Goal: Task Accomplishment & Management: Complete application form

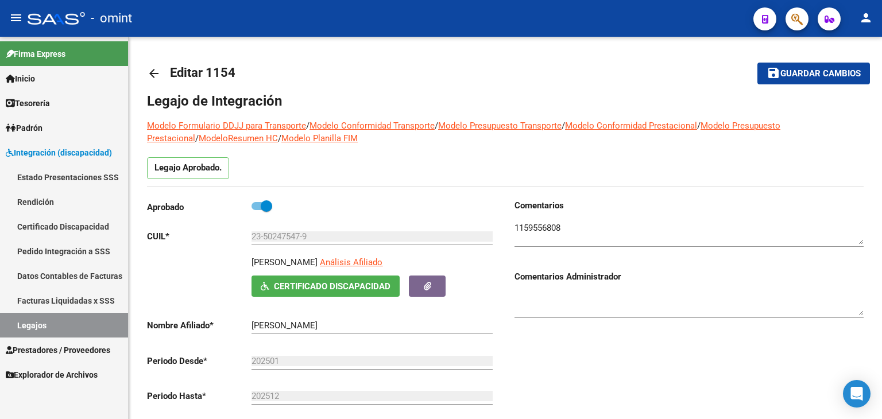
scroll to position [287, 0]
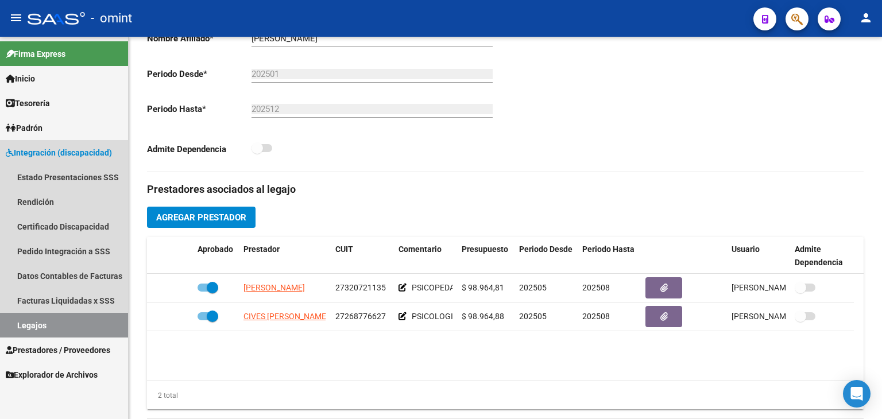
click at [35, 319] on link "Legajos" at bounding box center [64, 325] width 128 height 25
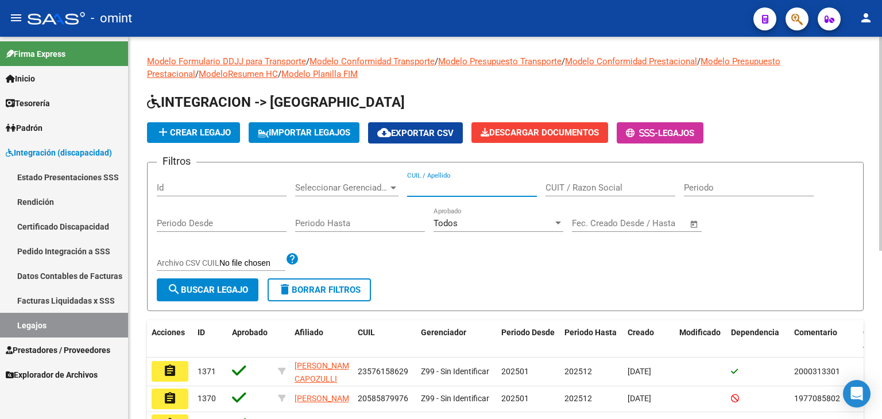
click at [482, 191] on input "CUIL / Apellido" at bounding box center [472, 188] width 130 height 10
paste input "20527914001"
type input "20527914001"
click at [236, 277] on div "Filtros Id Seleccionar Gerenciador Seleccionar Gerenciador 20527914001 CUIL / A…" at bounding box center [505, 225] width 697 height 107
click at [223, 285] on span "search Buscar Legajo" at bounding box center [207, 290] width 81 height 10
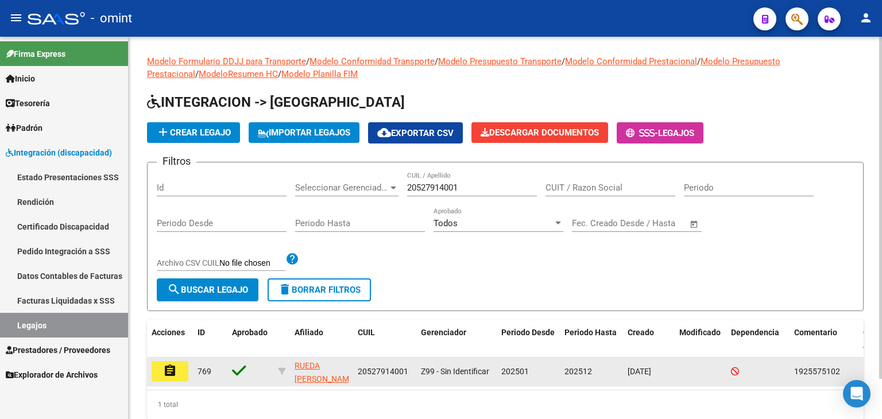
click at [173, 375] on mat-icon "assignment" at bounding box center [170, 371] width 14 height 14
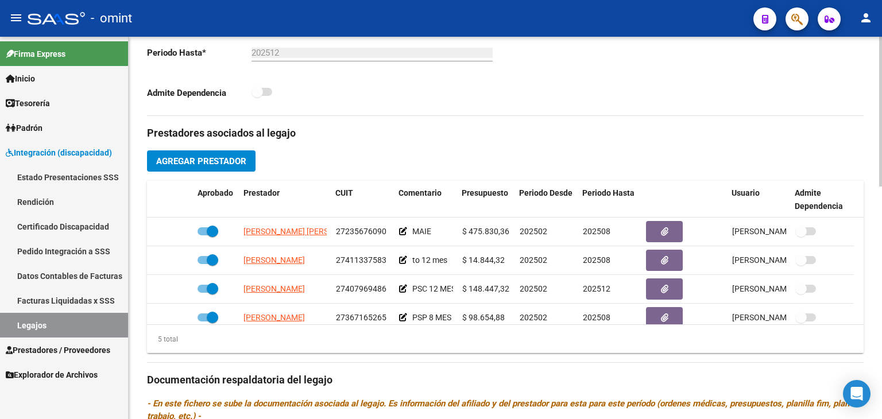
scroll to position [345, 0]
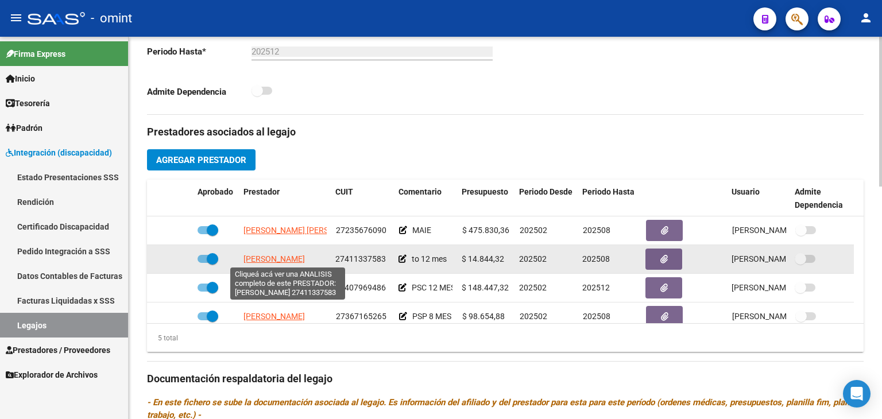
click at [304, 258] on span "FAITINI DAIANA MAGALI" at bounding box center [274, 258] width 61 height 9
type textarea "27411337583"
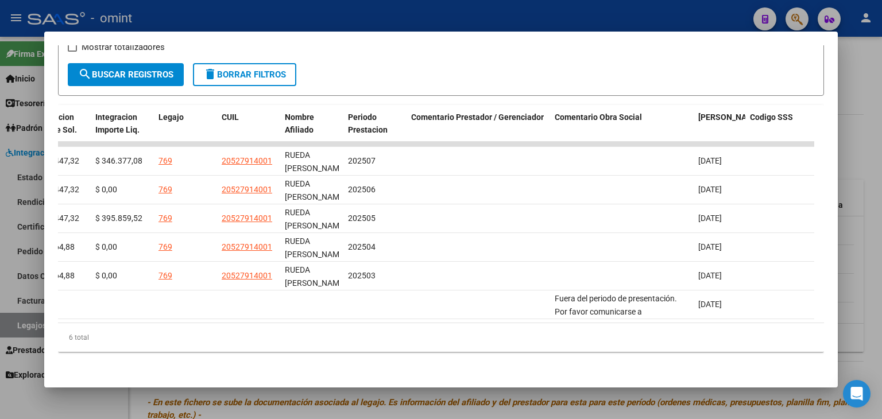
scroll to position [0, 0]
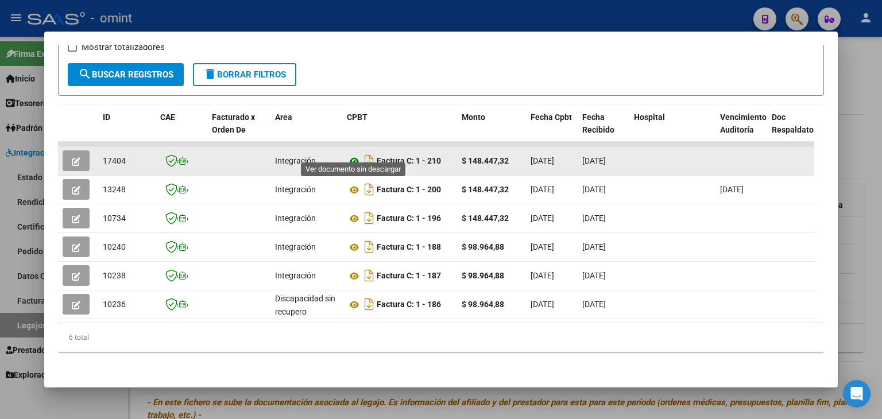
click at [354, 155] on icon at bounding box center [354, 162] width 15 height 14
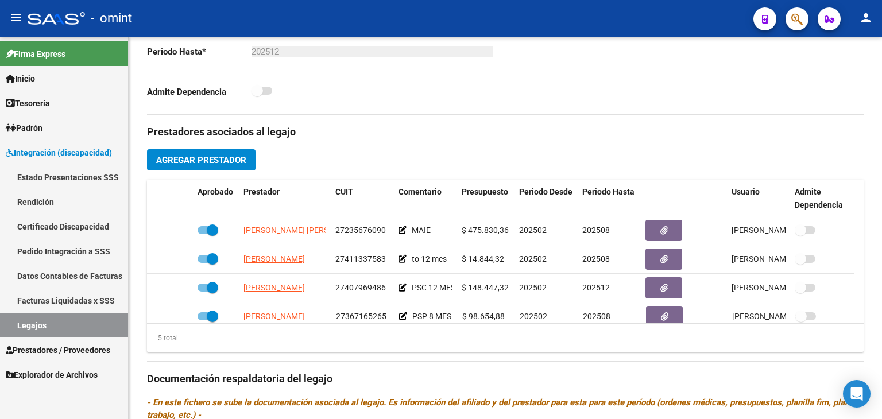
click at [35, 326] on link "Legajos" at bounding box center [64, 325] width 128 height 25
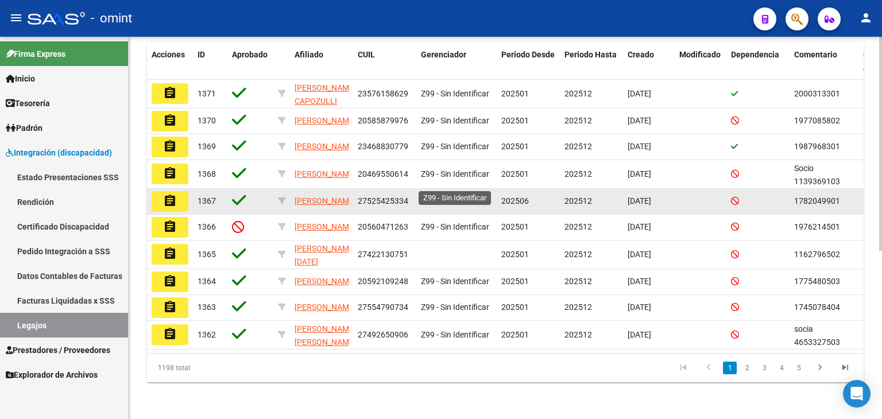
click at [453, 196] on span "Z99 - Sin Identificar" at bounding box center [455, 200] width 68 height 9
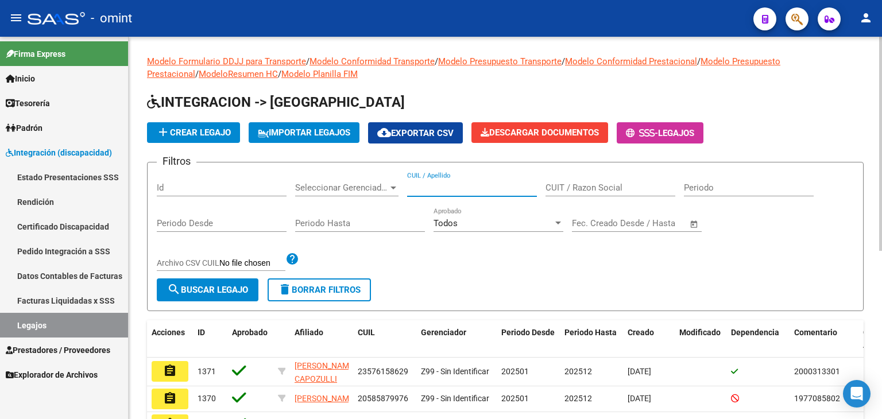
click at [443, 191] on input "CUIL / Apellido" at bounding box center [472, 188] width 130 height 10
paste input "20117730302"
type input "20117730302"
click at [226, 285] on span "search Buscar Legajo" at bounding box center [207, 290] width 81 height 10
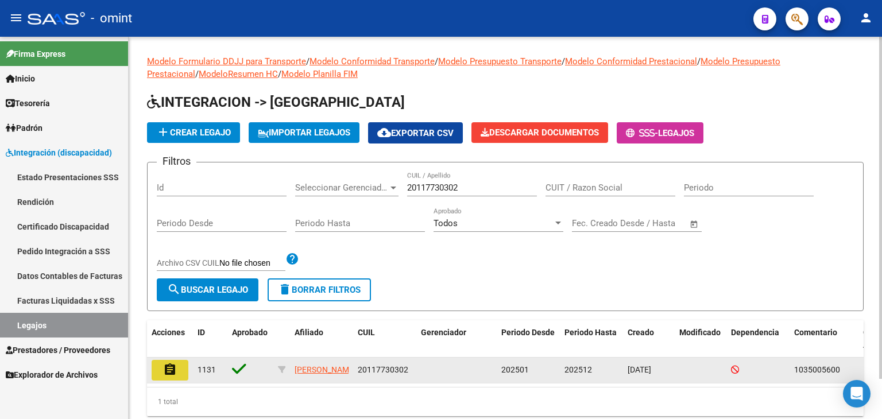
click at [175, 370] on mat-icon "assignment" at bounding box center [170, 370] width 14 height 14
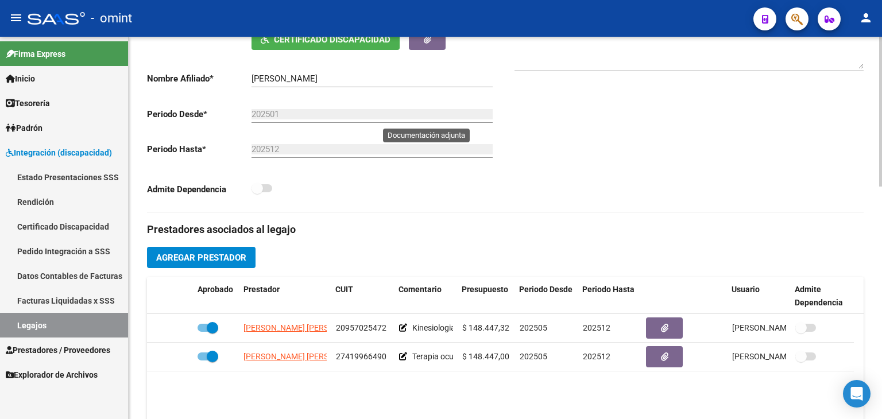
scroll to position [402, 0]
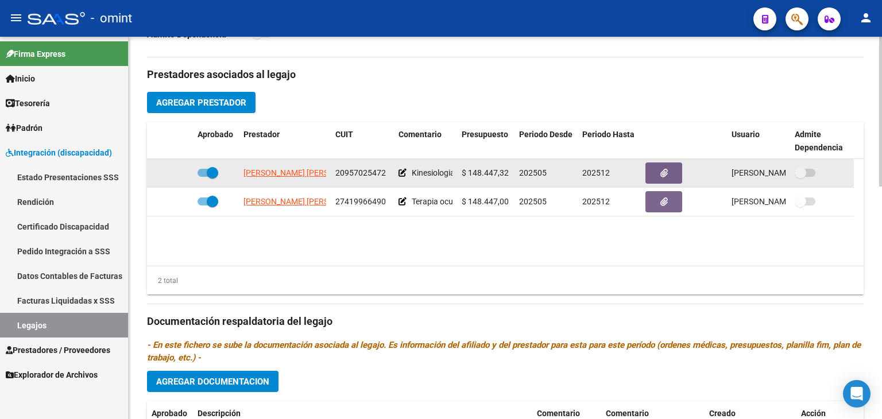
click at [309, 177] on span "MUNDARAIN RONDON RONALD JOSE" at bounding box center [306, 172] width 125 height 9
type textarea "20957025472"
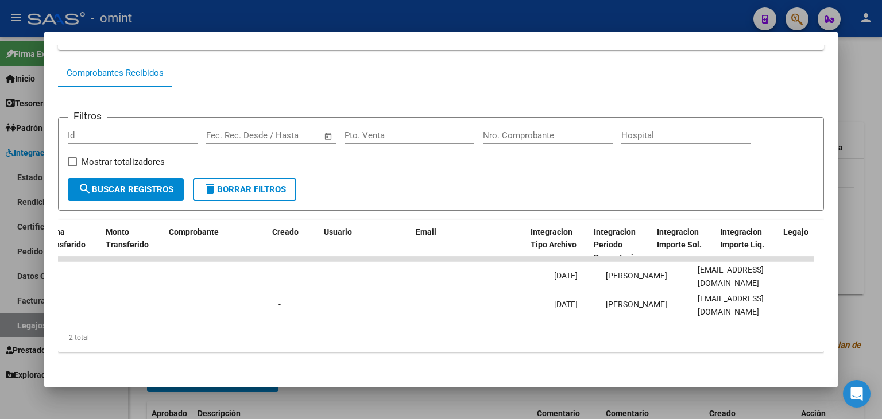
scroll to position [0, 1232]
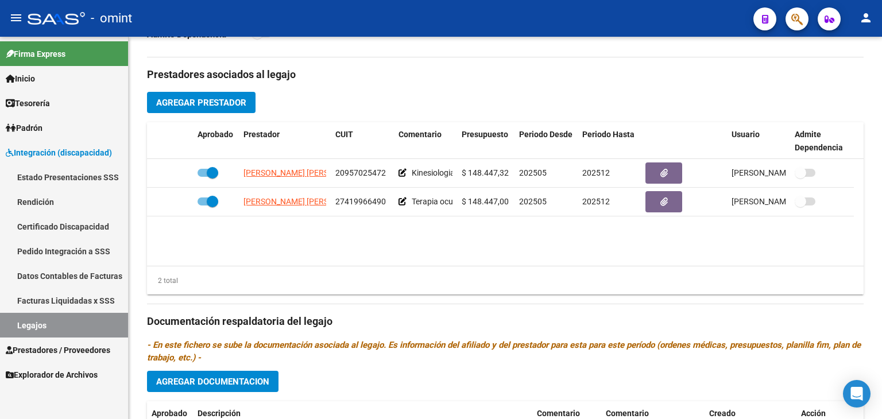
click at [55, 323] on link "Legajos" at bounding box center [64, 325] width 128 height 25
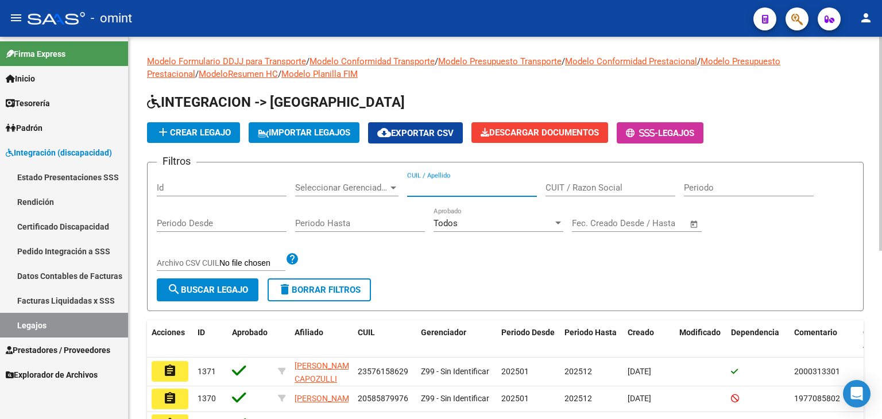
click at [450, 191] on input "CUIL / Apellido" at bounding box center [472, 188] width 130 height 10
paste input "20579220792"
type input "20579220792"
click at [191, 285] on span "search Buscar Legajo" at bounding box center [207, 290] width 81 height 10
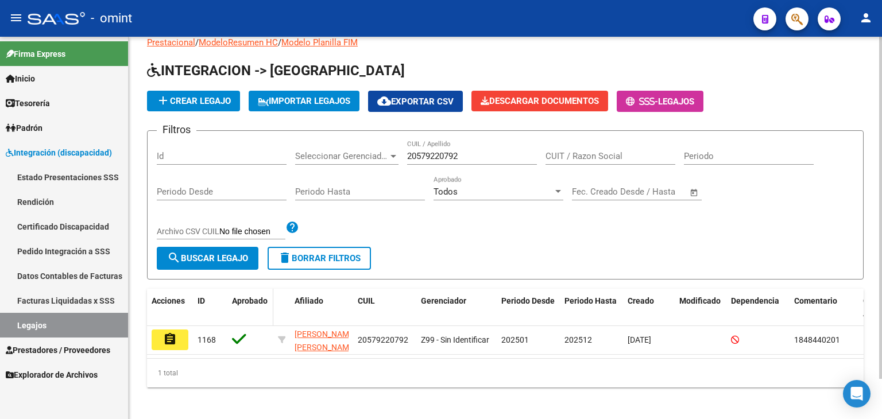
scroll to position [45, 0]
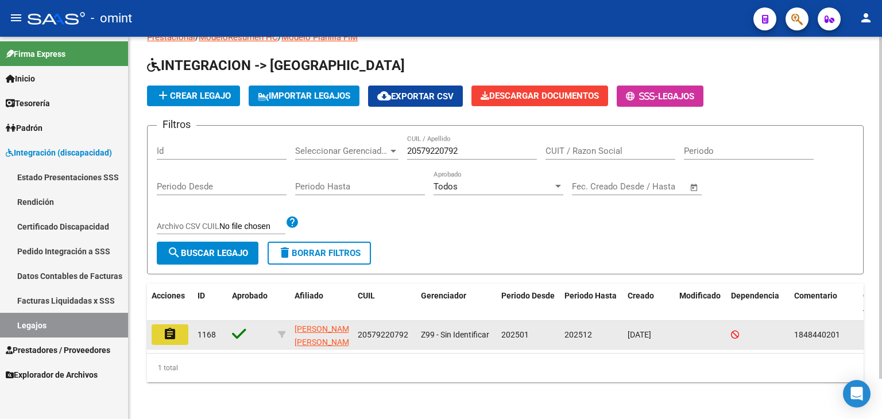
click at [172, 327] on mat-icon "assignment" at bounding box center [170, 334] width 14 height 14
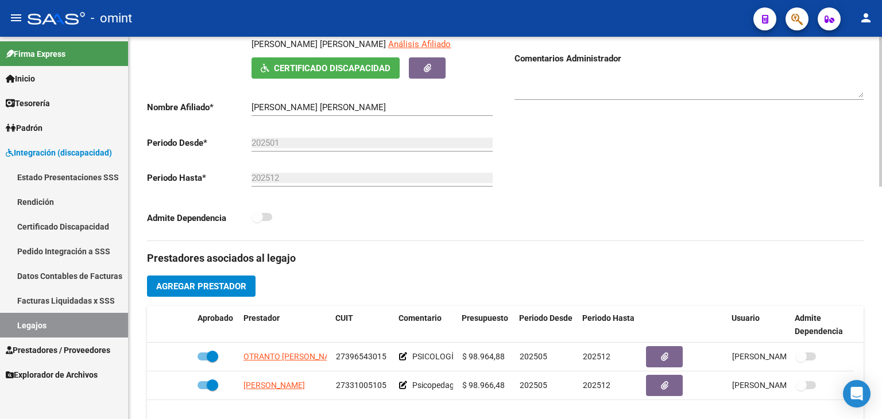
scroll to position [230, 0]
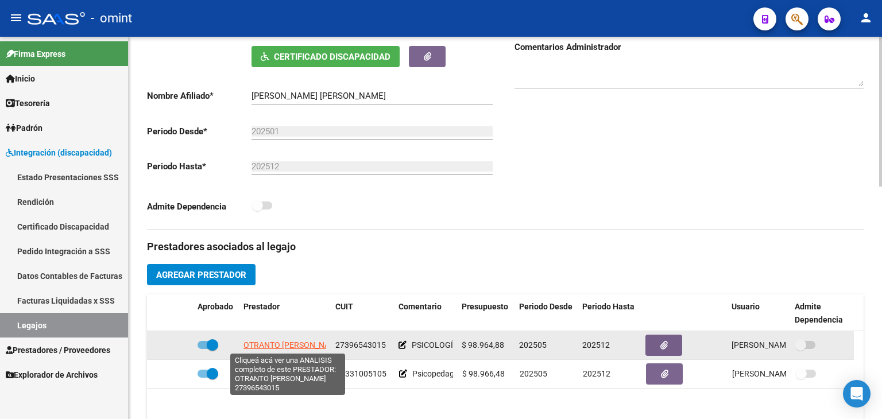
click at [287, 345] on span "OTRANTO ROCIO BELEN" at bounding box center [294, 345] width 100 height 9
type textarea "27396543015"
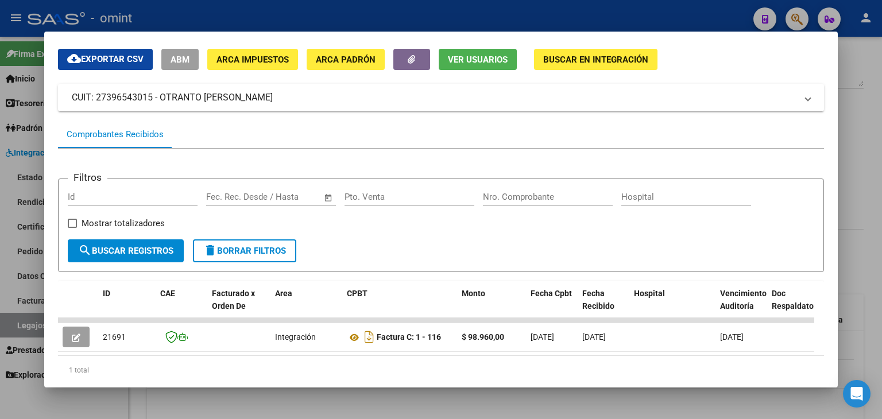
scroll to position [76, 0]
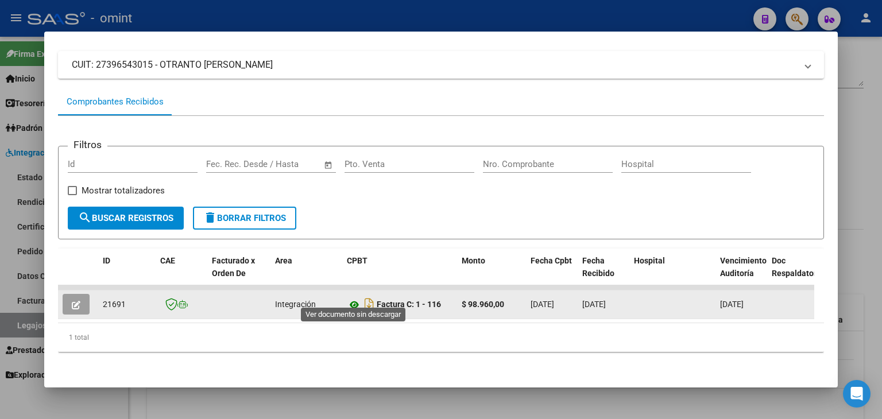
click at [349, 298] on icon at bounding box center [354, 305] width 15 height 14
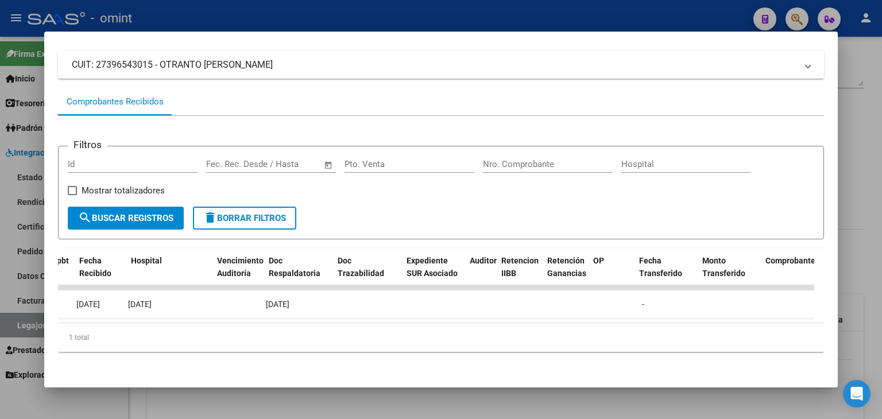
scroll to position [0, 0]
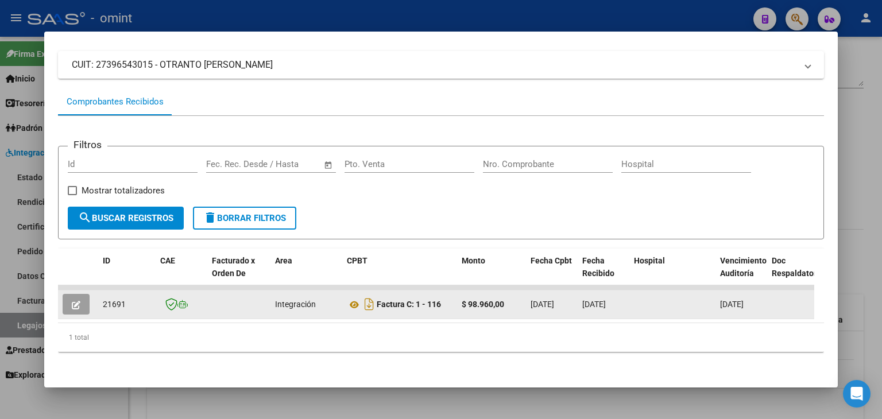
click at [75, 301] on icon "button" at bounding box center [76, 305] width 9 height 9
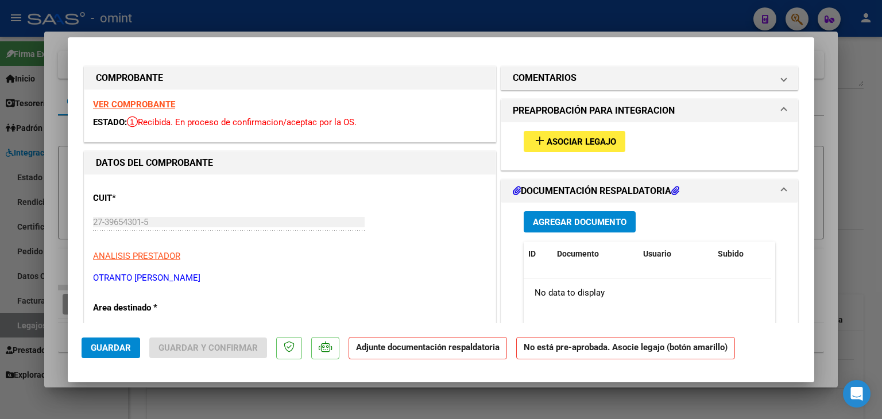
type input "$ 0,00"
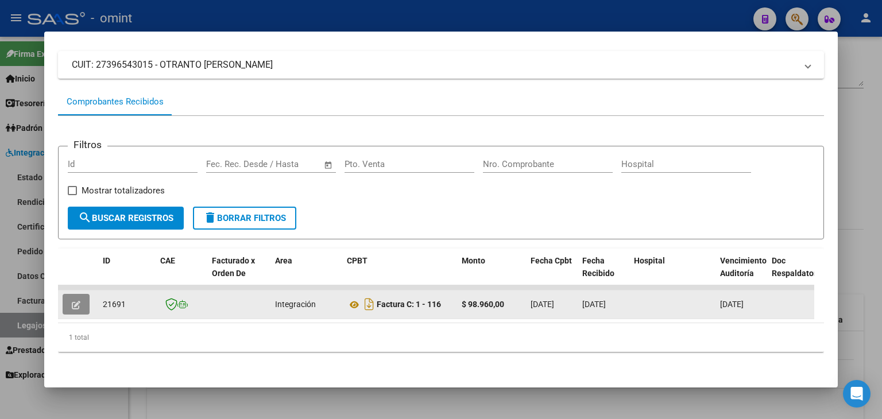
click at [72, 301] on icon "button" at bounding box center [76, 305] width 9 height 9
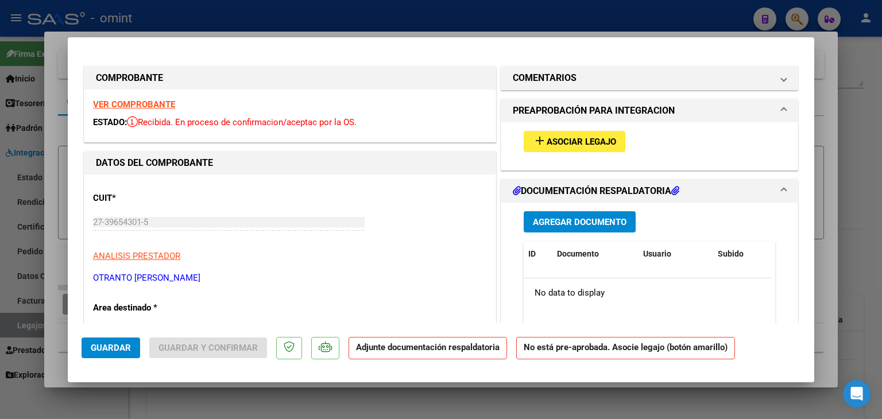
click at [551, 141] on span "Asociar Legajo" at bounding box center [582, 142] width 70 height 10
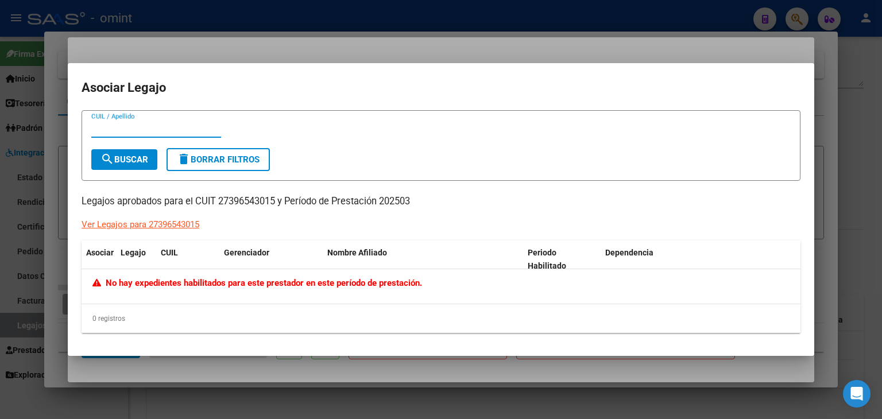
paste input "20579220792"
type input "20579220792"
click at [135, 164] on span "search Buscar" at bounding box center [125, 160] width 48 height 10
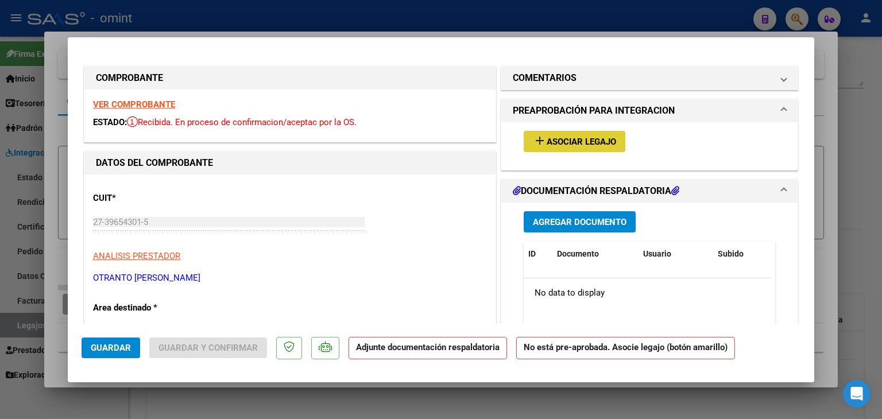
type input "$ 0,00"
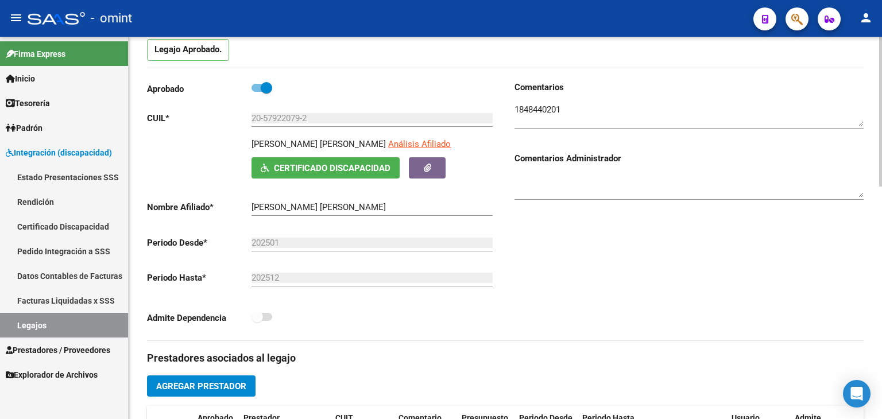
scroll to position [115, 0]
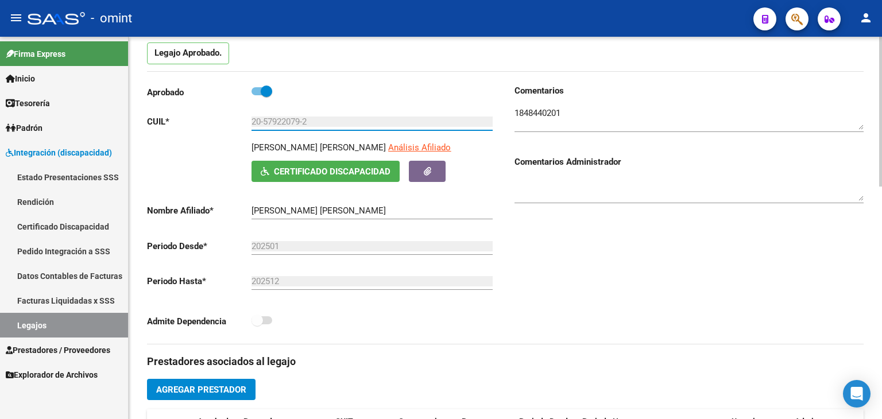
drag, startPoint x: 317, startPoint y: 119, endPoint x: 233, endPoint y: 115, distance: 84.5
click at [233, 117] on app-form-text-field "CUIL * 20-57922079-2 Ingresar CUIL" at bounding box center [320, 122] width 346 height 10
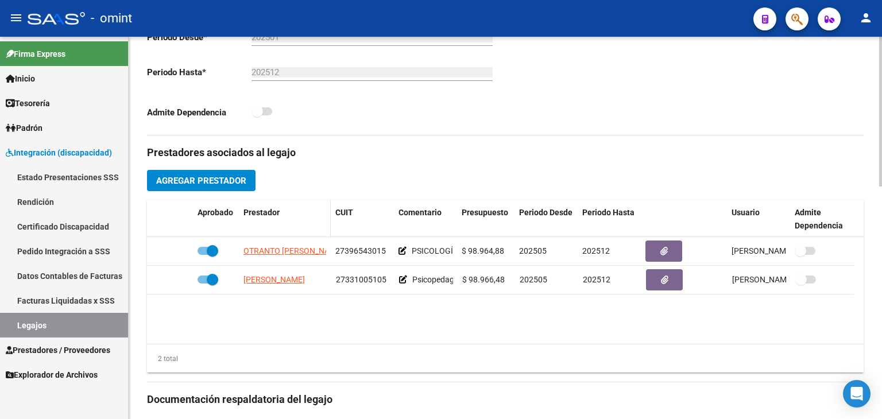
scroll to position [345, 0]
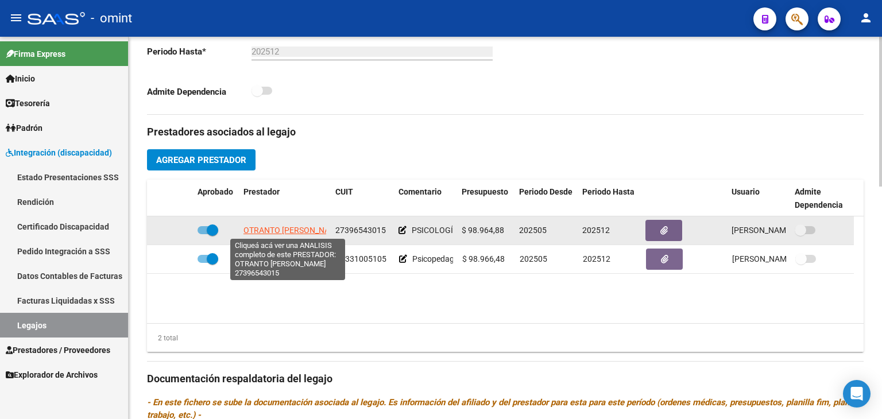
click at [267, 226] on span "OTRANTO ROCIO BELEN" at bounding box center [294, 230] width 100 height 9
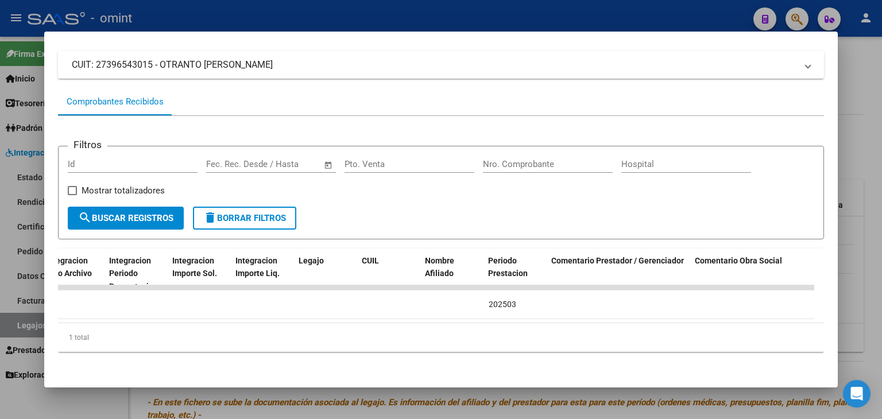
scroll to position [0, 0]
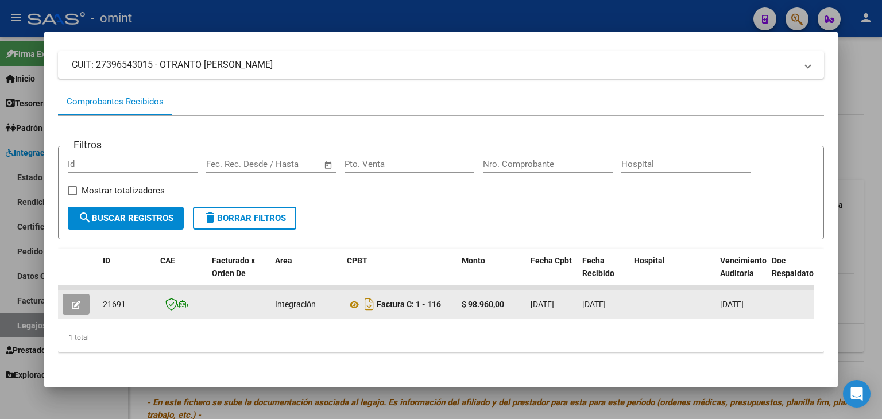
click at [80, 295] on button "button" at bounding box center [76, 304] width 27 height 21
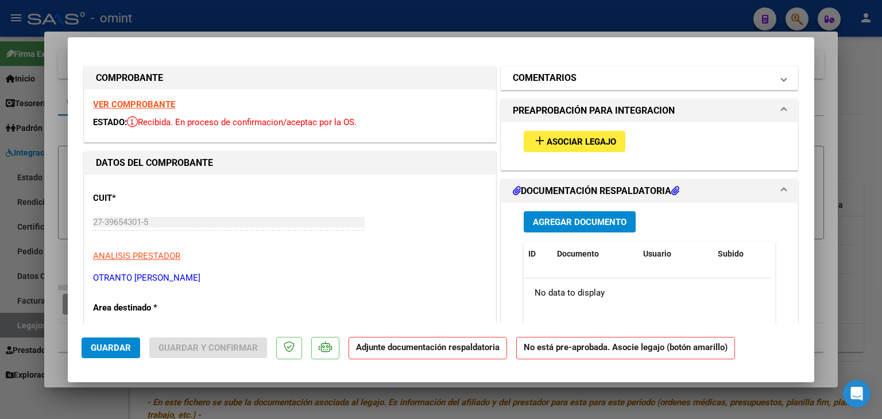
click at [572, 71] on mat-panel-title "COMENTARIOS" at bounding box center [643, 78] width 260 height 14
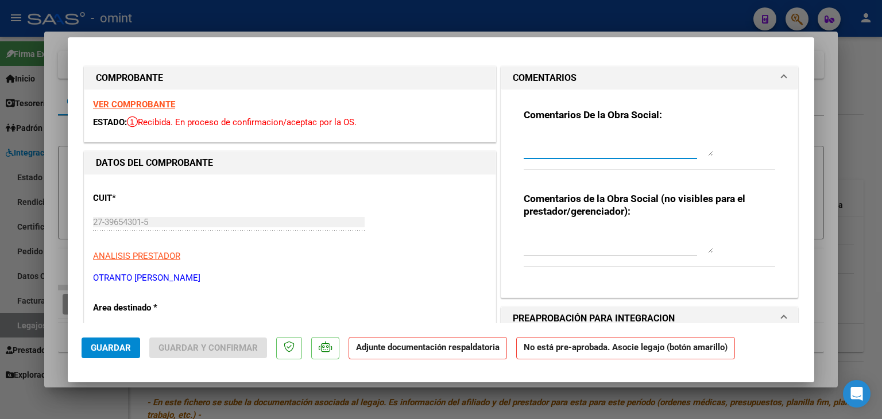
click at [563, 148] on textarea at bounding box center [619, 144] width 190 height 23
type textarea "Solari Meana Maximo: Marzo habilitado por reintegro. Comunicarse con integracio…"
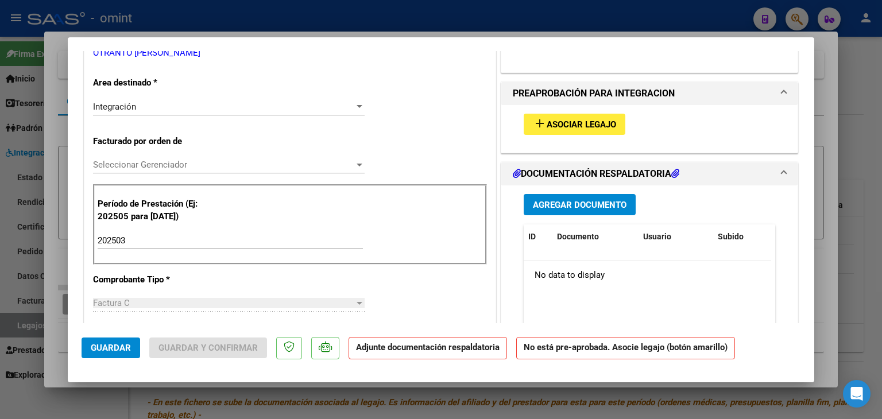
scroll to position [230, 0]
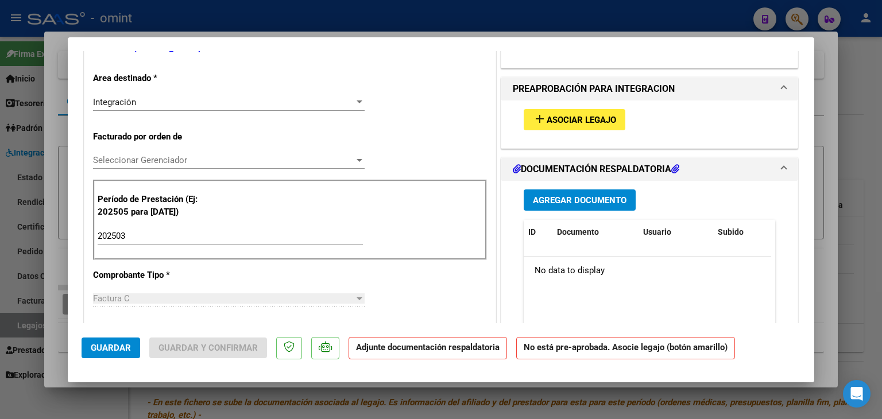
click at [149, 100] on div "Integración" at bounding box center [223, 102] width 261 height 10
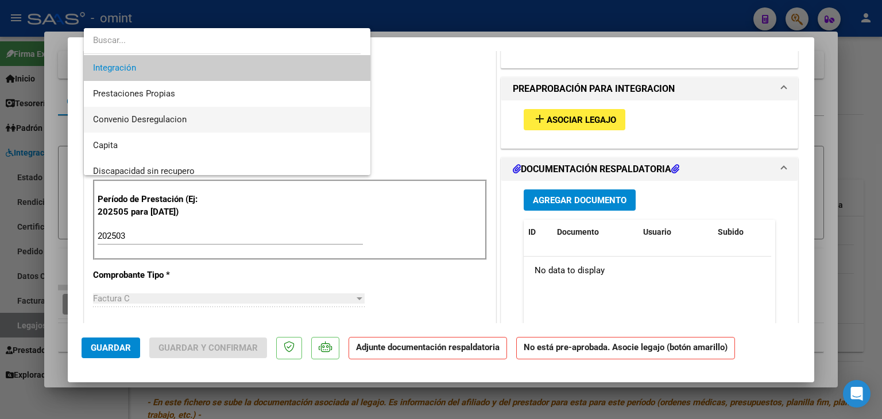
scroll to position [111, 0]
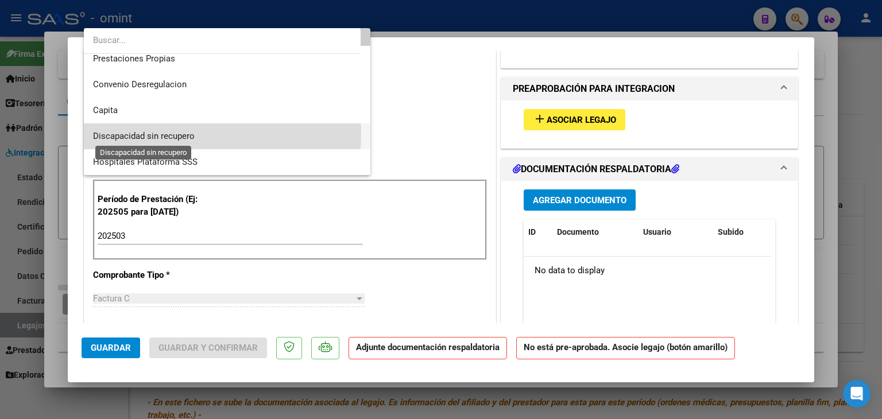
click at [136, 133] on span "Discapacidad sin recupero" at bounding box center [144, 136] width 102 height 10
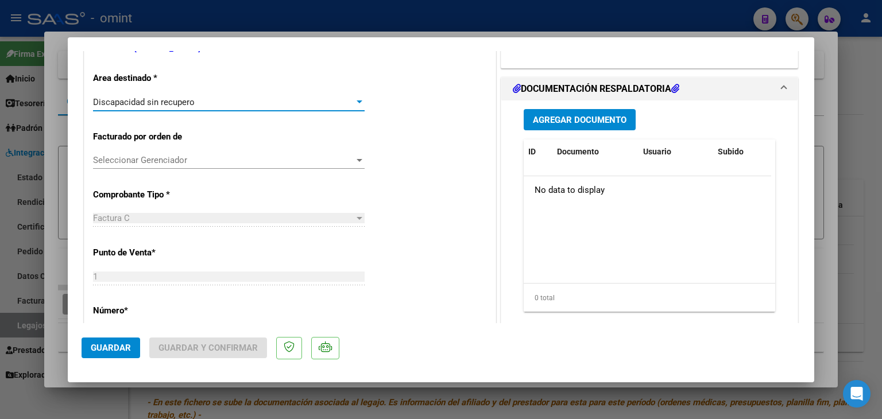
click at [241, 159] on span "Seleccionar Gerenciador" at bounding box center [223, 160] width 261 height 10
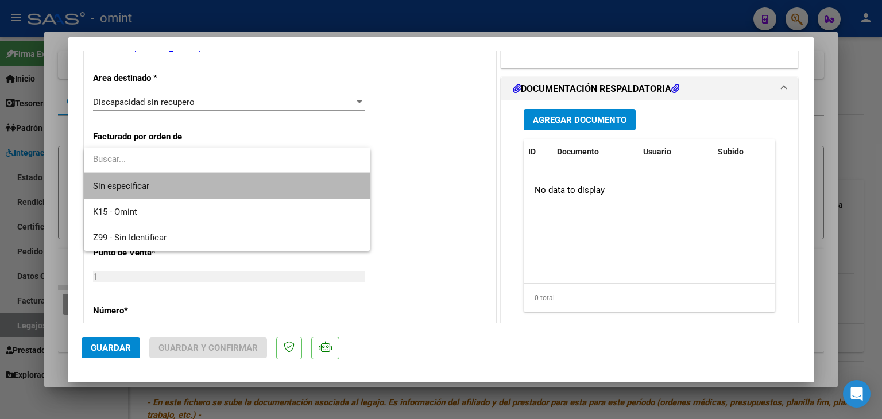
click at [138, 180] on span "Sin especificar" at bounding box center [227, 186] width 268 height 26
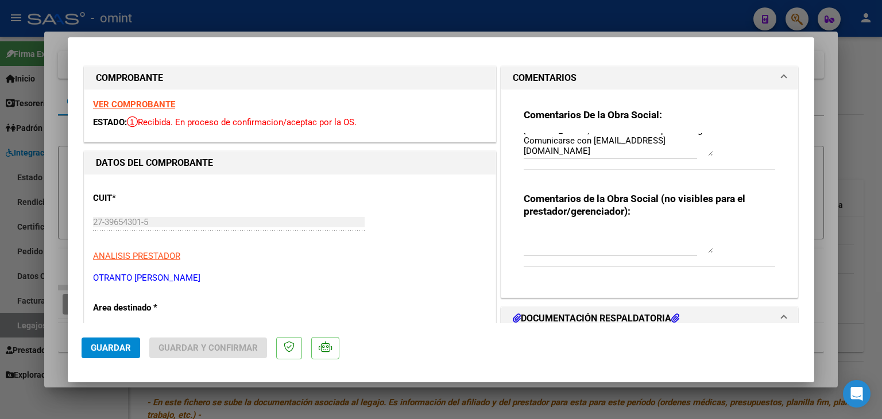
scroll to position [0, 0]
click at [111, 351] on span "Guardar" at bounding box center [111, 348] width 40 height 10
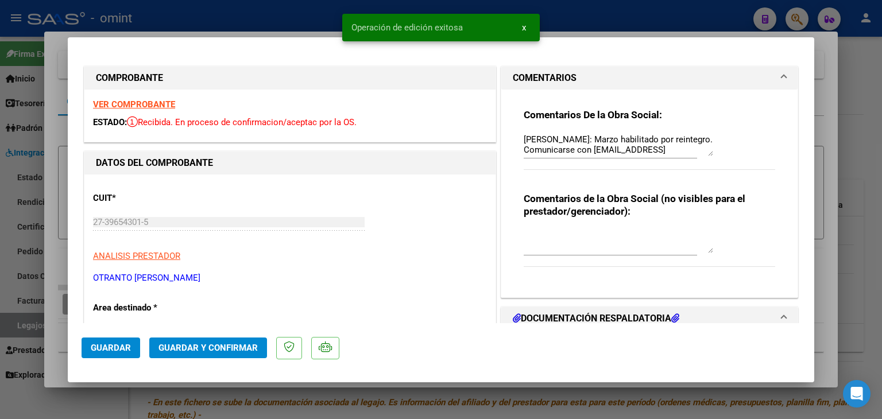
type input "$ 0,00"
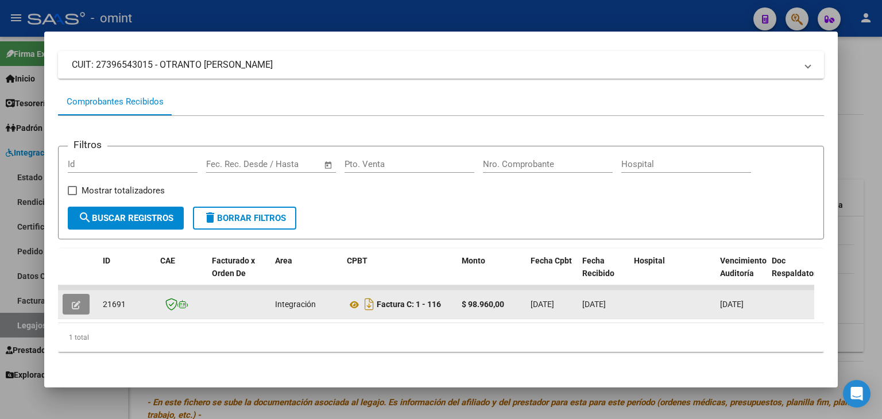
click at [82, 295] on button "button" at bounding box center [76, 304] width 27 height 21
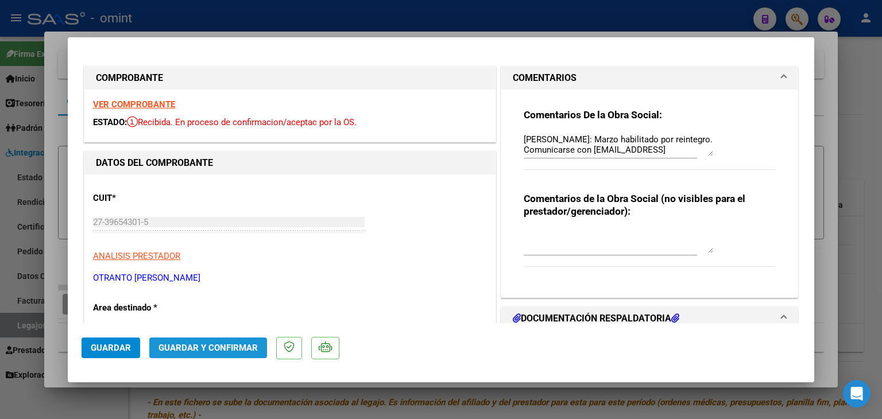
click at [237, 350] on span "Guardar y Confirmar" at bounding box center [208, 348] width 99 height 10
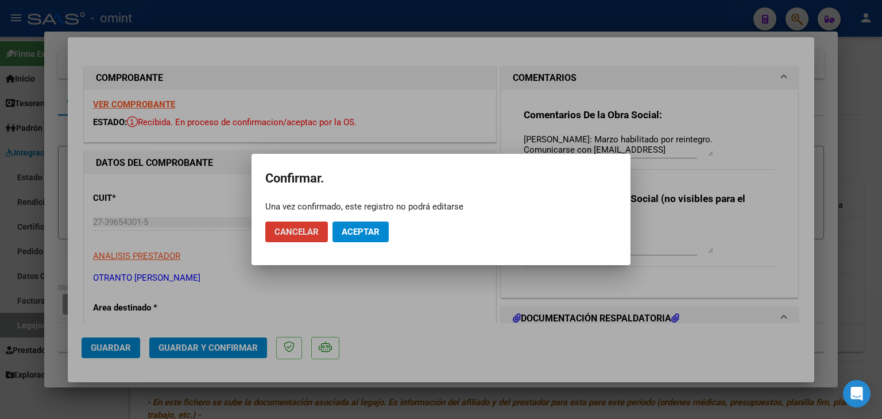
click at [372, 227] on span "Aceptar" at bounding box center [361, 232] width 38 height 10
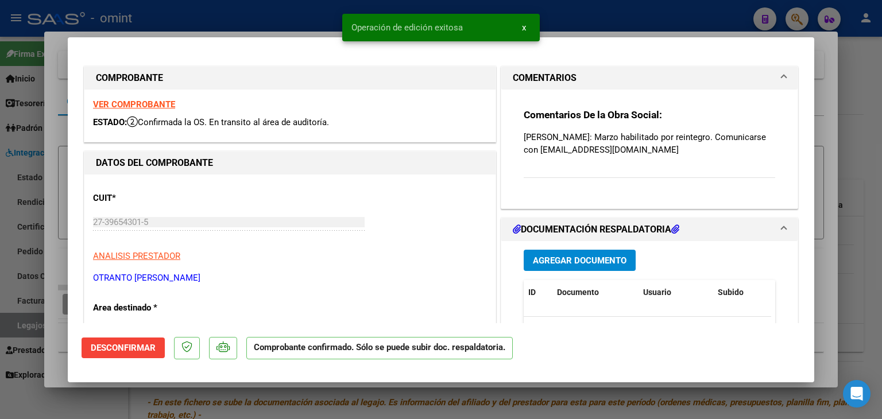
click at [277, 229] on div "27-39654301-5 Ingresar CUIT" at bounding box center [229, 222] width 272 height 17
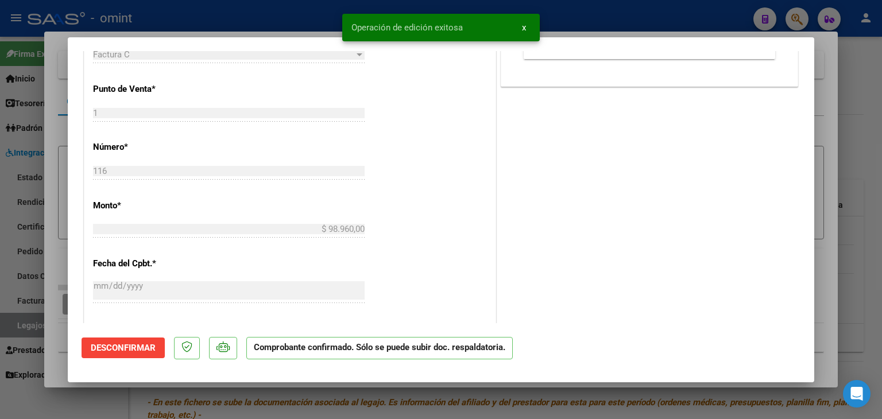
scroll to position [716, 0]
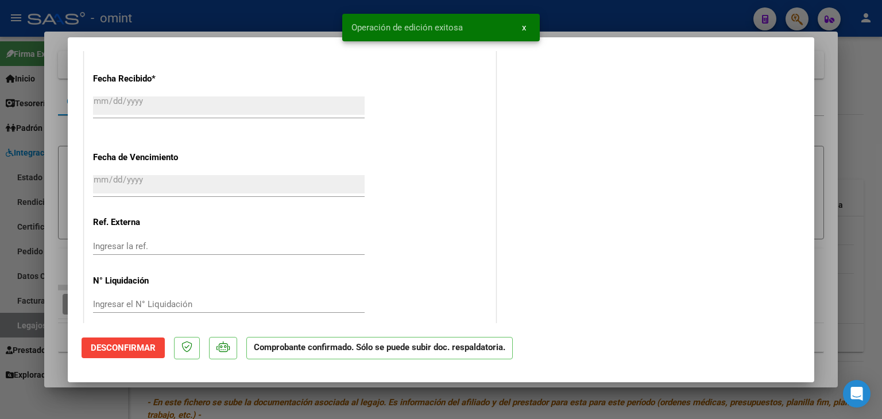
type input "$ 0,00"
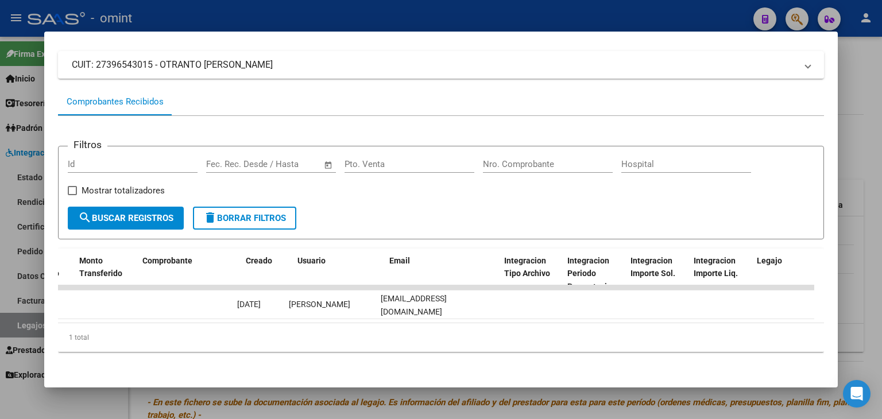
scroll to position [0, 1126]
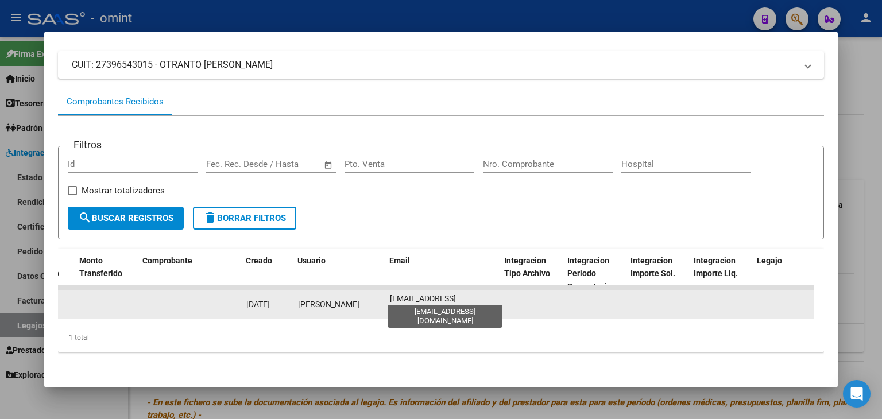
drag, startPoint x: 479, startPoint y: 298, endPoint x: 389, endPoint y: 296, distance: 90.2
click at [390, 296] on div "ro.otranto@hotmail.com" at bounding box center [443, 304] width 106 height 24
copy span "ro.otranto@hotmail.com"
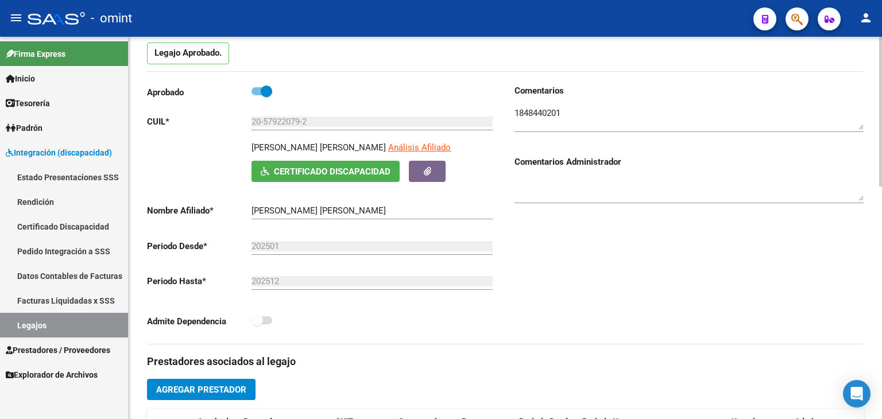
scroll to position [0, 0]
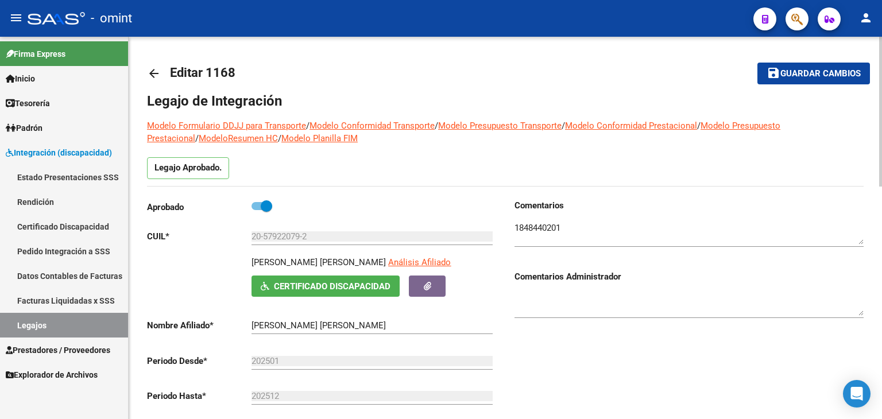
click at [816, 72] on span "Guardar cambios" at bounding box center [821, 74] width 80 height 10
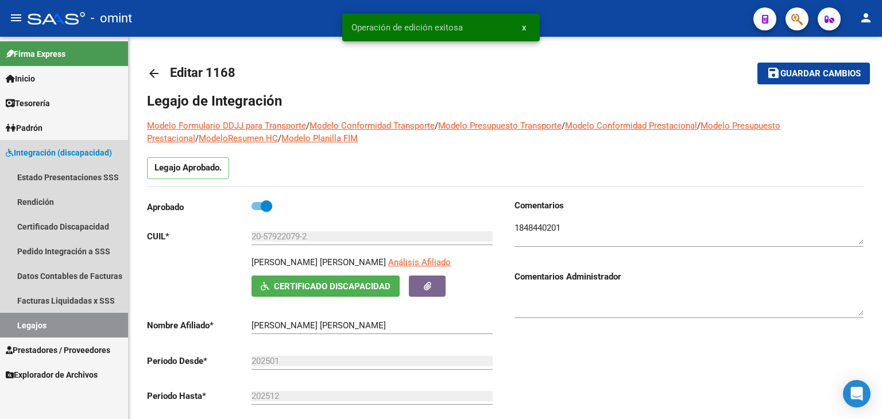
click at [42, 319] on link "Legajos" at bounding box center [64, 325] width 128 height 25
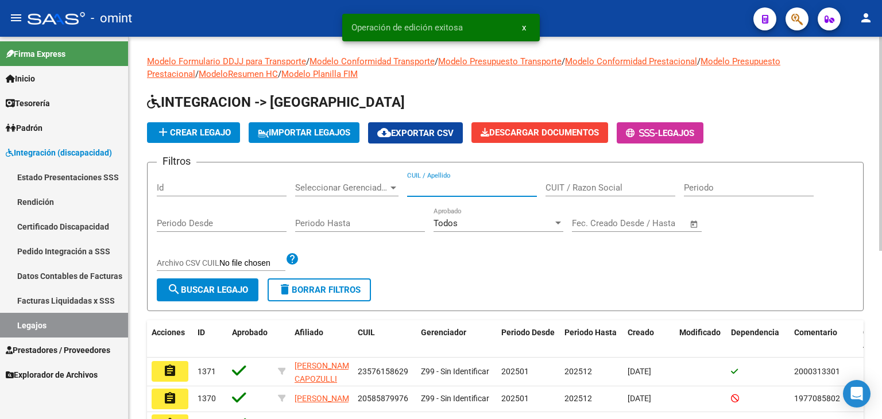
click at [459, 188] on input "CUIL / Apellido" at bounding box center [472, 188] width 130 height 10
paste input "20564904563"
type input "20564904563"
click at [186, 285] on span "search Buscar Legajo" at bounding box center [207, 290] width 81 height 10
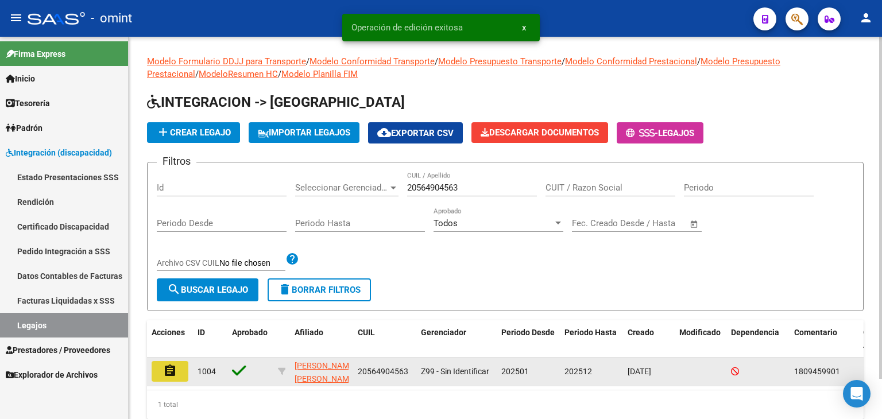
click at [160, 364] on button "assignment" at bounding box center [170, 371] width 37 height 21
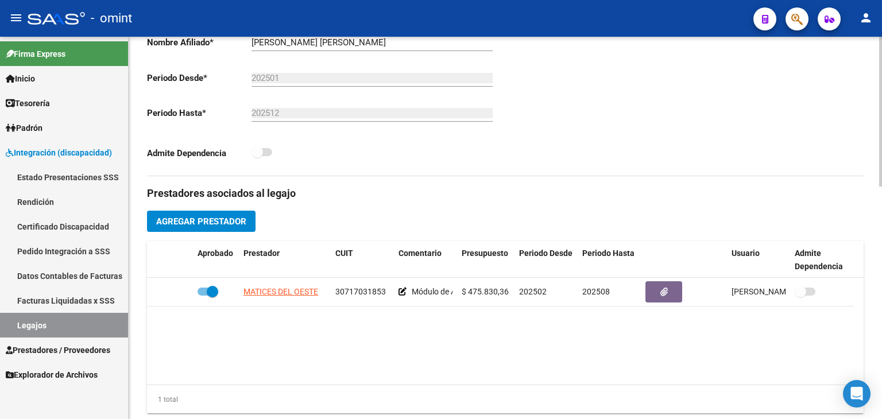
scroll to position [402, 0]
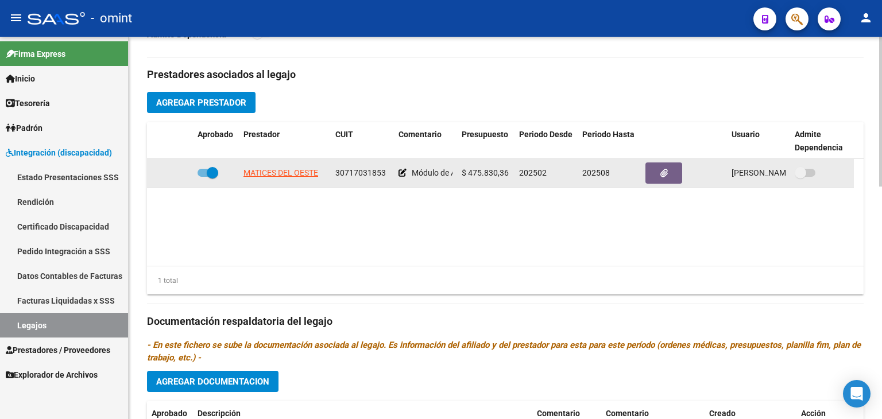
click at [257, 173] on span "MATICES DEL OESTE" at bounding box center [281, 172] width 75 height 9
type textarea "30717031853"
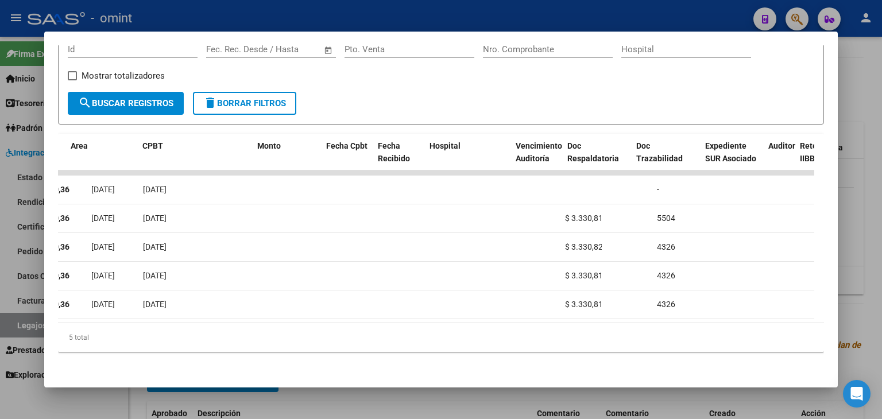
scroll to position [0, 0]
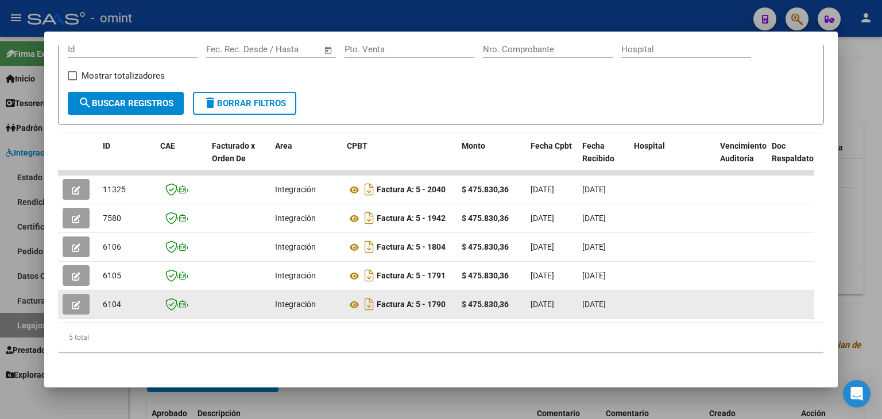
click at [76, 301] on icon "button" at bounding box center [76, 305] width 9 height 9
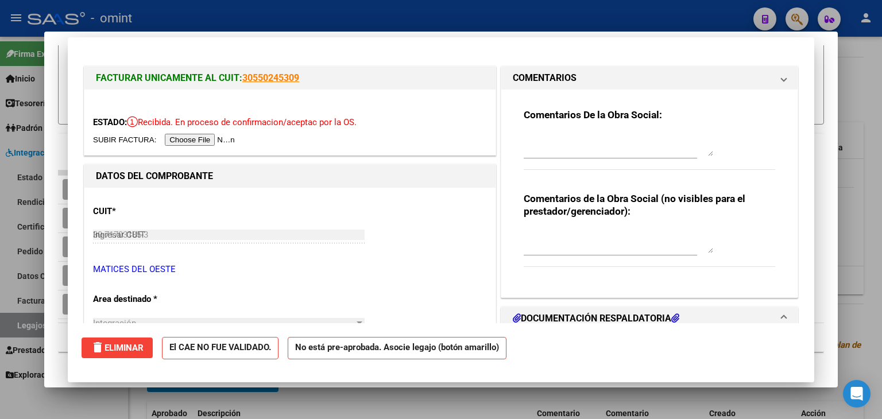
type input "$ 0,00"
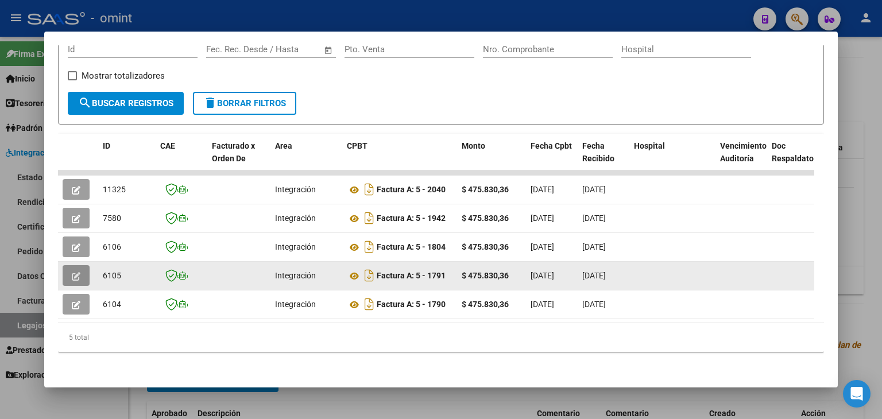
click at [76, 272] on icon "button" at bounding box center [76, 276] width 9 height 9
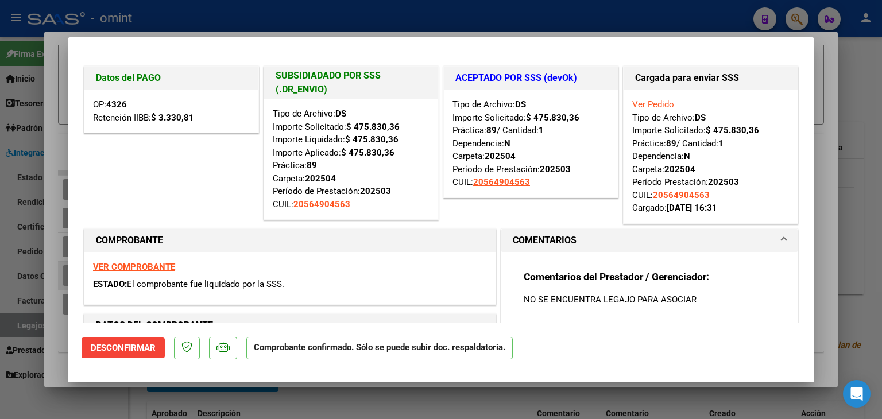
type input "$ 0,00"
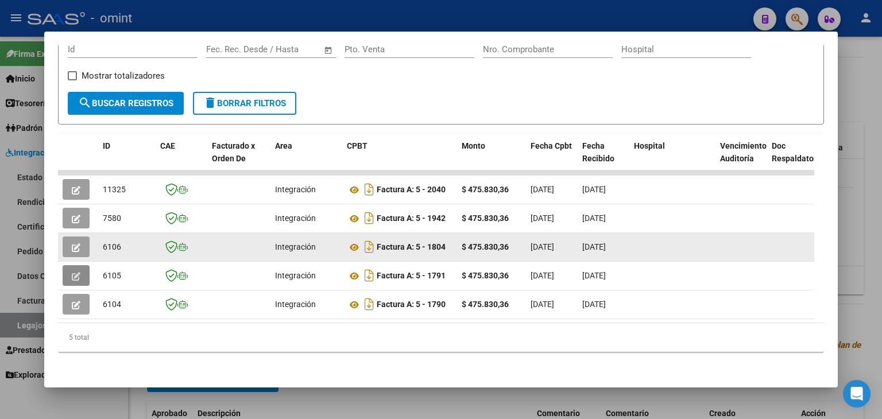
click at [69, 237] on button "button" at bounding box center [76, 247] width 27 height 21
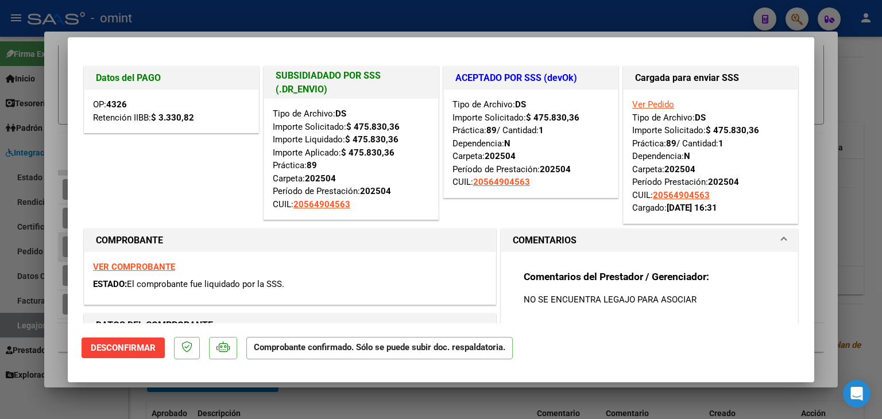
type input "$ 0,00"
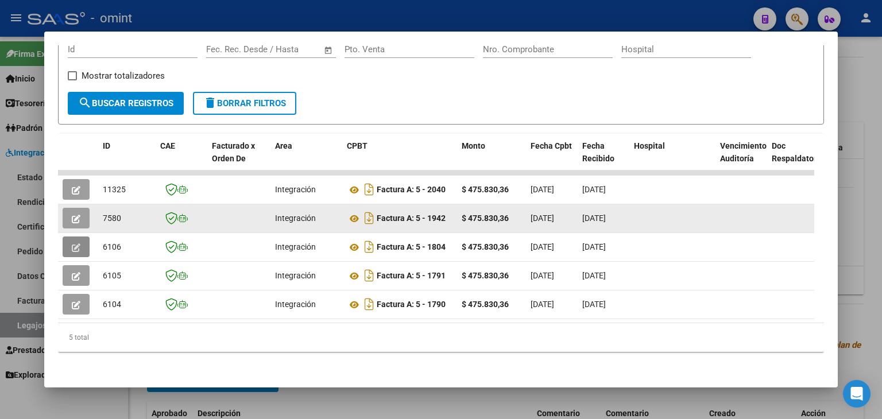
click at [74, 215] on icon "button" at bounding box center [76, 219] width 9 height 9
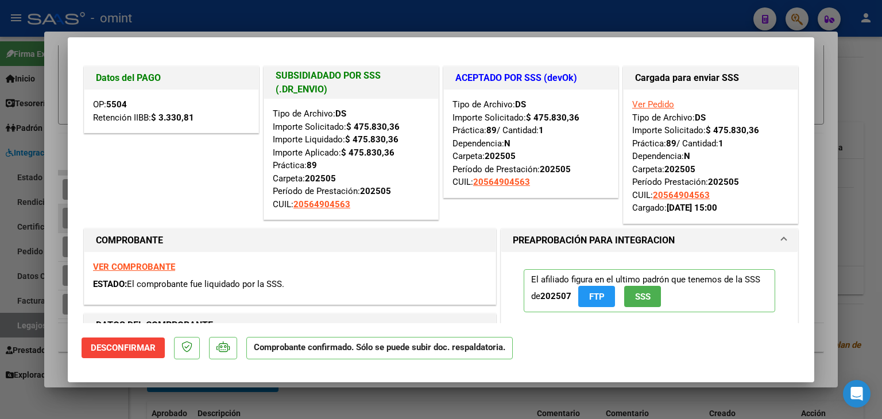
type input "$ 0,00"
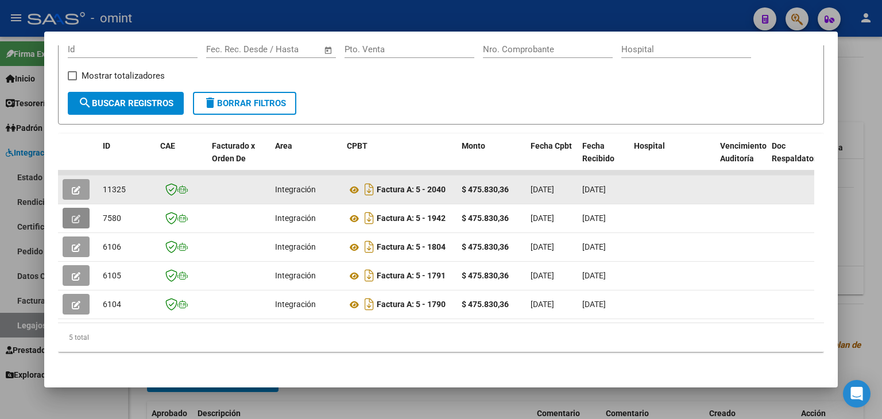
click at [77, 186] on icon "button" at bounding box center [76, 190] width 9 height 9
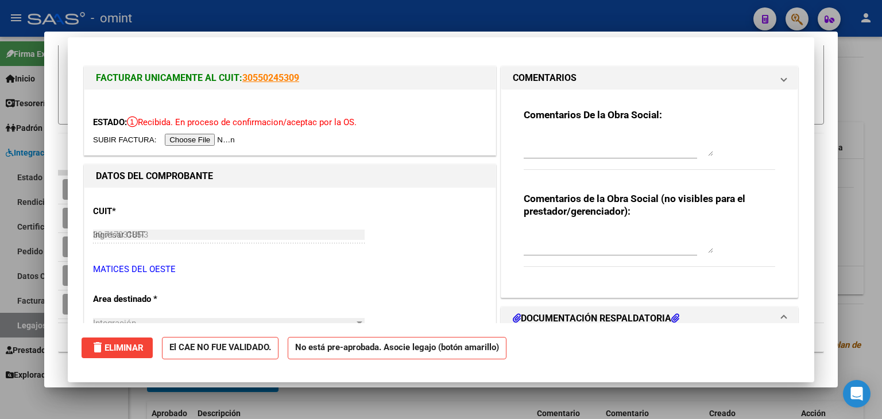
type input "$ 0,00"
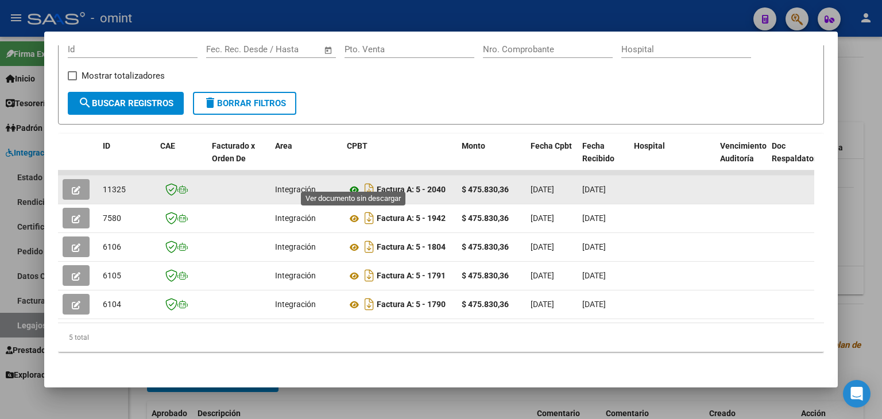
click at [353, 183] on icon at bounding box center [354, 190] width 15 height 14
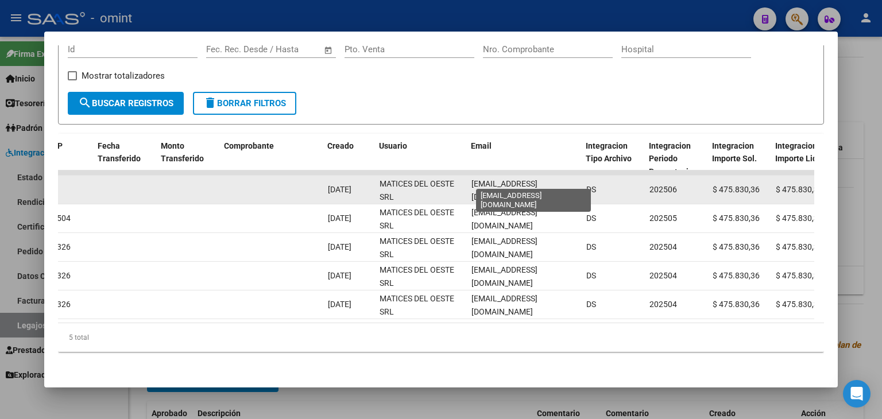
scroll to position [0, 19]
drag, startPoint x: 469, startPoint y: 179, endPoint x: 580, endPoint y: 178, distance: 110.9
click at [580, 178] on datatable-body-cell "facturacion@maticesdeloeste.com" at bounding box center [524, 190] width 115 height 28
copy span "facturacion@maticesdeloeste.com"
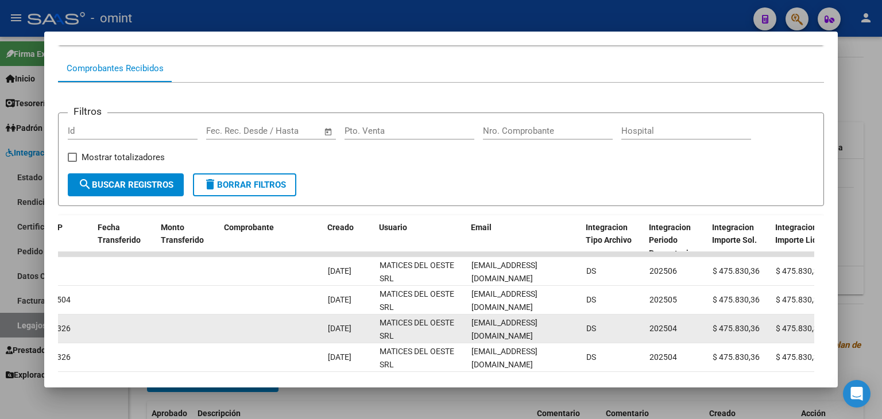
scroll to position [21, 0]
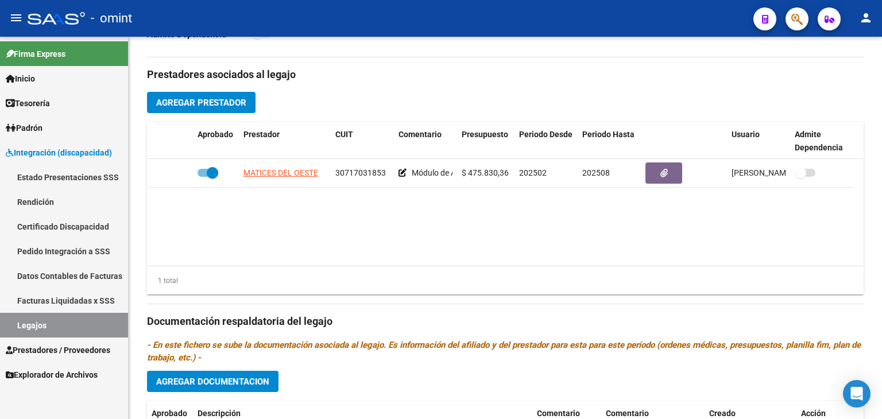
click at [41, 321] on link "Legajos" at bounding box center [64, 325] width 128 height 25
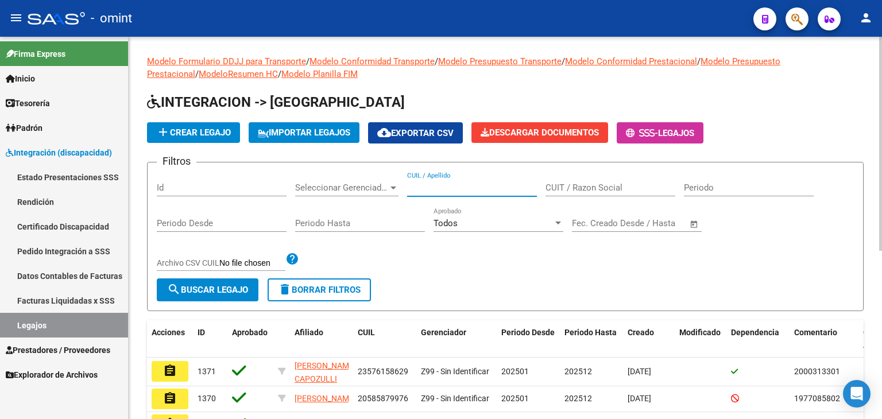
click at [473, 184] on input "CUIL / Apellido" at bounding box center [472, 188] width 130 height 10
paste input "23502475479"
type input "23502475479"
click at [258, 282] on button "search Buscar Legajo" at bounding box center [208, 290] width 102 height 23
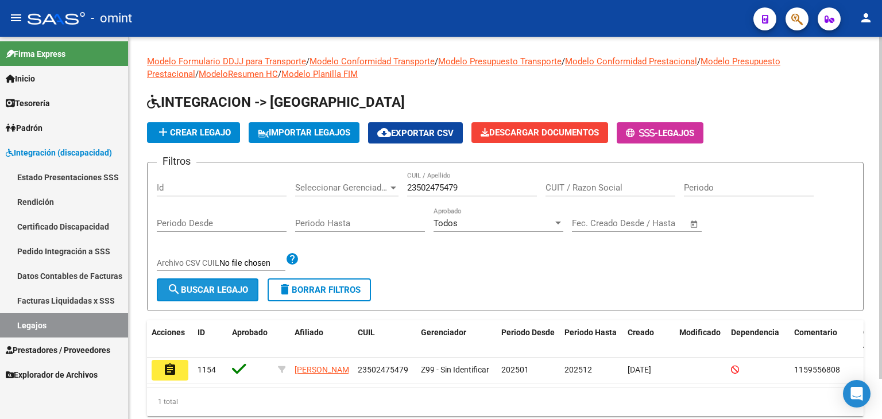
click at [208, 290] on span "search Buscar Legajo" at bounding box center [207, 290] width 81 height 10
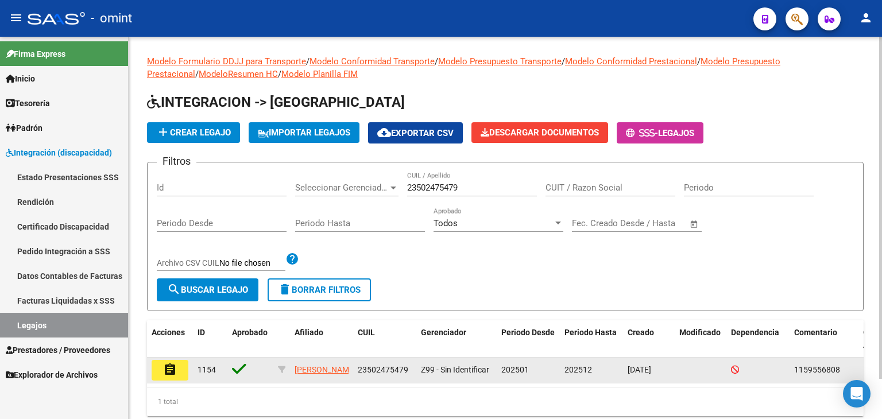
click at [170, 372] on mat-icon "assignment" at bounding box center [170, 370] width 14 height 14
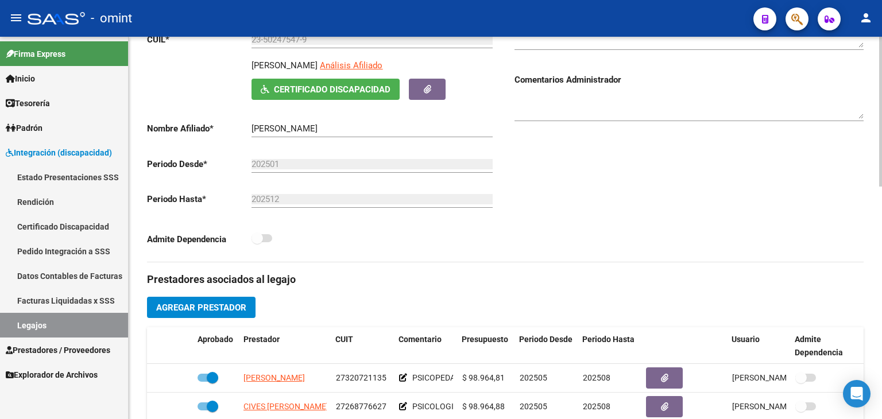
scroll to position [345, 0]
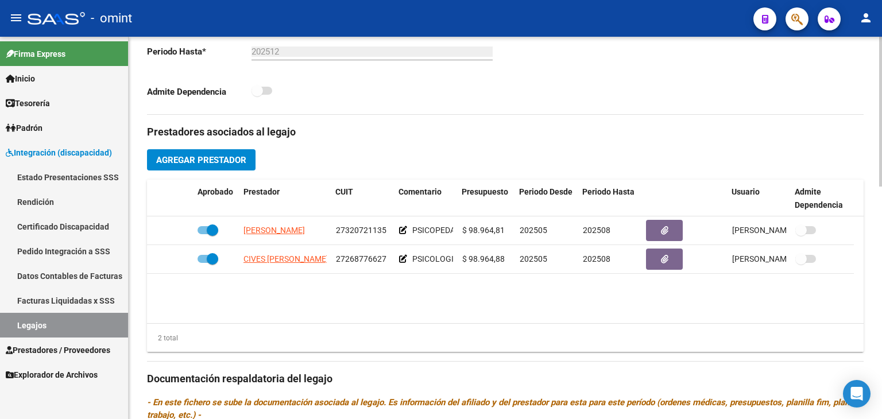
drag, startPoint x: 377, startPoint y: 343, endPoint x: 291, endPoint y: 315, distance: 90.5
click at [291, 315] on div "Aprobado Prestador CUIT Comentario Presupuesto Periodo Desde Periodo Hasta Usua…" at bounding box center [505, 266] width 717 height 173
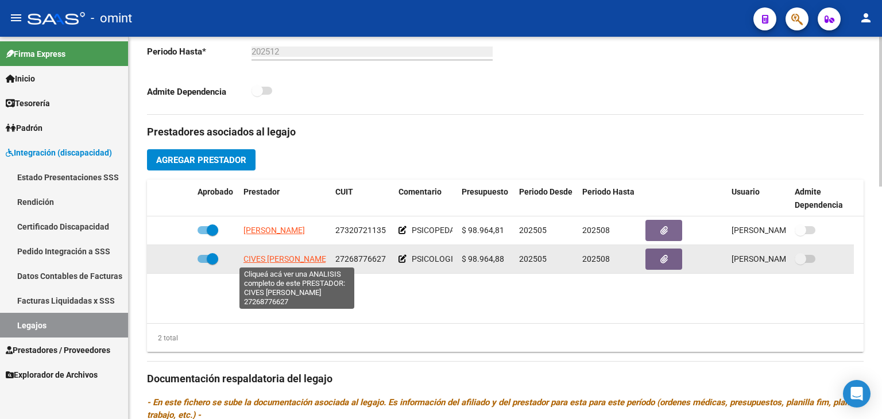
click at [267, 257] on span "CIVES TAMARA DEL CARMEN" at bounding box center [286, 258] width 85 height 9
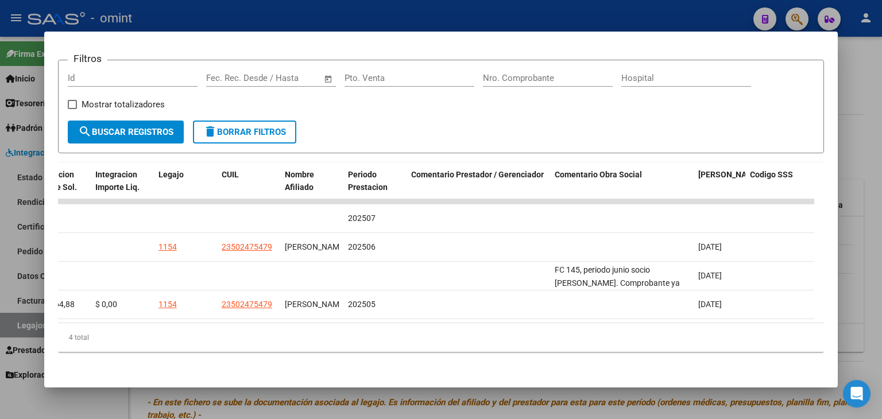
scroll to position [0, 0]
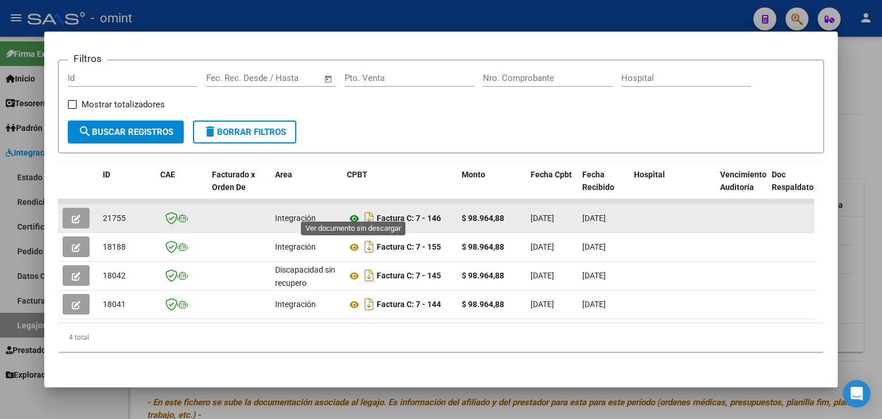
click at [357, 212] on icon at bounding box center [354, 219] width 15 height 14
click at [110, 214] on span "21755" at bounding box center [114, 218] width 23 height 9
copy span "21755"
click at [70, 211] on button "button" at bounding box center [76, 218] width 27 height 21
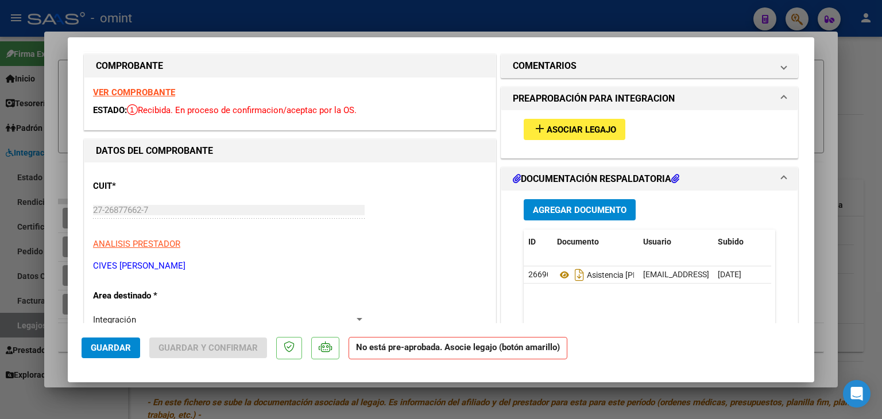
scroll to position [172, 0]
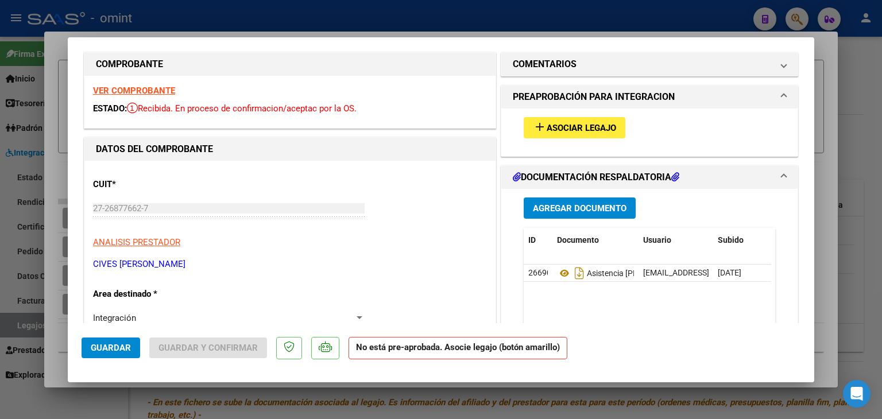
click at [564, 128] on span "Asociar Legajo" at bounding box center [582, 128] width 70 height 10
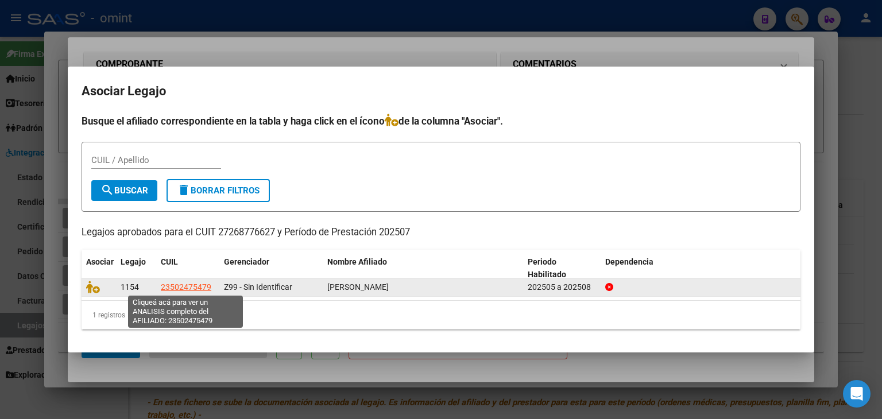
click at [180, 291] on span "23502475479" at bounding box center [186, 287] width 51 height 9
type textarea "23502475479"
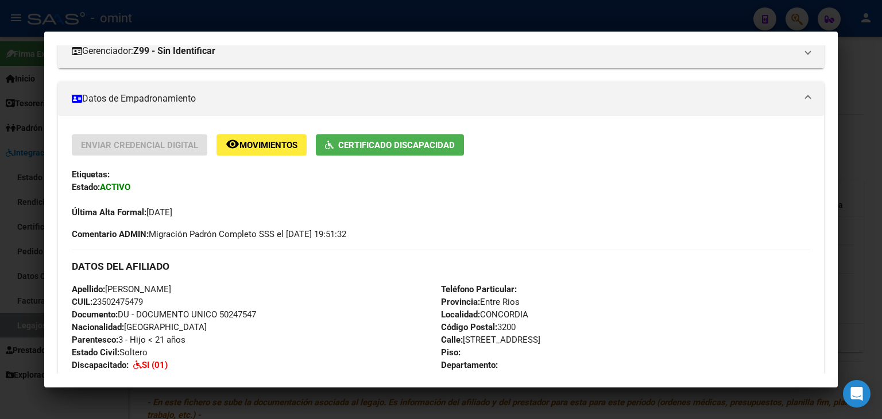
scroll to position [230, 0]
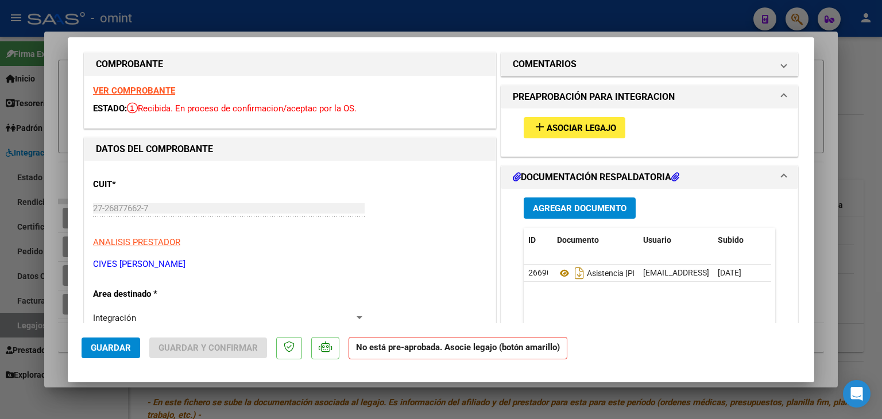
click at [537, 123] on mat-icon "add" at bounding box center [540, 127] width 14 height 14
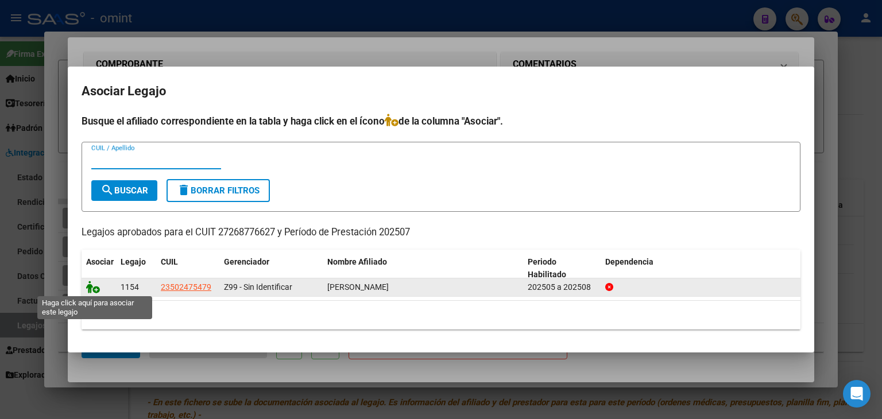
click at [94, 288] on icon at bounding box center [93, 287] width 14 height 13
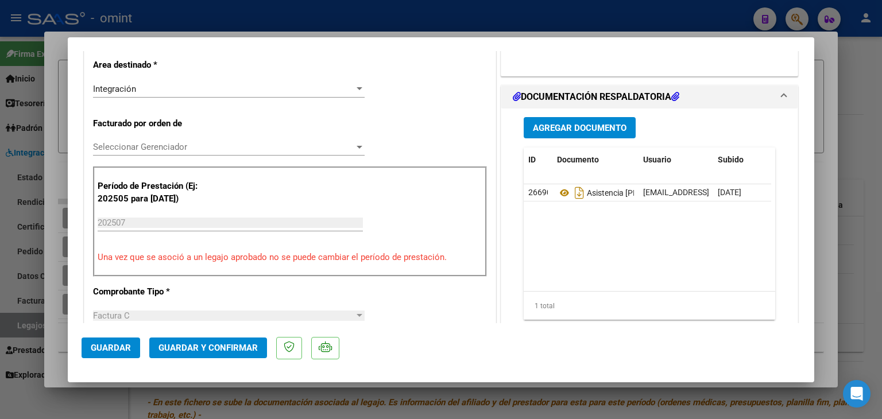
scroll to position [402, 0]
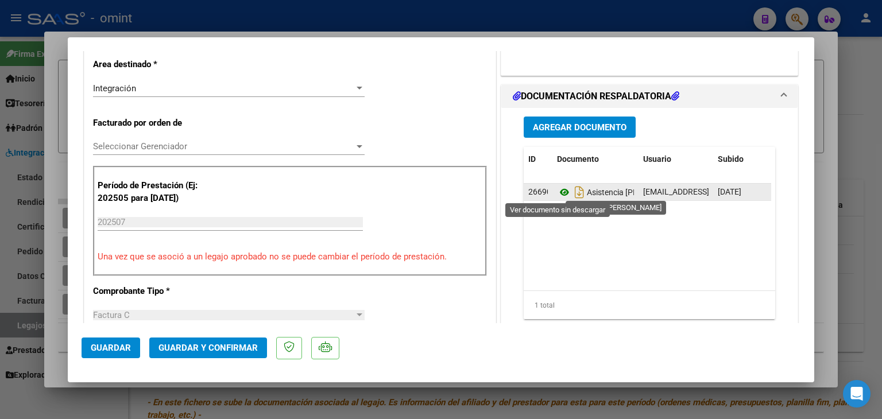
click at [557, 195] on icon at bounding box center [564, 193] width 15 height 14
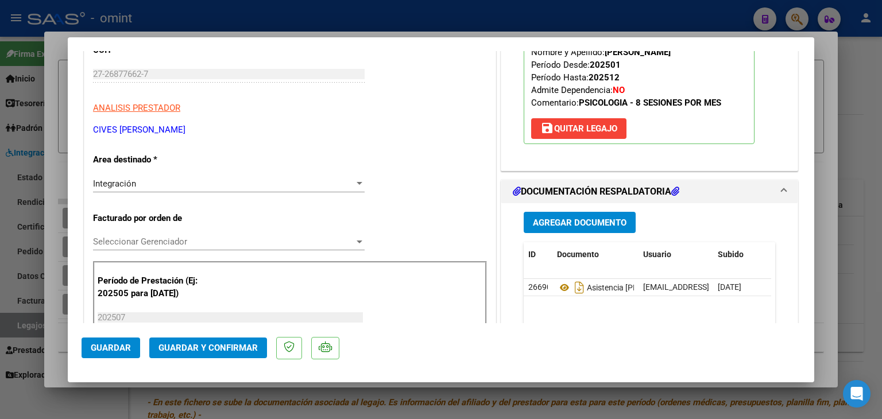
scroll to position [287, 0]
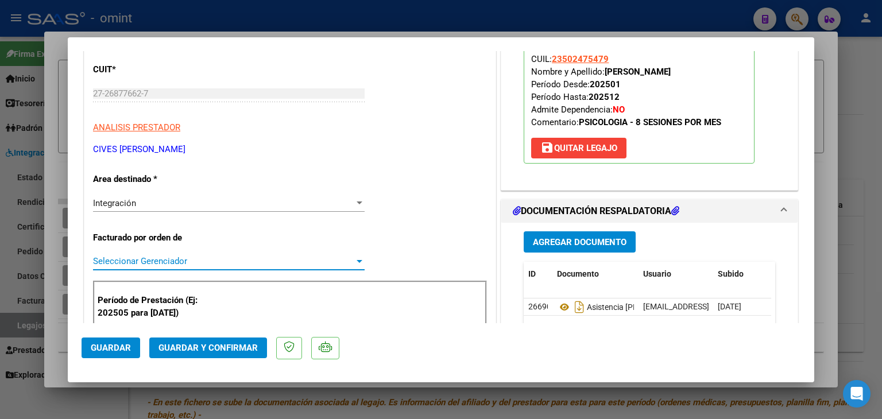
click at [160, 260] on span "Seleccionar Gerenciador" at bounding box center [223, 261] width 261 height 10
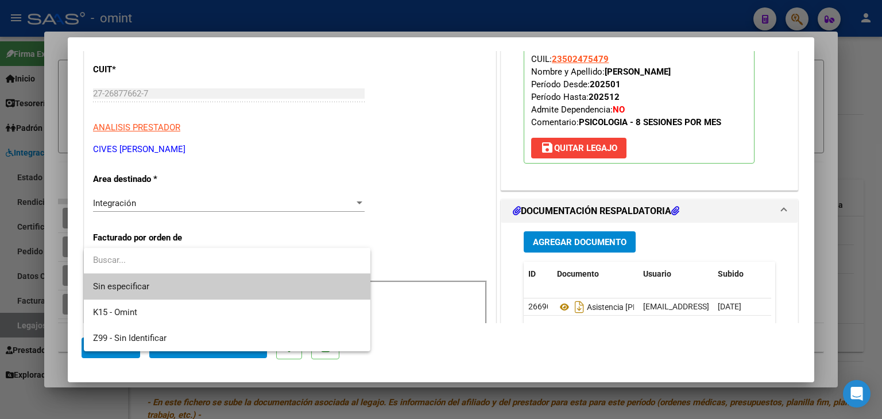
click at [133, 284] on span "Sin especificar" at bounding box center [227, 287] width 268 height 26
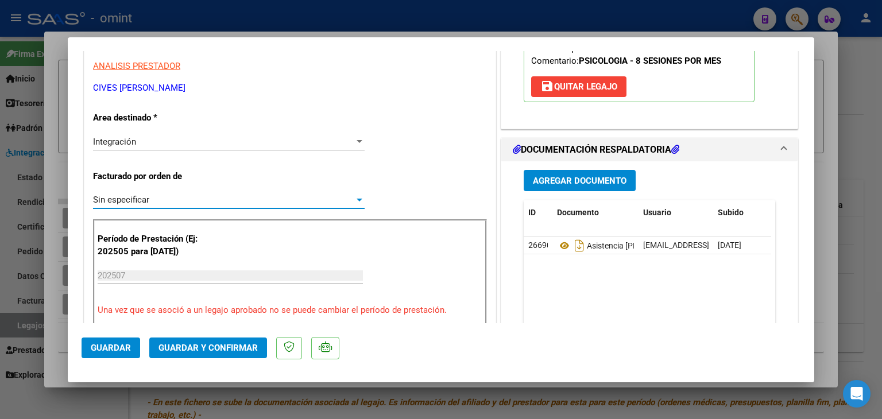
scroll to position [460, 0]
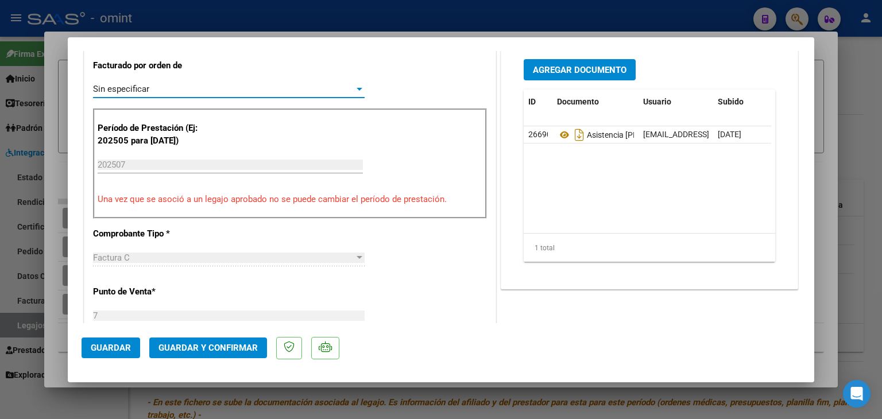
click at [232, 346] on span "Guardar y Confirmar" at bounding box center [208, 348] width 99 height 10
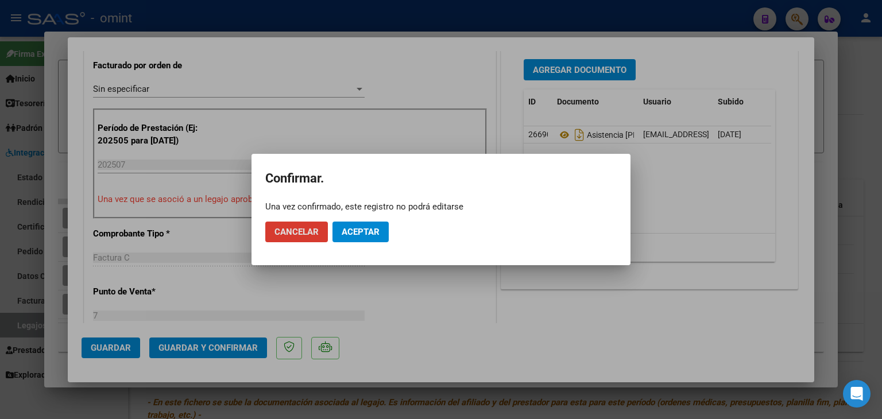
drag, startPoint x: 345, startPoint y: 230, endPoint x: 373, endPoint y: 180, distance: 57.1
click at [346, 230] on span "Aceptar" at bounding box center [361, 232] width 38 height 10
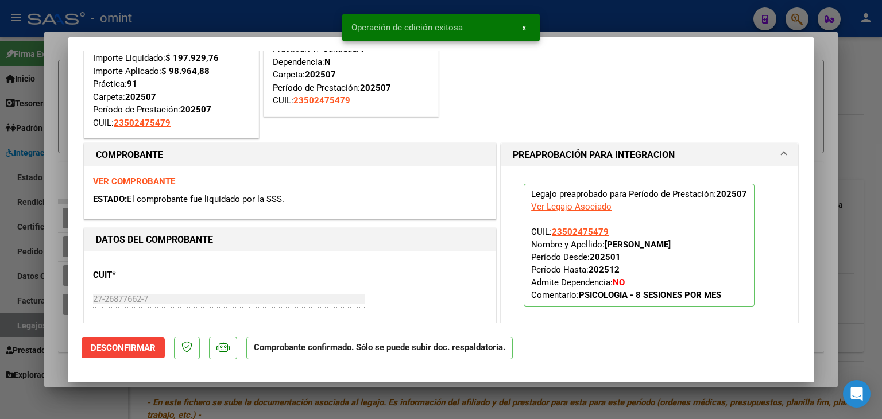
scroll to position [0, 0]
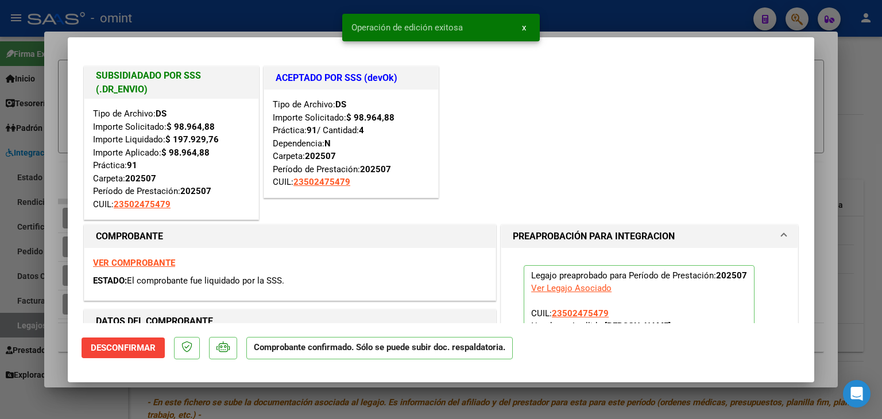
type input "$ 0,00"
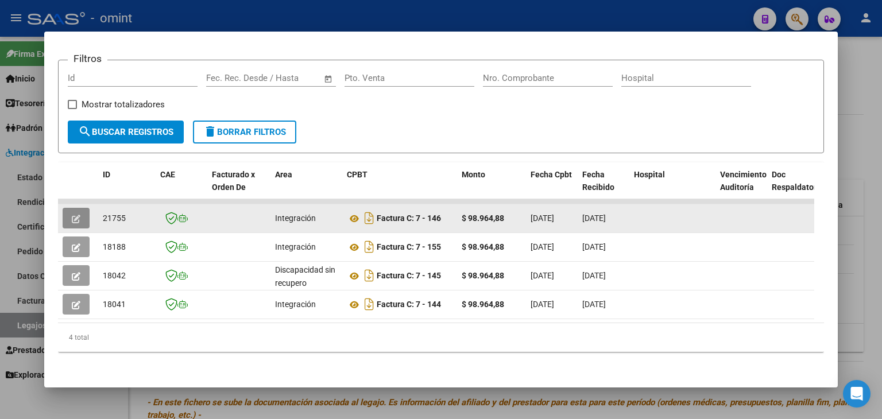
click at [114, 214] on span "21755" at bounding box center [114, 218] width 23 height 9
copy span "21755"
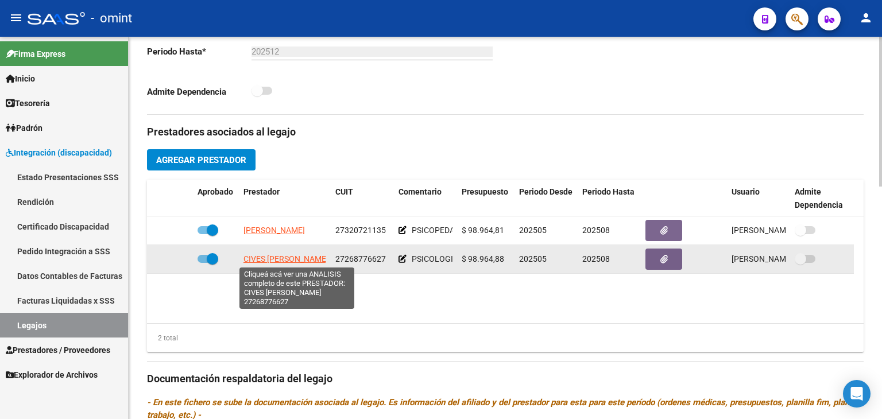
click at [265, 257] on span "CIVES TAMARA DEL CARMEN" at bounding box center [286, 258] width 85 height 9
type textarea "27268776627"
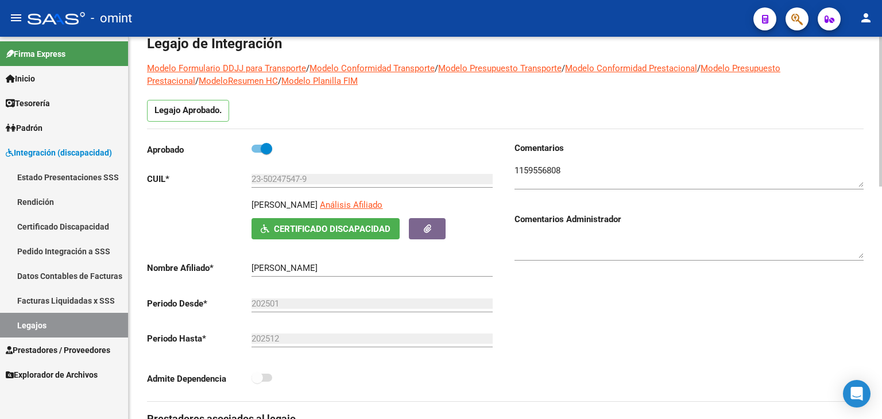
scroll to position [345, 0]
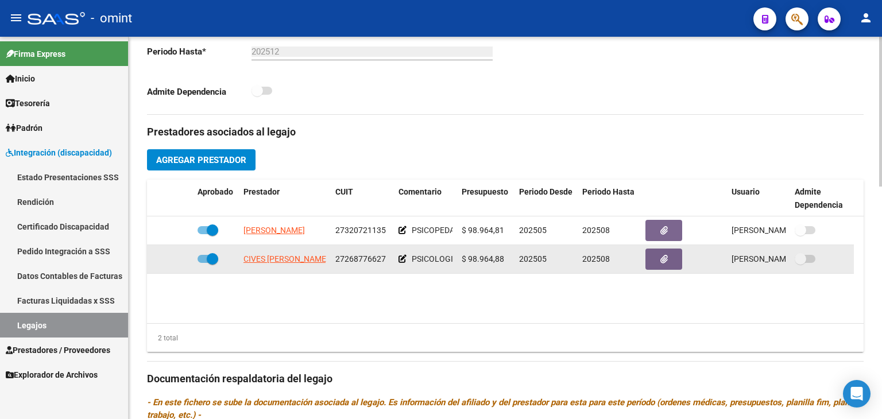
click at [256, 263] on span "CIVES TAMARA DEL CARMEN" at bounding box center [286, 258] width 85 height 9
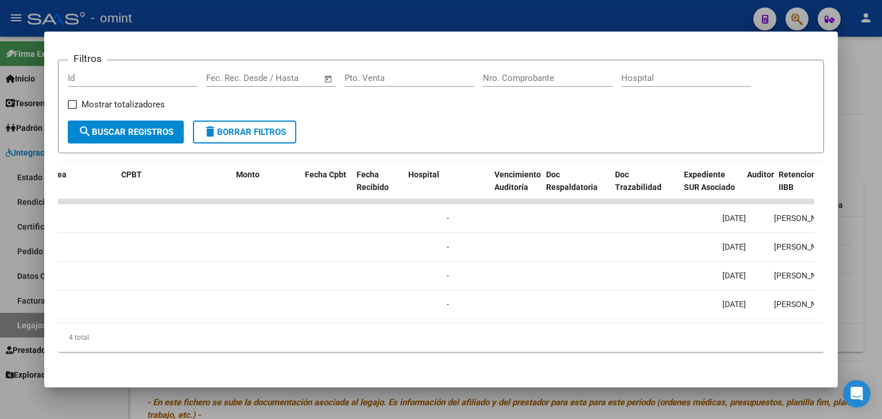
scroll to position [0, 0]
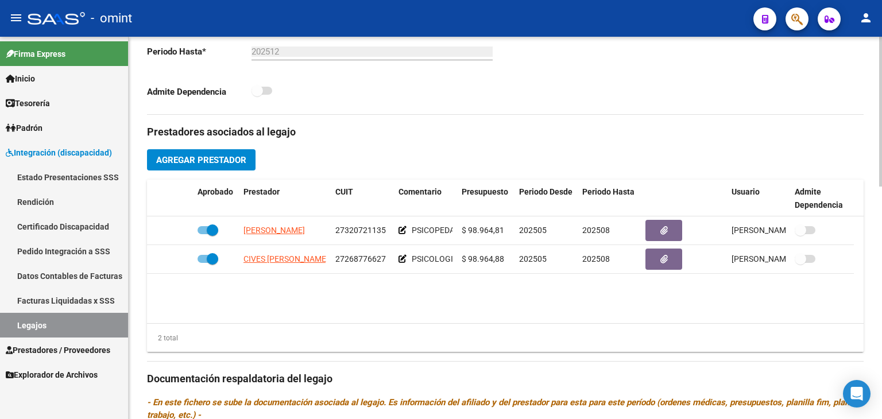
click at [340, 103] on div "Admite Dependencia" at bounding box center [321, 94] width 349 height 21
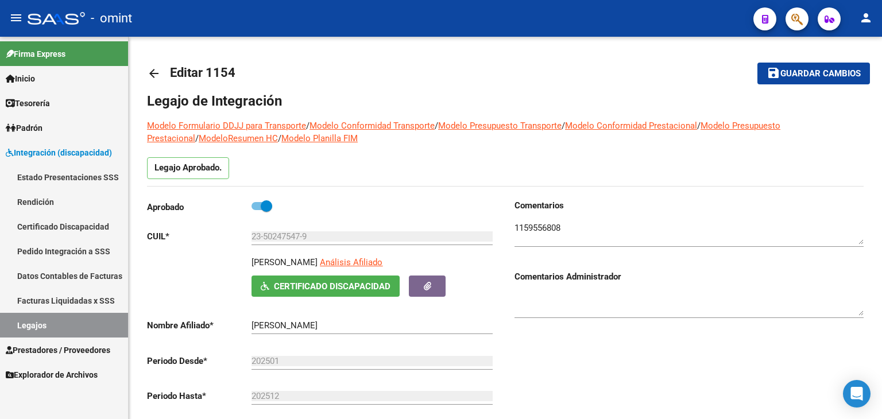
click at [44, 320] on link "Legajos" at bounding box center [64, 325] width 128 height 25
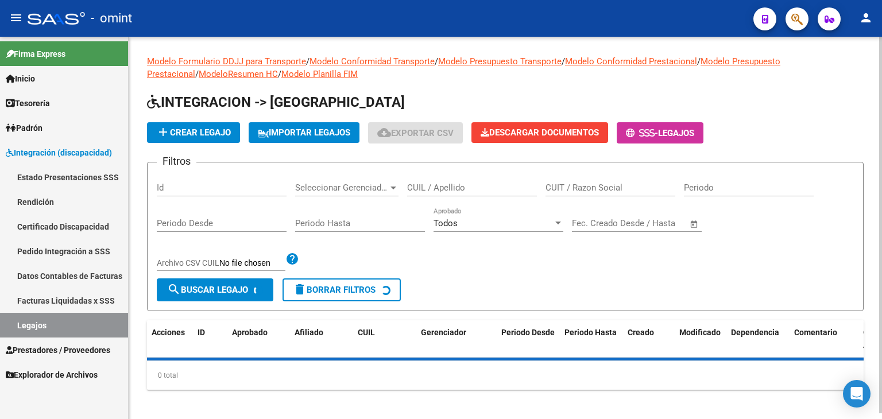
click at [446, 191] on input "CUIL / Apellido" at bounding box center [472, 188] width 130 height 10
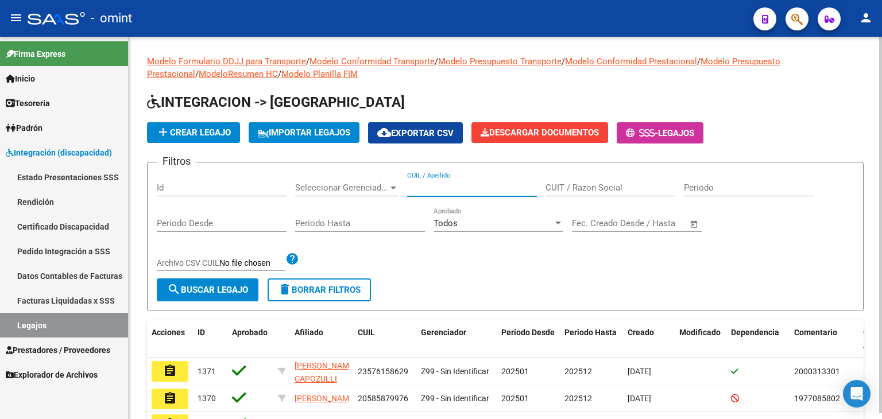
paste input "20242911998"
click at [465, 187] on input "2024291199820242911998" at bounding box center [472, 188] width 130 height 10
paste input "text"
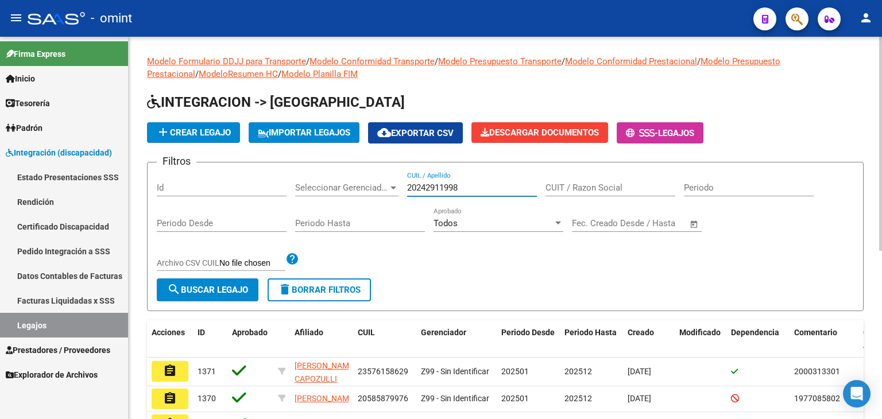
click at [231, 291] on span "search Buscar Legajo" at bounding box center [207, 290] width 81 height 10
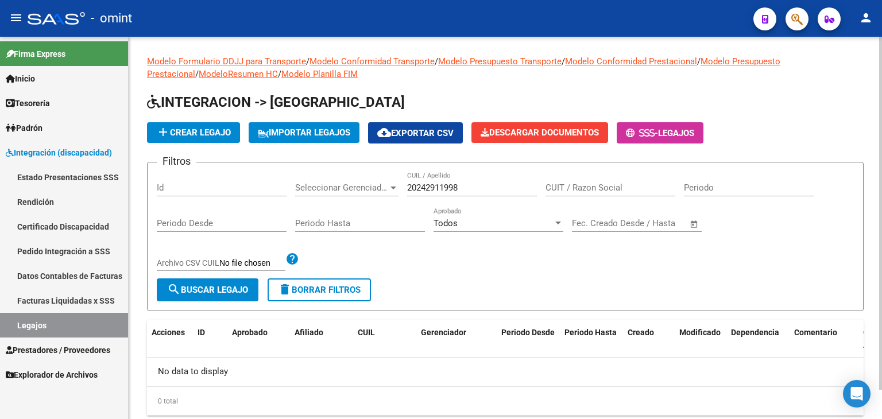
click at [429, 187] on input "20242911998" at bounding box center [472, 188] width 130 height 10
click at [428, 188] on input "20242911998" at bounding box center [472, 188] width 130 height 10
paste input "7268776627"
type input "27268776627"
click at [227, 282] on button "search Buscar Legajo" at bounding box center [208, 290] width 102 height 23
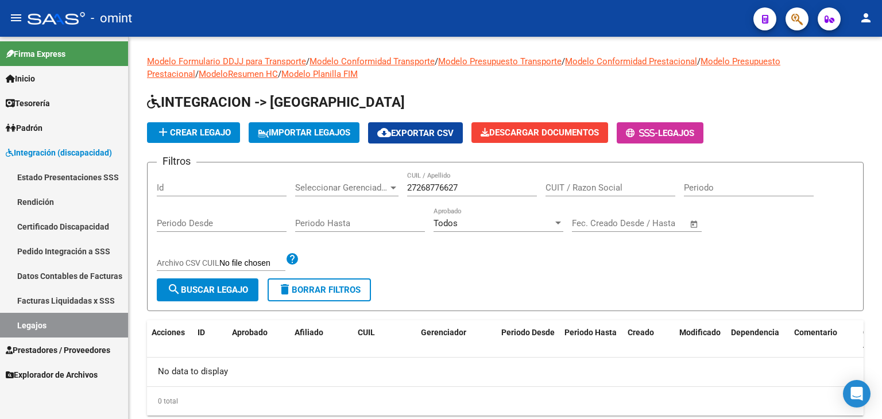
click at [40, 284] on link "Datos Contables de Facturas" at bounding box center [64, 276] width 128 height 25
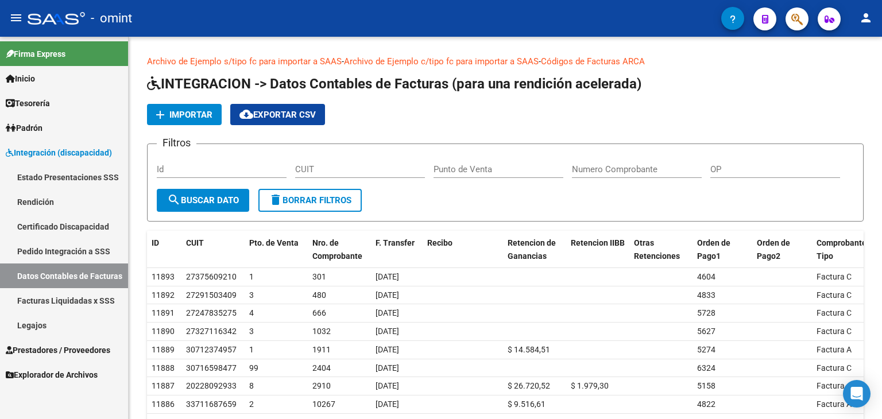
click at [33, 326] on link "Legajos" at bounding box center [64, 325] width 128 height 25
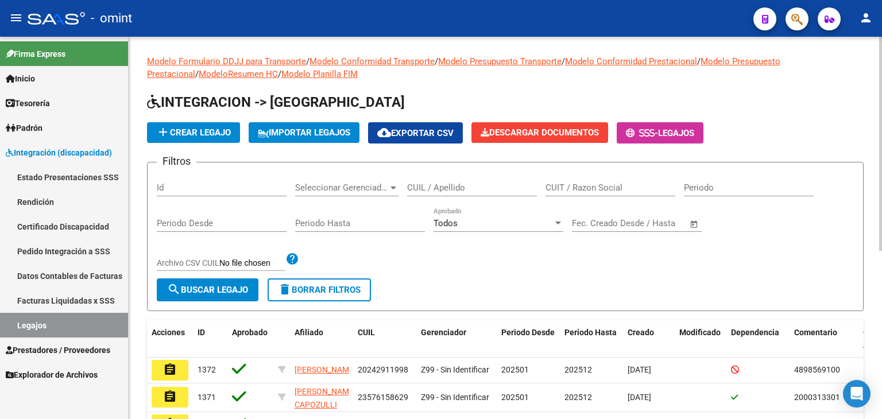
click at [437, 184] on input "CUIL / Apellido" at bounding box center [472, 188] width 130 height 10
paste input "23502475479"
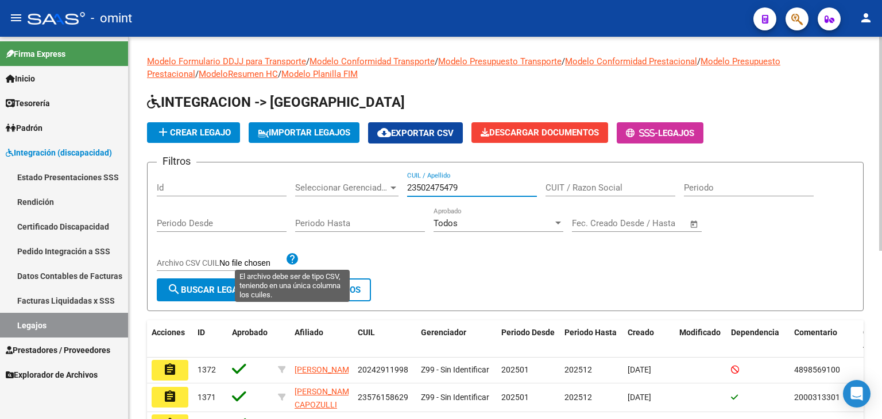
type input "23502475479"
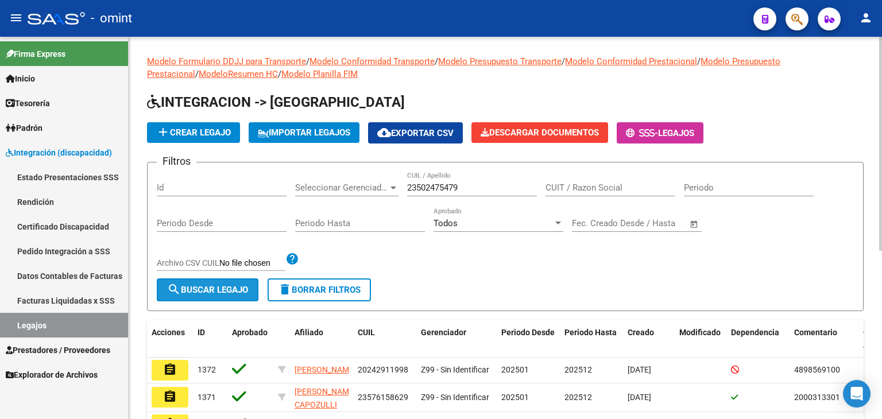
click at [223, 293] on span "search Buscar Legajo" at bounding box center [207, 290] width 81 height 10
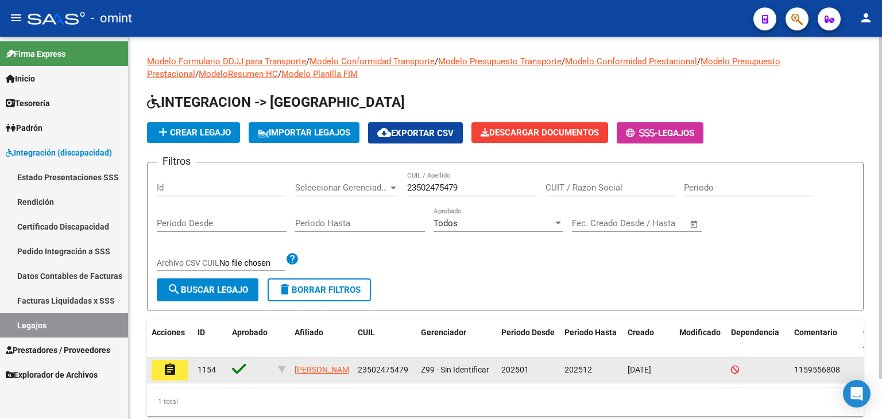
click at [167, 380] on button "assignment" at bounding box center [170, 370] width 37 height 21
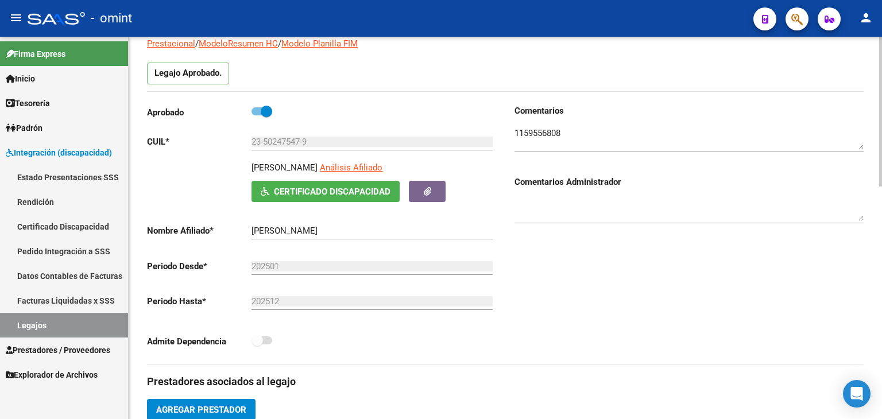
scroll to position [230, 0]
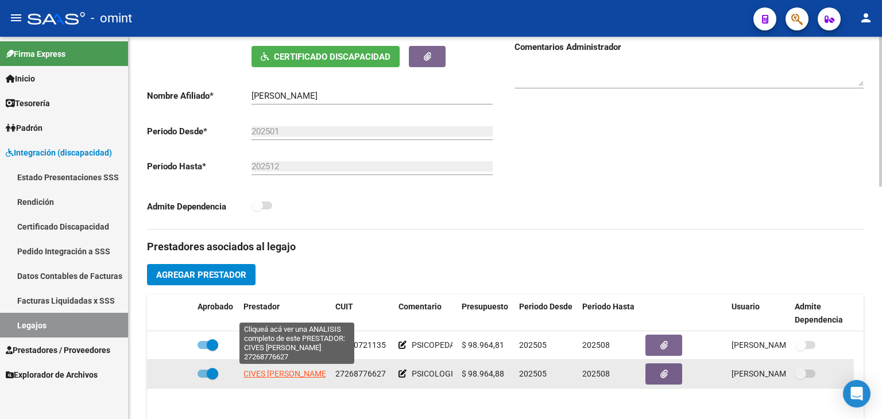
click at [256, 375] on span "CIVES TAMARA DEL CARMEN" at bounding box center [286, 373] width 85 height 9
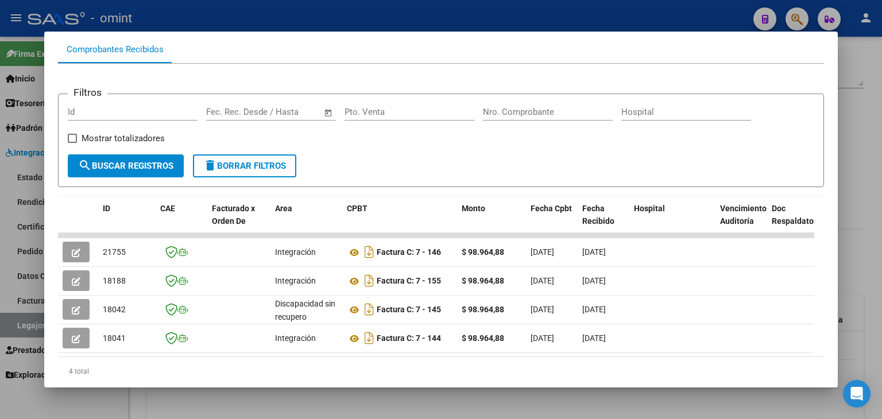
scroll to position [0, 0]
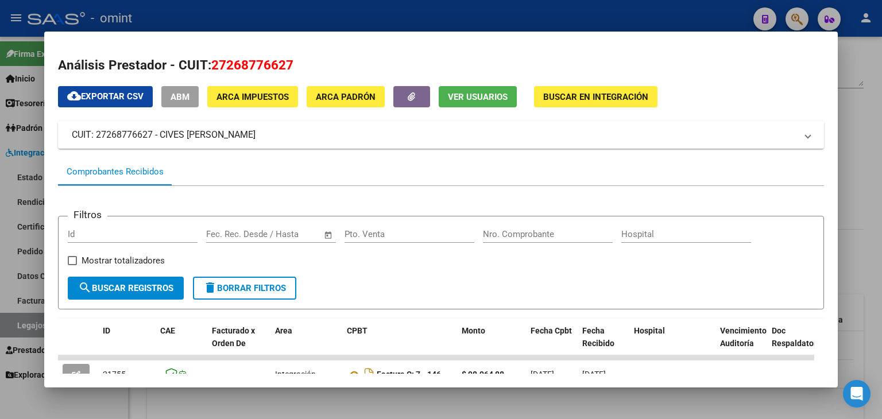
drag, startPoint x: 771, startPoint y: 43, endPoint x: 740, endPoint y: 102, distance: 66.8
click at [772, 43] on mat-dialog-container "Análisis Prestador - CUIT: 27268776627 cloud_download Exportar CSV ABM ARCA Imp…" at bounding box center [441, 210] width 794 height 357
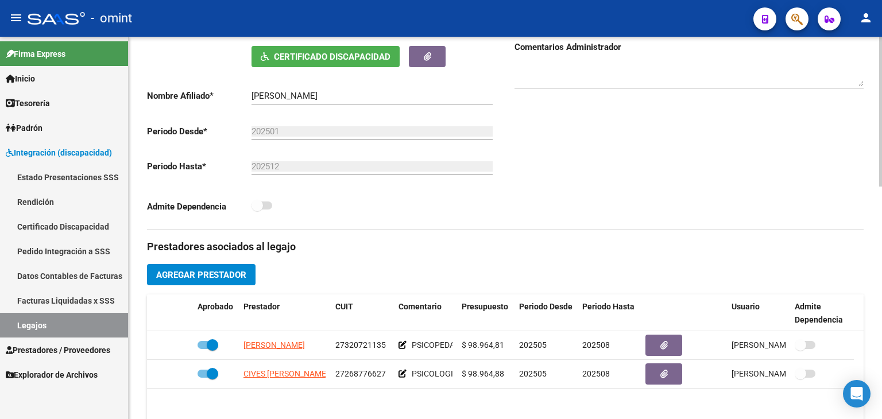
click at [492, 216] on div "Admite Dependencia" at bounding box center [321, 209] width 349 height 21
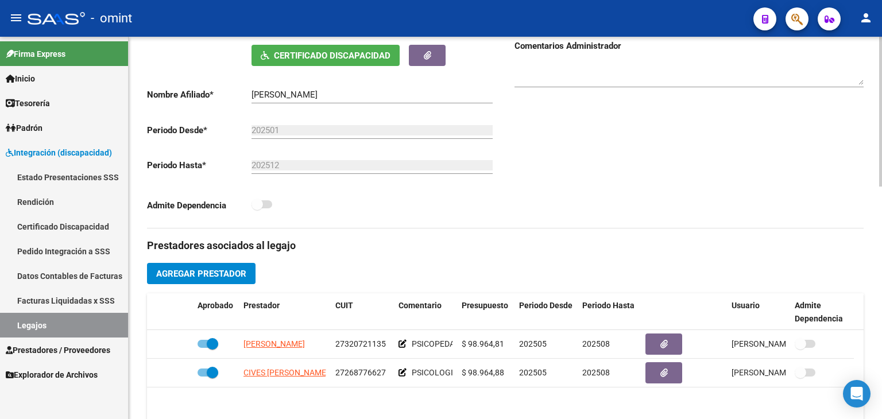
scroll to position [230, 0]
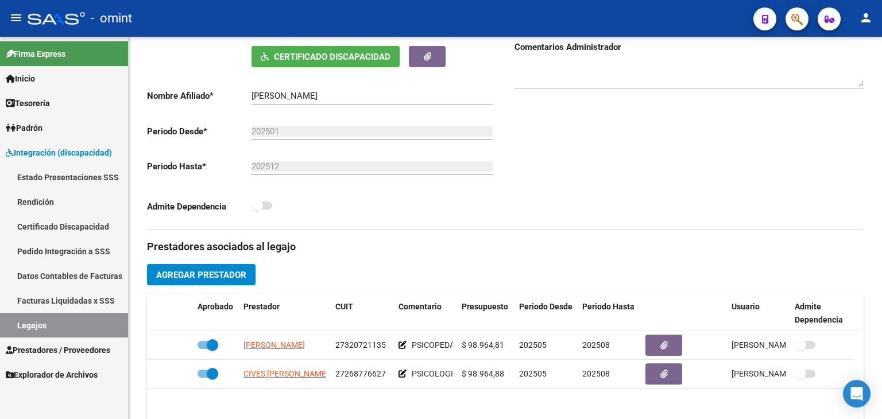
click at [42, 326] on link "Legajos" at bounding box center [64, 325] width 128 height 25
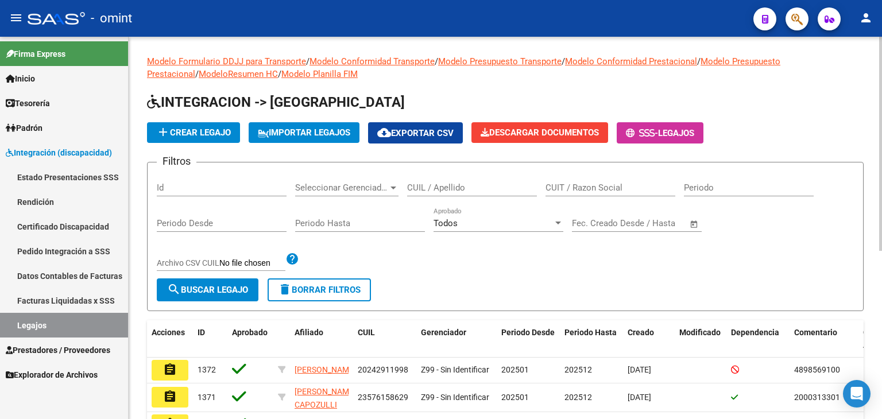
click at [455, 191] on input "CUIL / Apellido" at bounding box center [472, 188] width 130 height 10
paste input "20242911998"
type input "20242911998"
click at [206, 292] on span "search Buscar Legajo" at bounding box center [207, 290] width 81 height 10
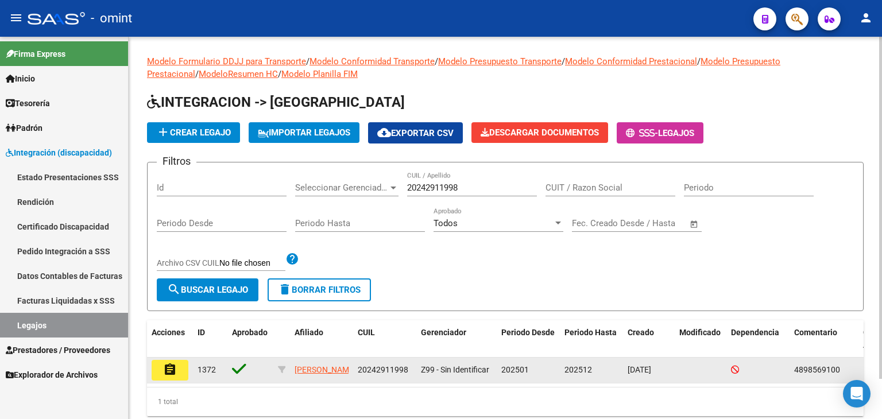
click at [170, 368] on mat-icon "assignment" at bounding box center [170, 370] width 14 height 14
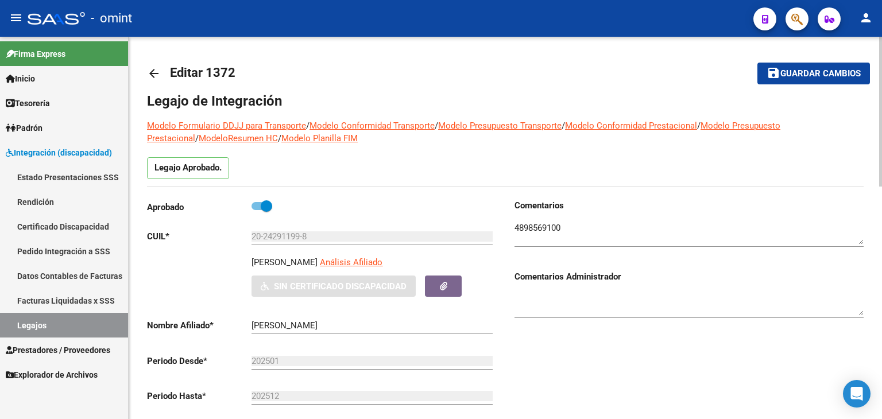
click at [534, 369] on div "Comentarios Comentarios Administrador" at bounding box center [684, 329] width 358 height 260
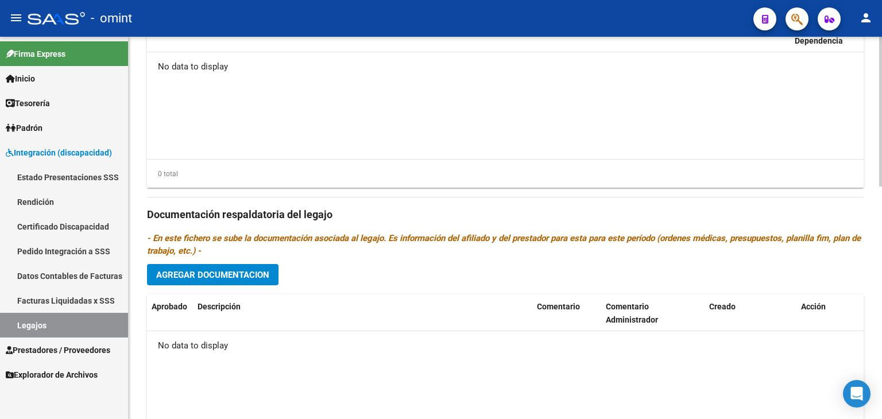
scroll to position [517, 0]
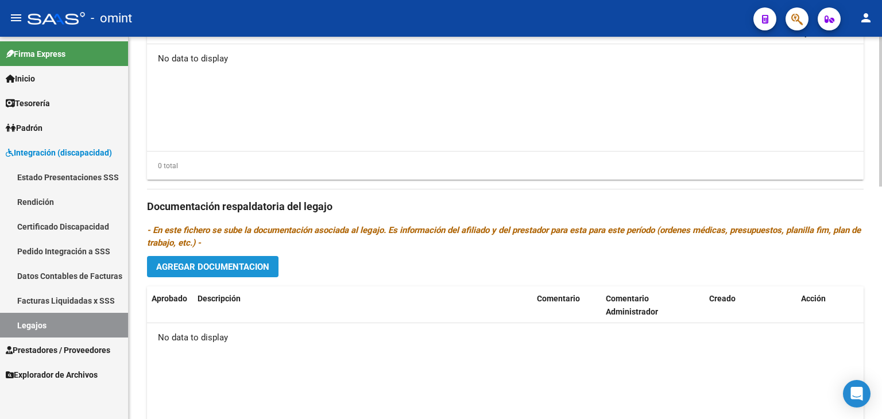
click at [212, 270] on span "Agregar Documentacion" at bounding box center [212, 267] width 113 height 10
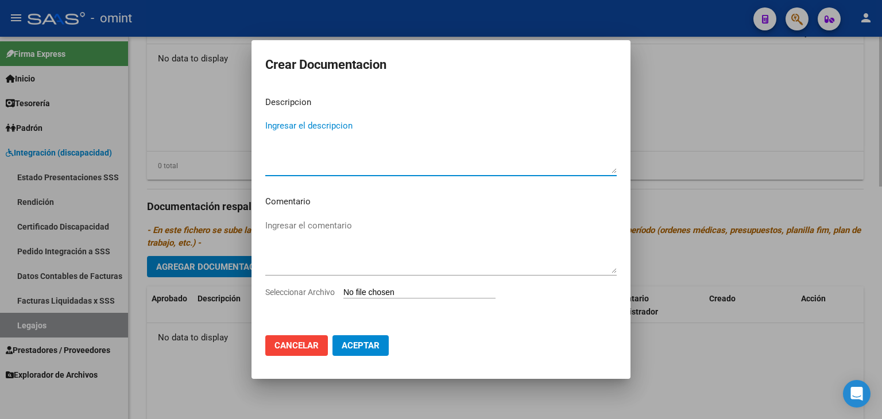
click at [735, 75] on div at bounding box center [441, 209] width 882 height 419
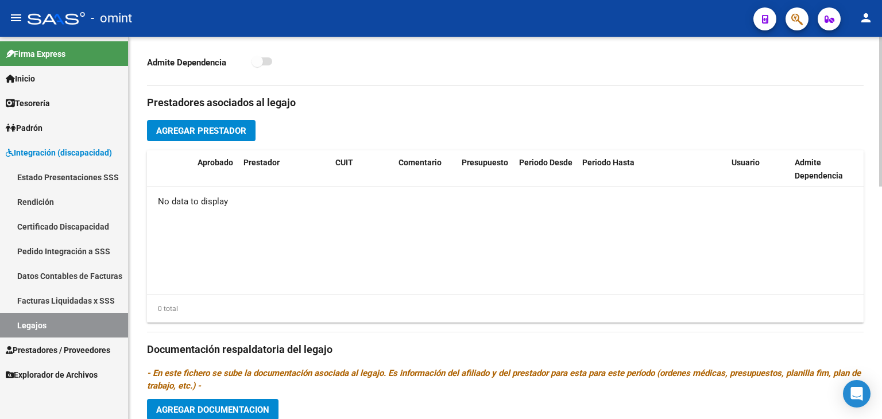
scroll to position [230, 0]
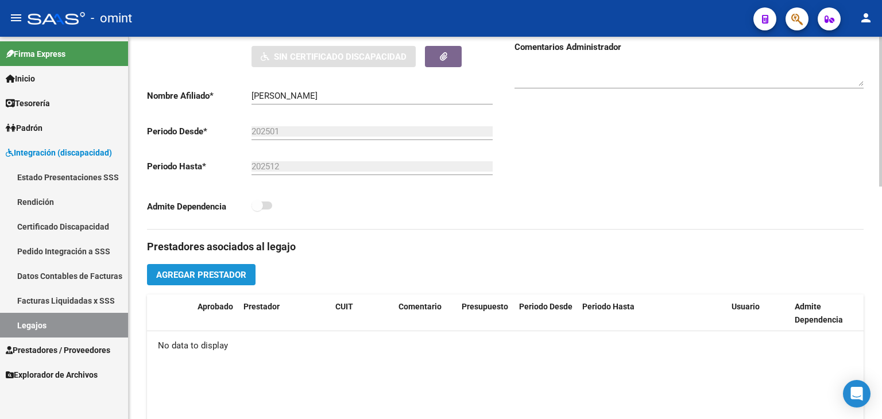
click at [199, 274] on span "Agregar Prestador" at bounding box center [201, 275] width 90 height 10
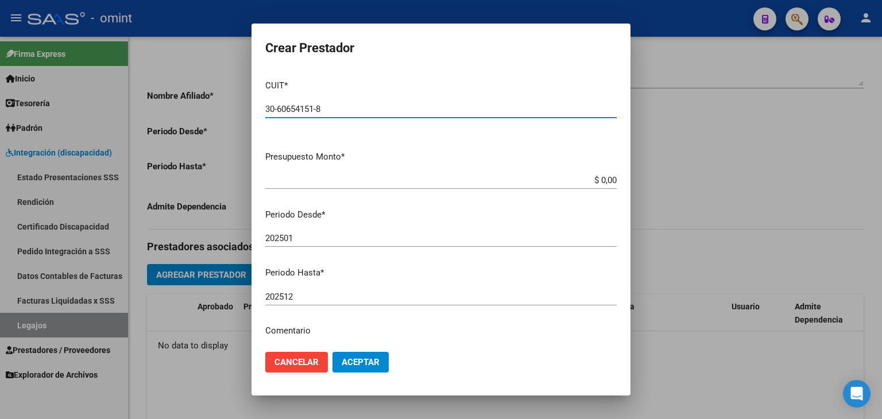
type input "30-60654151-8"
click at [333, 352] on button "Aceptar" at bounding box center [361, 362] width 56 height 21
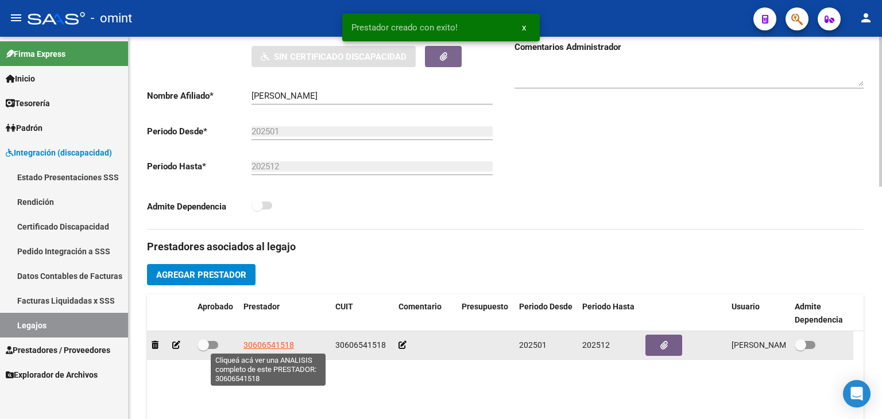
click at [268, 341] on span "30606541518" at bounding box center [269, 345] width 51 height 9
type textarea "30606541518"
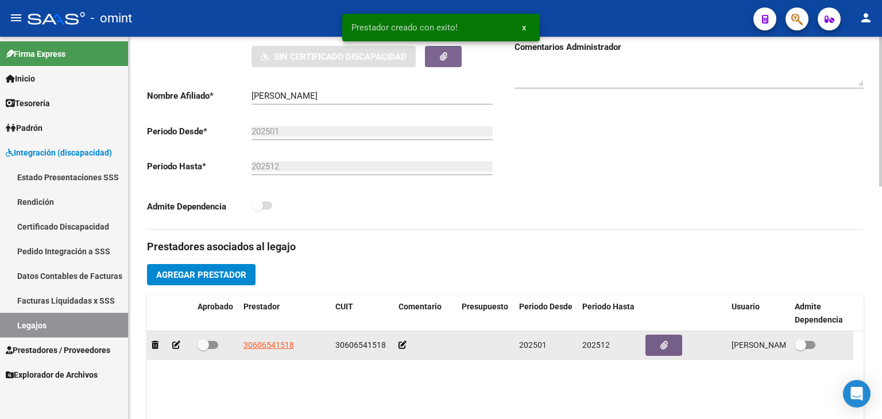
click at [168, 348] on div at bounding box center [170, 345] width 37 height 13
click at [179, 345] on icon at bounding box center [176, 345] width 8 height 8
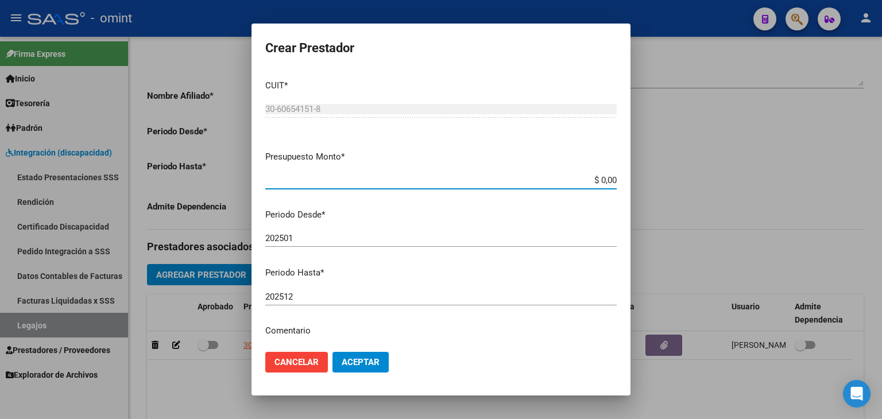
click at [552, 166] on mat-dialog-content "CUIT * 30-60654151-8 Ingresar CUIT ARCA Padrón Presupuesto Monto * $ 0,00 Ingre…" at bounding box center [441, 207] width 379 height 273
click at [566, 180] on input "$ 0,00" at bounding box center [441, 180] width 352 height 10
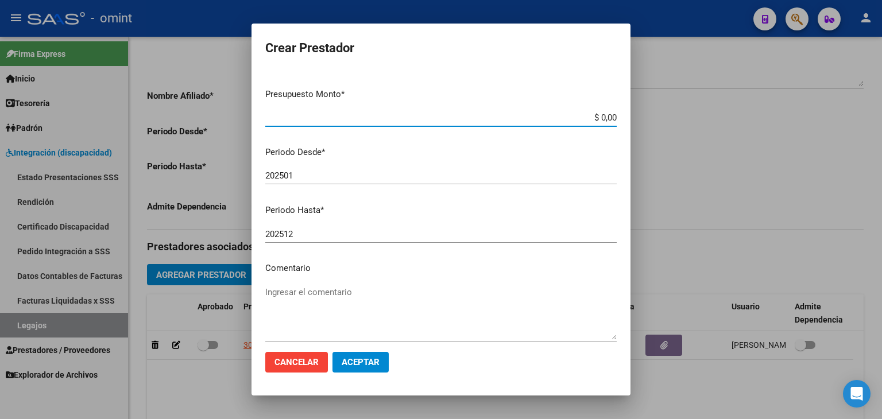
scroll to position [0, 0]
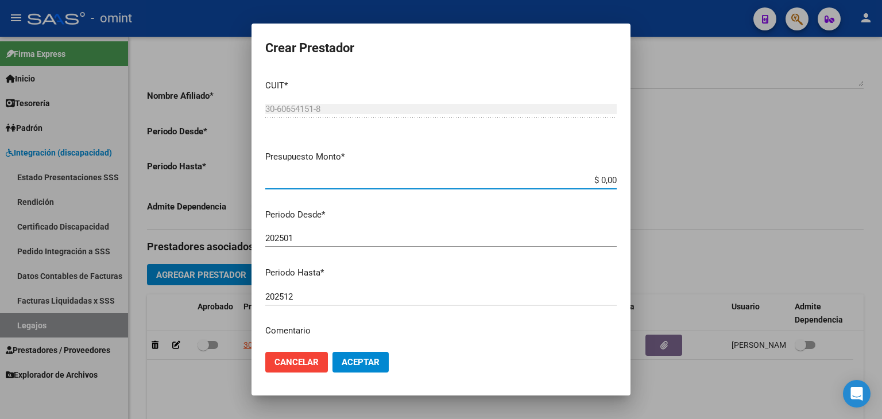
click at [604, 177] on input "$ 0,00" at bounding box center [441, 180] width 352 height 10
type input "$ 2.618.657,49"
click at [296, 238] on input "202501" at bounding box center [441, 238] width 352 height 10
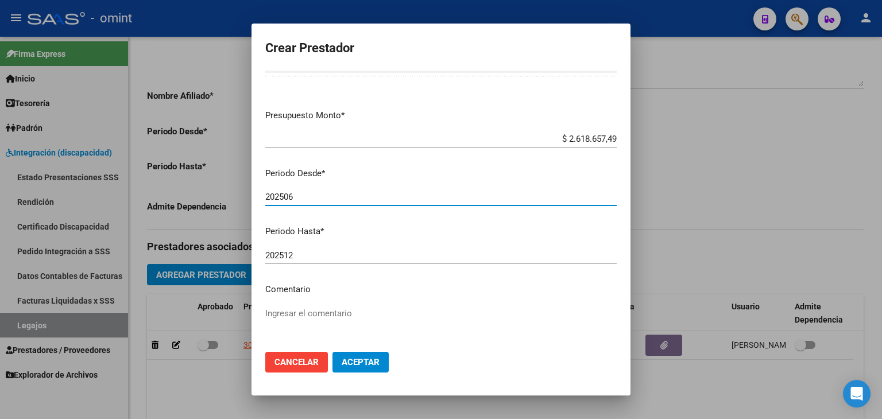
scroll to position [121, 0]
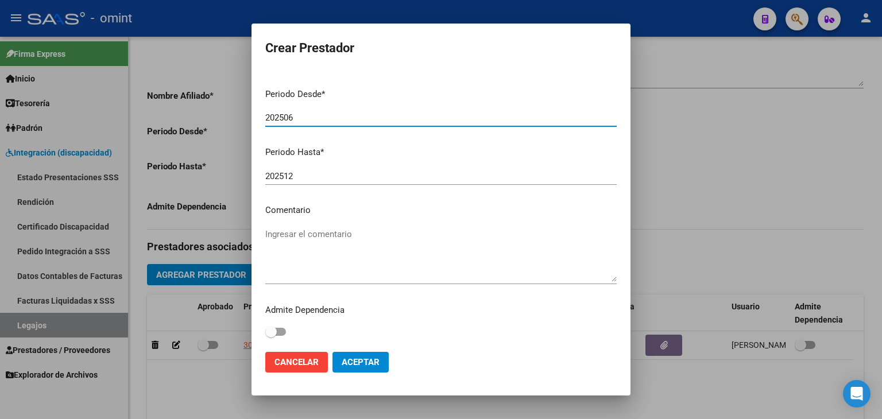
type input "202506"
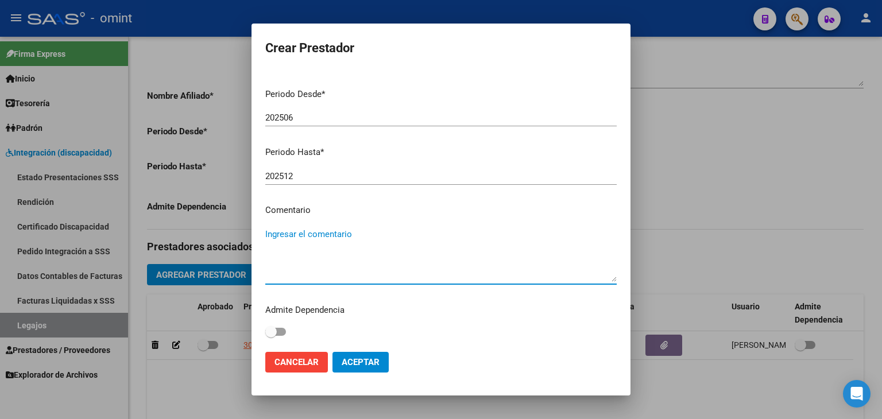
click at [317, 240] on textarea "Ingresar el comentario" at bounding box center [441, 255] width 352 height 54
click at [307, 237] on textarea "Ho" at bounding box center [441, 255] width 352 height 54
type textarea "Ho"
click at [286, 330] on div "Admite Dependencia" at bounding box center [441, 322] width 352 height 36
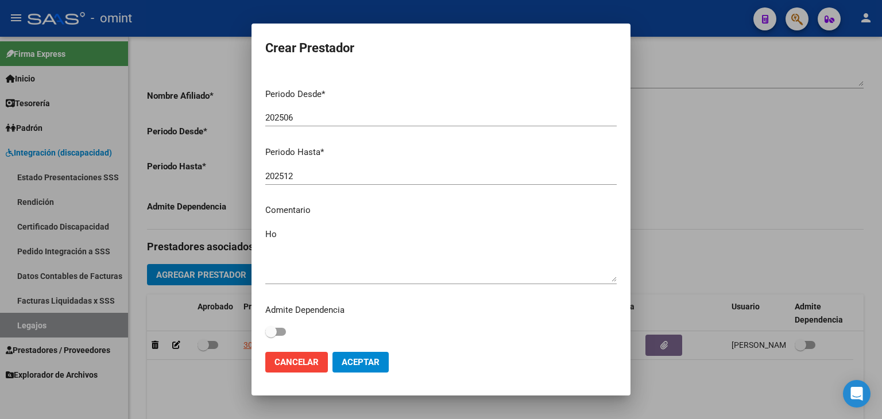
click at [280, 329] on span at bounding box center [275, 332] width 21 height 8
click at [271, 336] on input "checkbox" at bounding box center [271, 336] width 1 height 1
checkbox input "true"
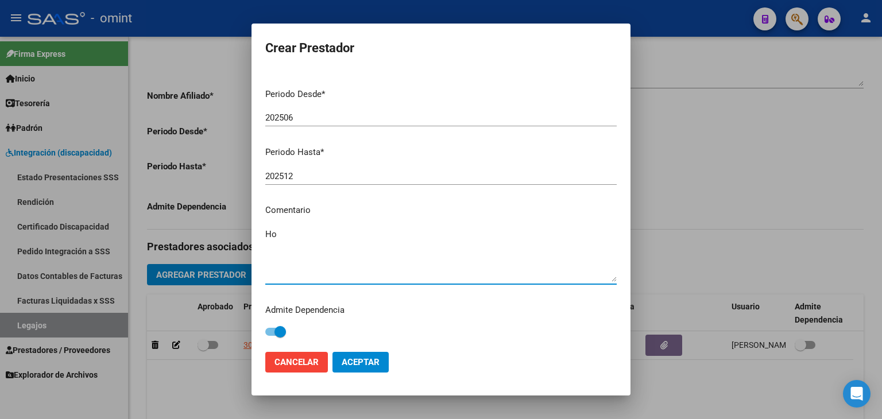
drag, startPoint x: 291, startPoint y: 238, endPoint x: 292, endPoint y: 230, distance: 7.6
click at [291, 237] on textarea "Ho" at bounding box center [441, 255] width 352 height 54
type textarea "Hogar permanente con centro de día con dependencia."
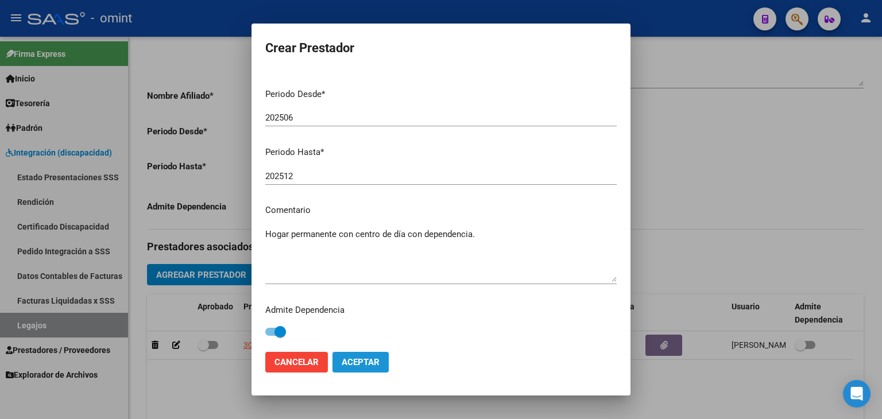
click at [373, 366] on span "Aceptar" at bounding box center [361, 362] width 38 height 10
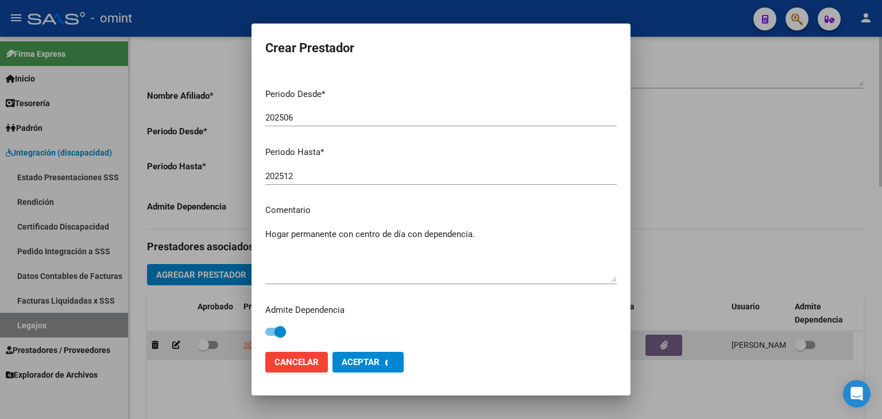
checkbox input "true"
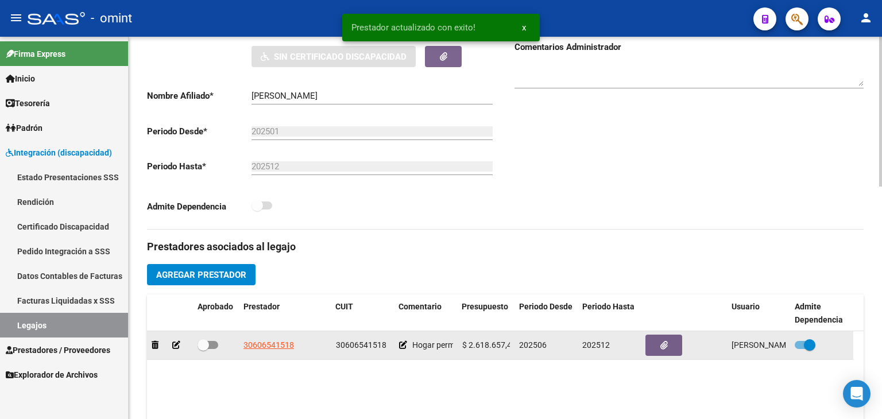
click at [206, 345] on span at bounding box center [203, 344] width 11 height 11
click at [203, 349] on input "checkbox" at bounding box center [203, 349] width 1 height 1
checkbox input "true"
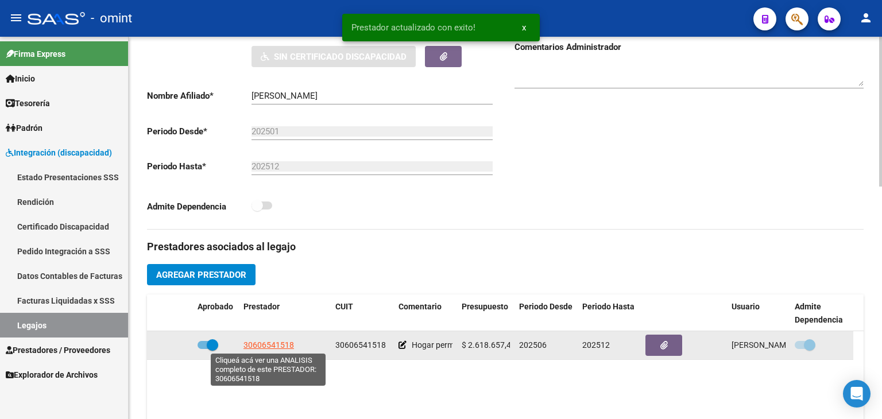
click at [269, 345] on span "30606541518" at bounding box center [269, 345] width 51 height 9
copy span "5"
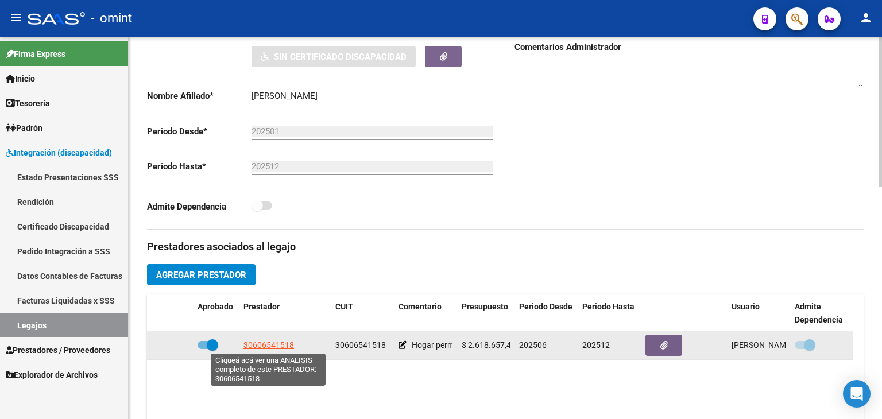
click at [254, 344] on span "30606541518" at bounding box center [269, 345] width 51 height 9
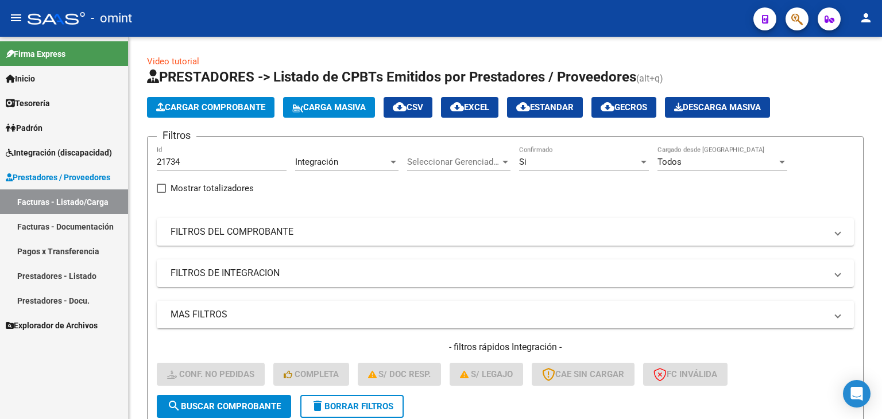
scroll to position [147, 0]
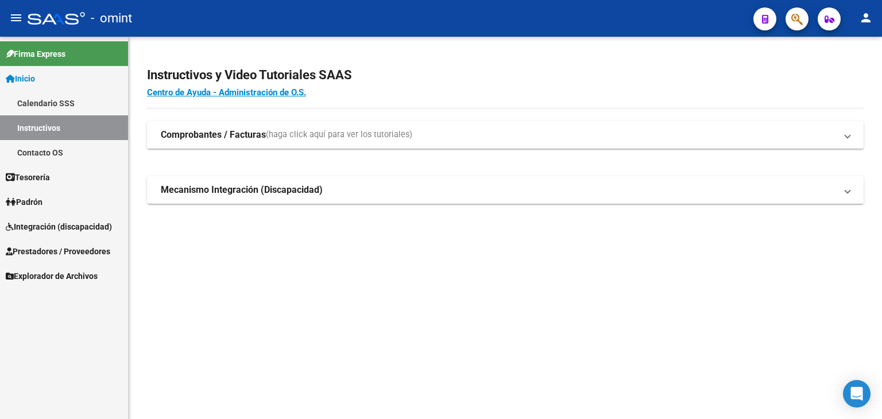
click at [66, 254] on span "Prestadores / Proveedores" at bounding box center [58, 251] width 105 height 13
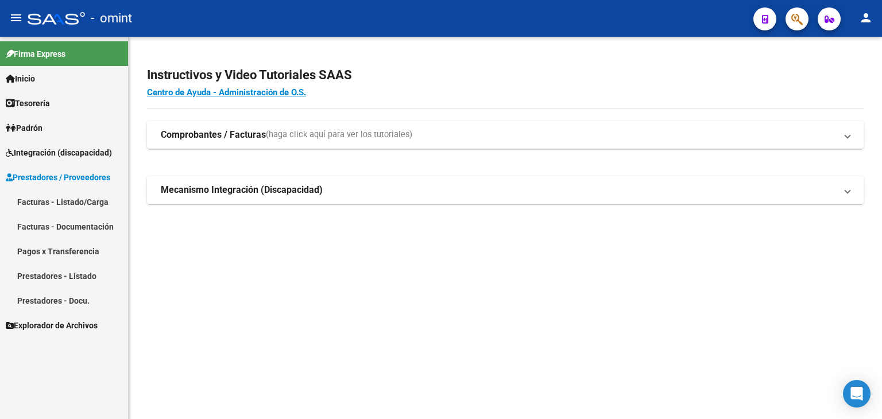
click at [37, 195] on link "Facturas - Listado/Carga" at bounding box center [64, 202] width 128 height 25
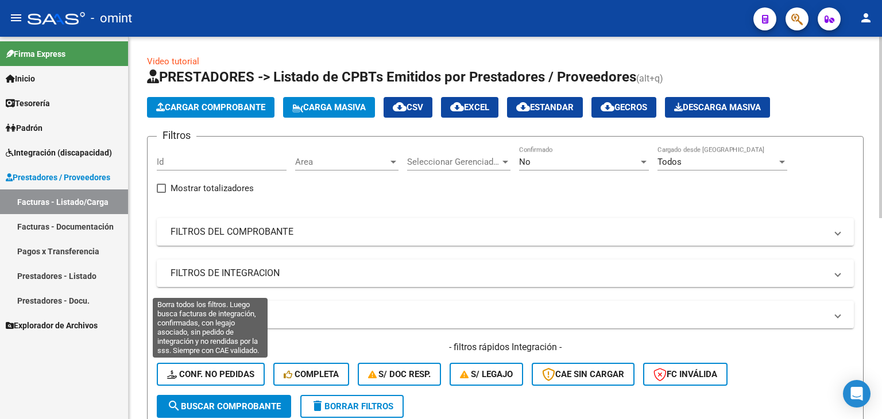
click at [198, 366] on button "Conf. no pedidas" at bounding box center [211, 374] width 108 height 23
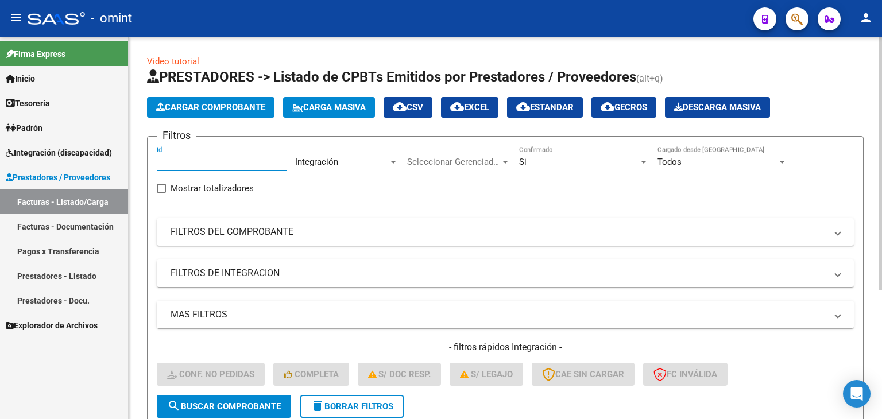
click at [180, 159] on input "Id" at bounding box center [222, 162] width 130 height 10
paste input "23502475479"
click at [181, 159] on input "23502475479" at bounding box center [222, 162] width 130 height 10
click at [182, 159] on input "23502475479" at bounding box center [222, 162] width 130 height 10
paste input "1755"
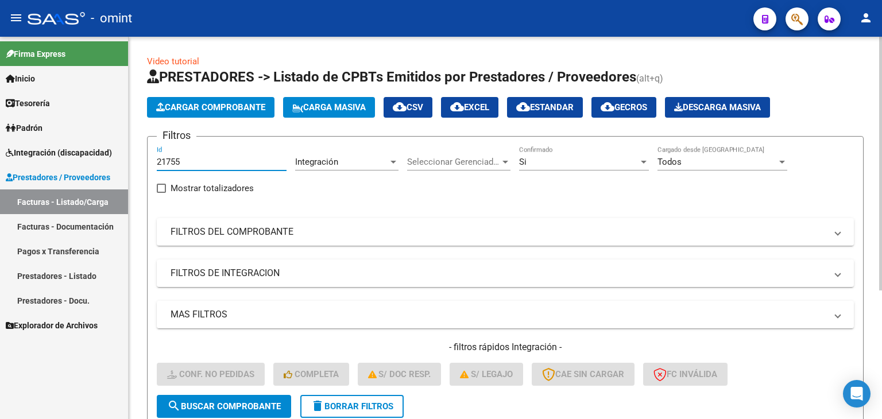
type input "21755"
click at [260, 400] on button "search Buscar Comprobante" at bounding box center [224, 406] width 134 height 23
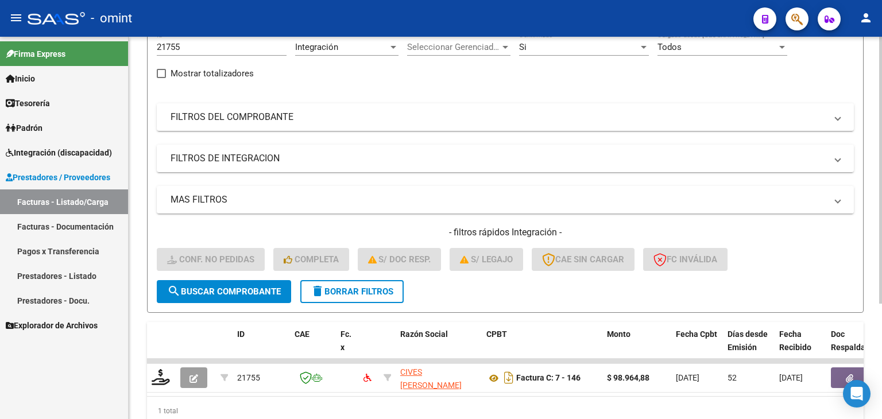
scroll to position [165, 0]
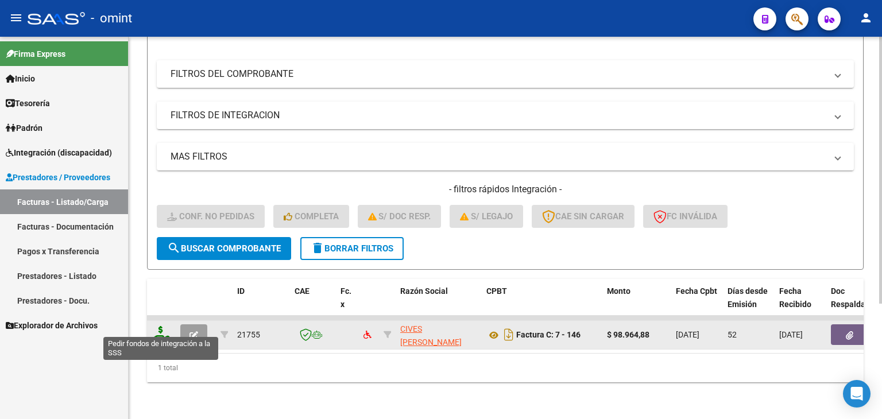
click at [164, 329] on icon at bounding box center [161, 334] width 18 height 16
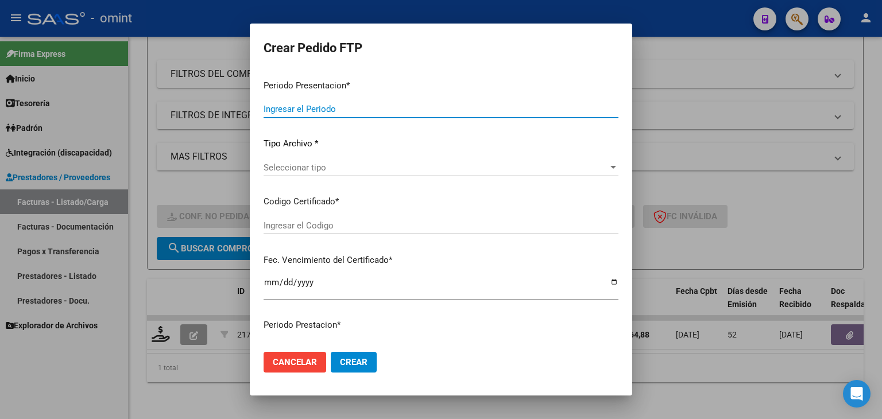
type input "202508"
type input "202507"
type input "$ 98.964,88"
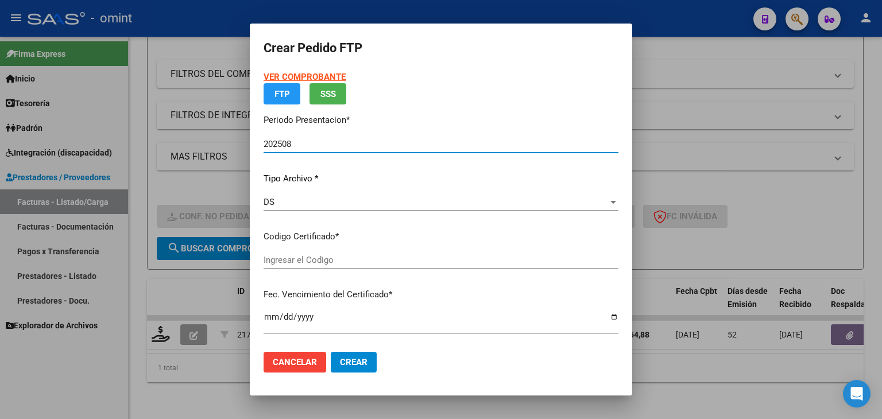
click at [284, 264] on input "Ingresar el Codigo" at bounding box center [441, 260] width 355 height 10
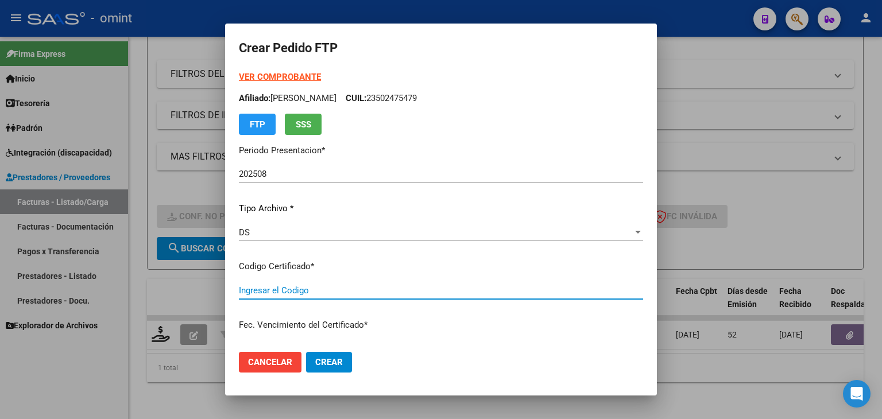
type input "4963250180"
type input "2027-11-07"
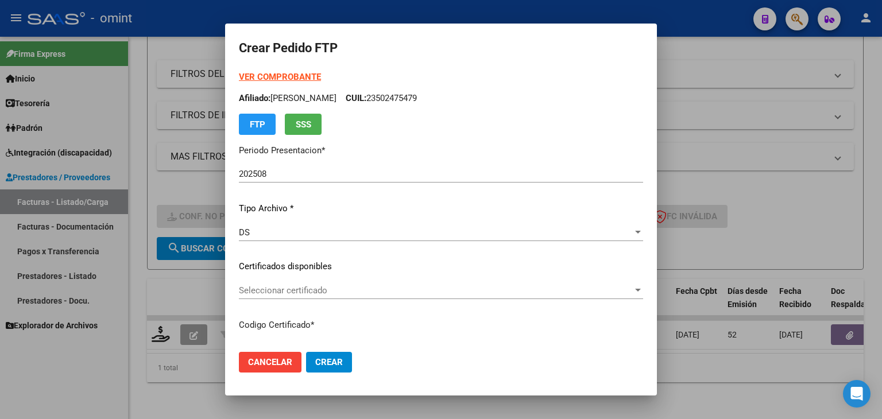
click at [296, 296] on div "Seleccionar certificado Seleccionar certificado" at bounding box center [441, 290] width 404 height 17
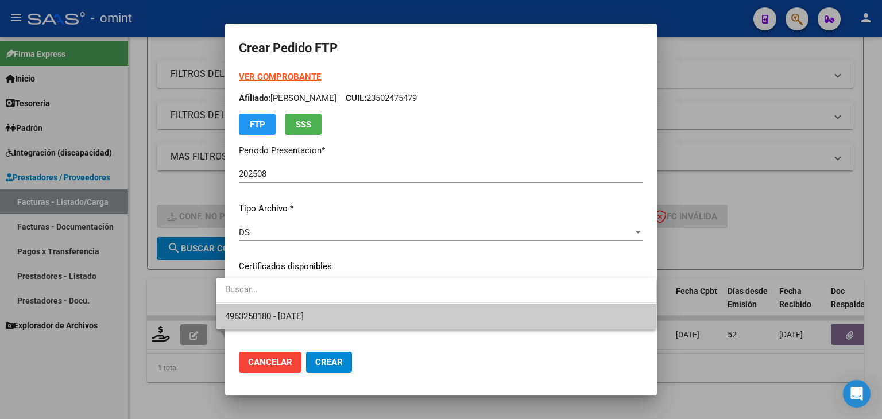
click at [301, 322] on span "4963250180 - 2027-11-07" at bounding box center [436, 317] width 422 height 26
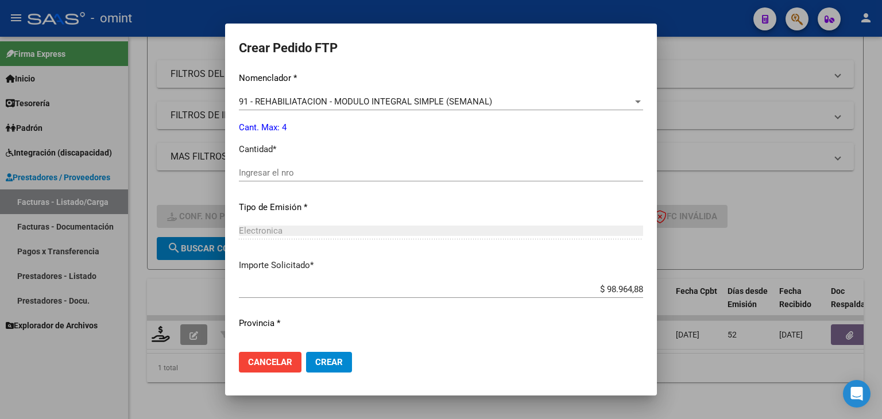
scroll to position [496, 0]
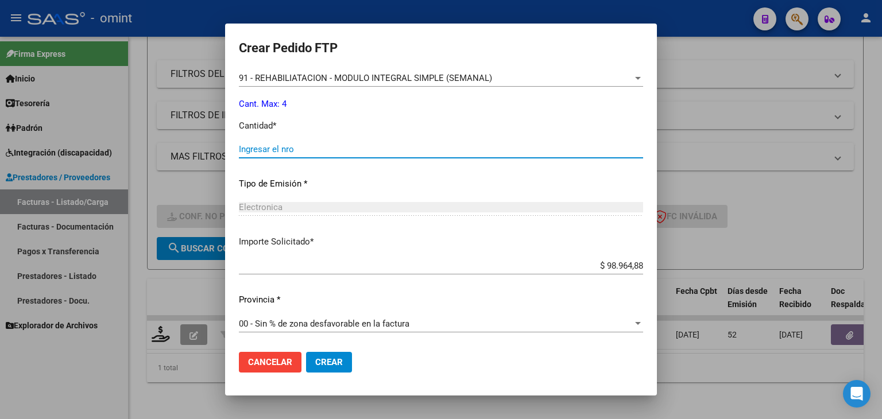
click at [263, 150] on input "Ingresar el nro" at bounding box center [441, 149] width 404 height 10
type input "4"
click at [329, 362] on span "Crear" at bounding box center [329, 362] width 28 height 10
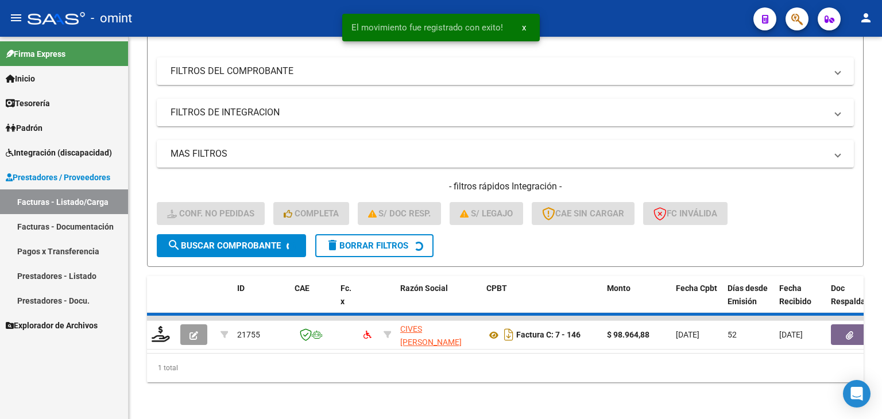
scroll to position [147, 0]
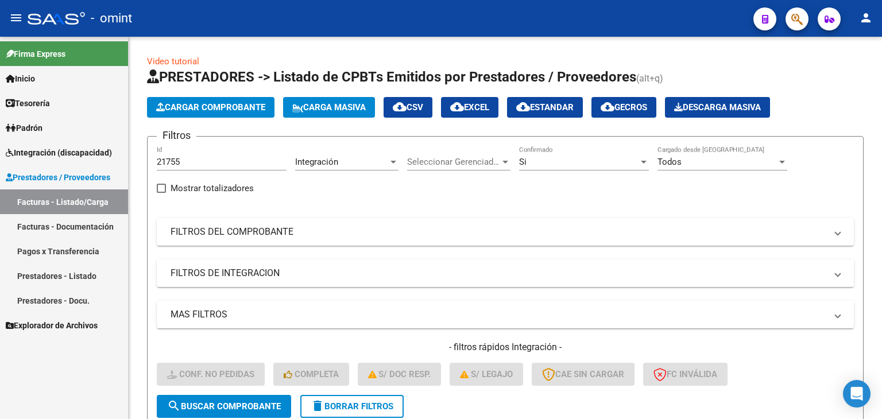
scroll to position [147, 0]
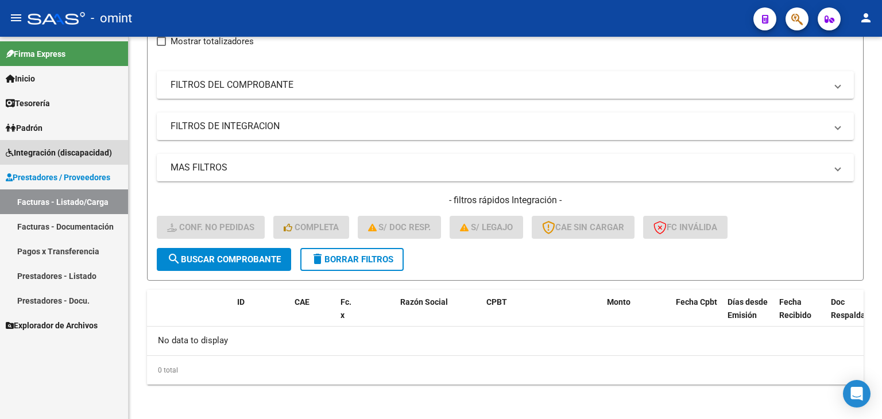
click at [32, 155] on span "Integración (discapacidad)" at bounding box center [59, 152] width 106 height 13
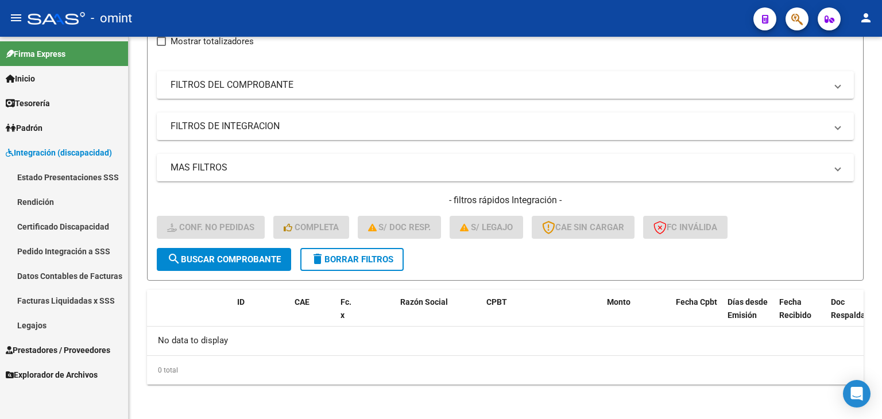
click at [37, 329] on link "Legajos" at bounding box center [64, 325] width 128 height 25
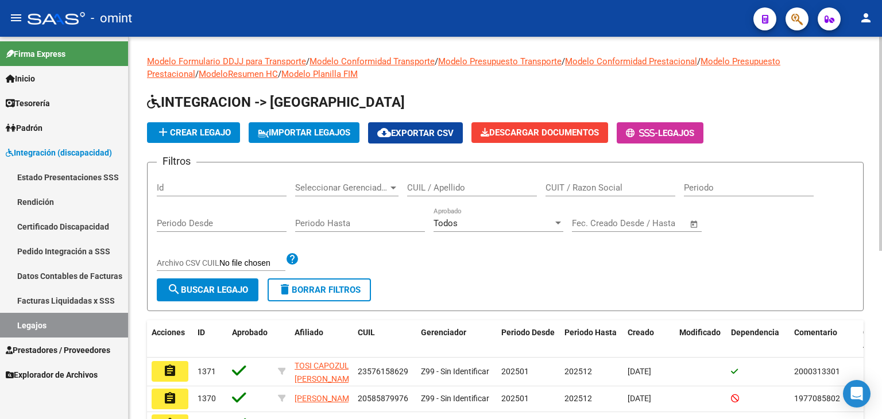
click at [187, 130] on span "add Crear Legajo" at bounding box center [193, 133] width 75 height 10
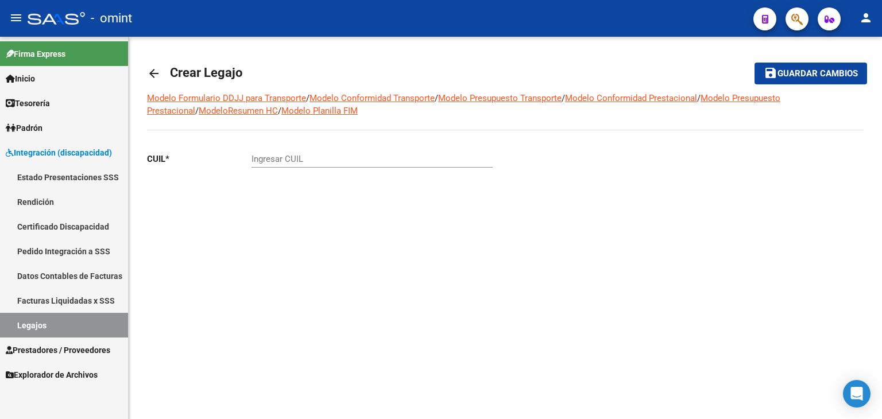
click at [280, 160] on input "Ingresar CUIL" at bounding box center [372, 159] width 241 height 10
paste input "20-24291199-8"
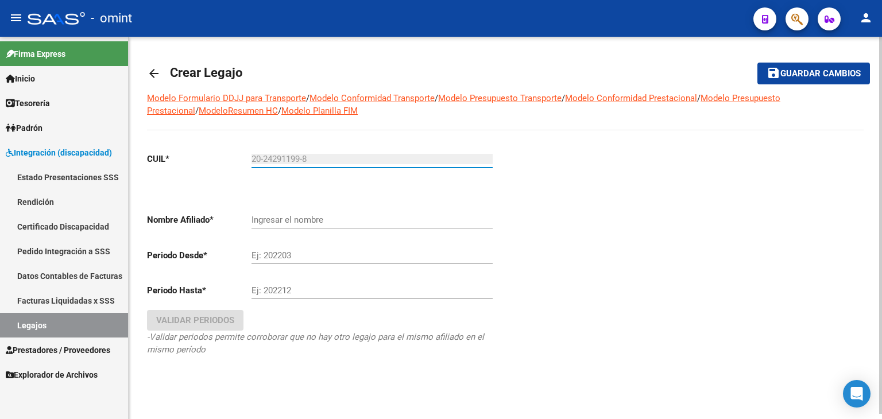
type input "20-24291199-8"
click at [305, 212] on div "Ingresar el nombre" at bounding box center [372, 216] width 241 height 25
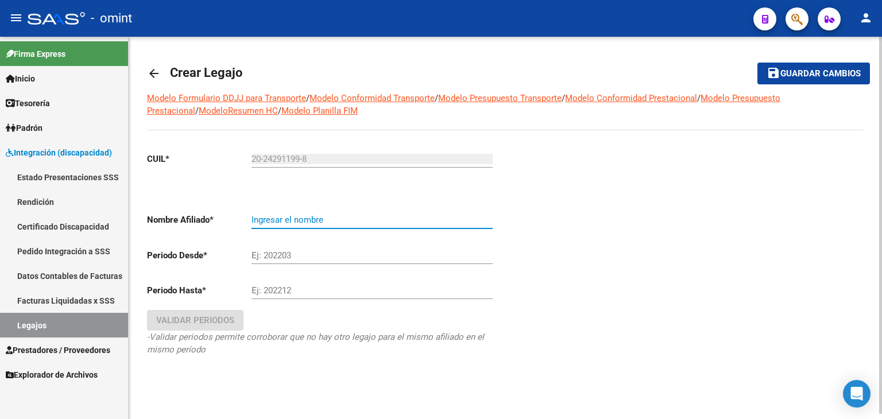
type input "SAPIA FERNANDO ANTONIO"
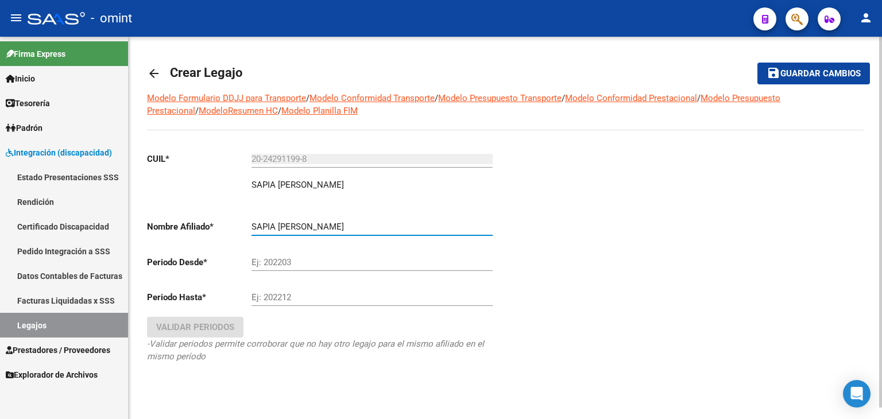
click at [281, 264] on input "Ej: 202203" at bounding box center [372, 262] width 241 height 10
type input "202501"
click at [287, 292] on input "Ej: 202212" at bounding box center [372, 297] width 241 height 10
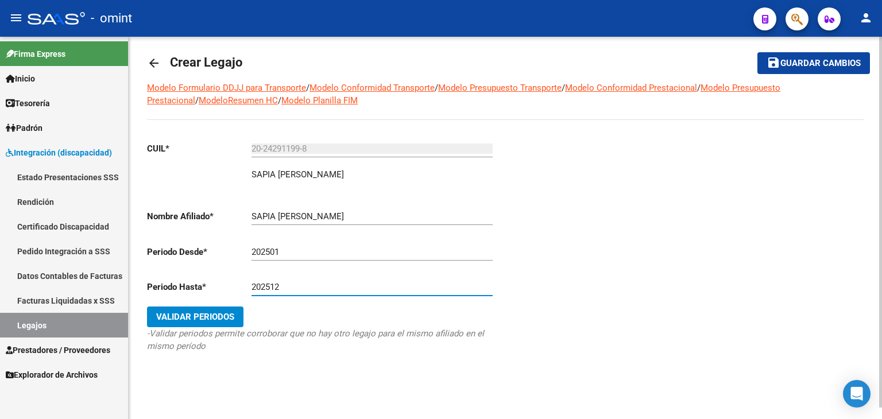
scroll to position [12, 0]
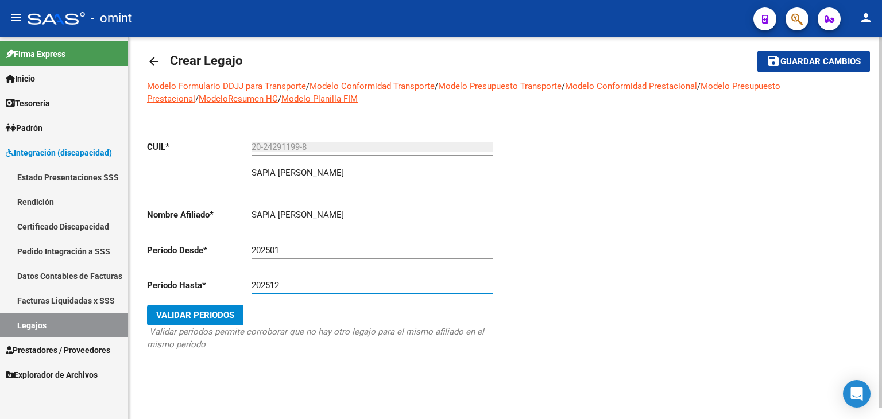
type input "202512"
drag, startPoint x: 213, startPoint y: 311, endPoint x: 214, endPoint y: 297, distance: 14.4
click at [214, 307] on button "Validar Periodos" at bounding box center [195, 315] width 97 height 21
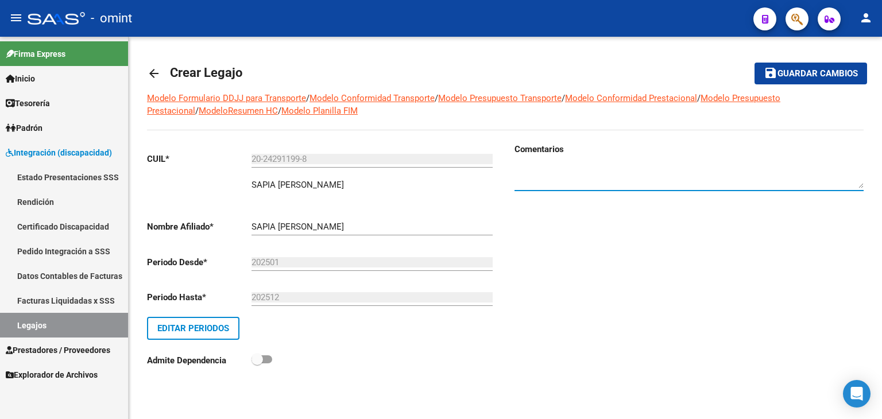
click at [570, 181] on textarea at bounding box center [689, 176] width 349 height 23
paste textarea "4898569100"
type textarea "4898569100"
click at [800, 68] on span "save Guardar cambios" at bounding box center [811, 73] width 94 height 10
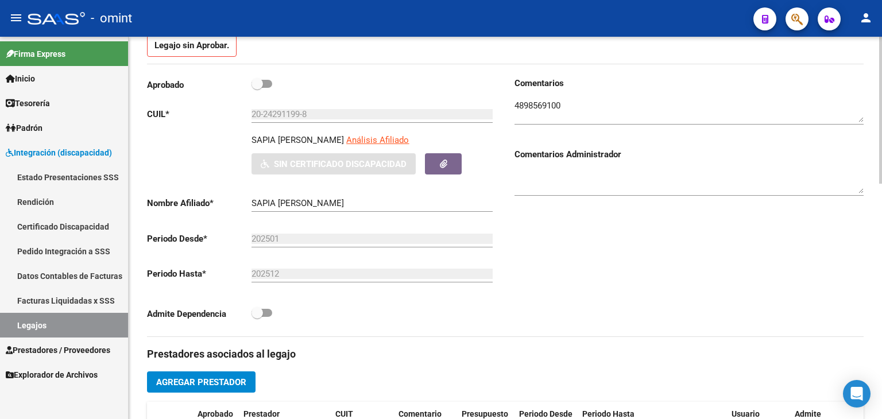
scroll to position [230, 0]
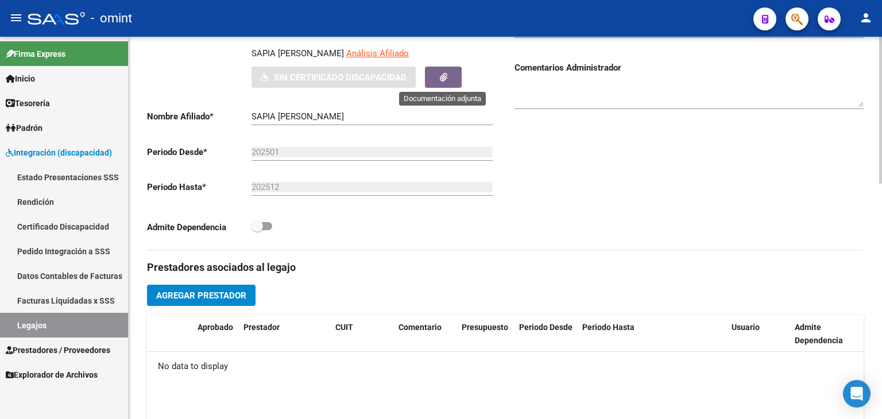
click at [441, 78] on icon "button" at bounding box center [443, 77] width 7 height 9
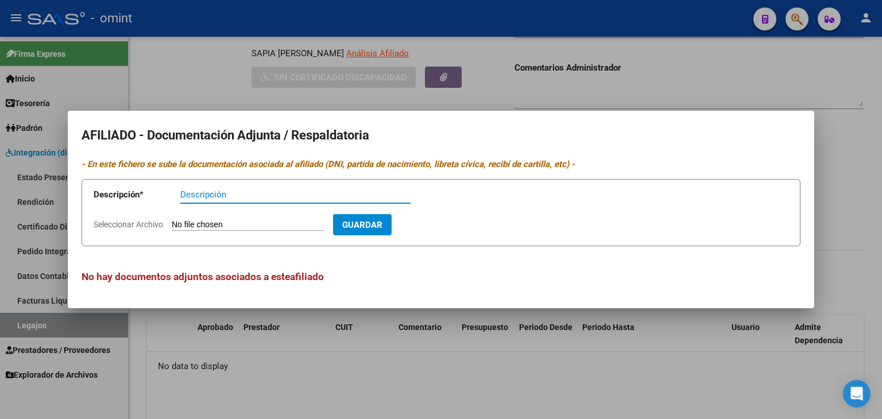
click at [276, 228] on input "Seleccionar Archivo" at bounding box center [248, 225] width 152 height 11
type input "C:\fakepath\CUD.jpg"
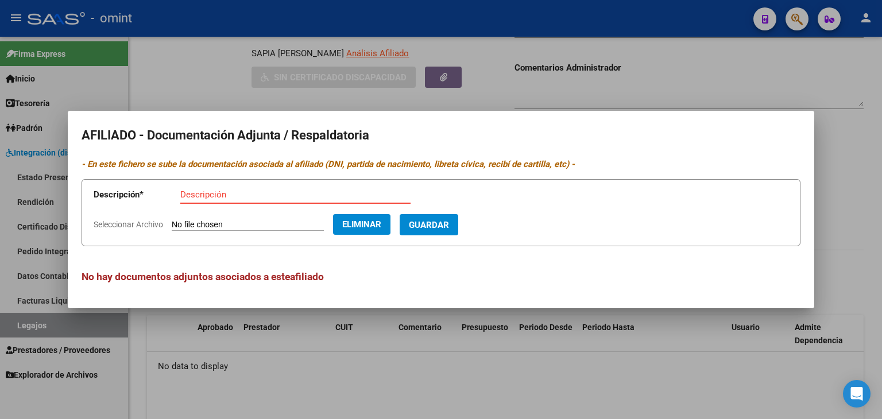
click at [260, 184] on app-form-text-field "Descripción * Descripción" at bounding box center [261, 197] width 334 height 34
type input "CUD"
click at [449, 226] on span "Guardar" at bounding box center [429, 225] width 40 height 10
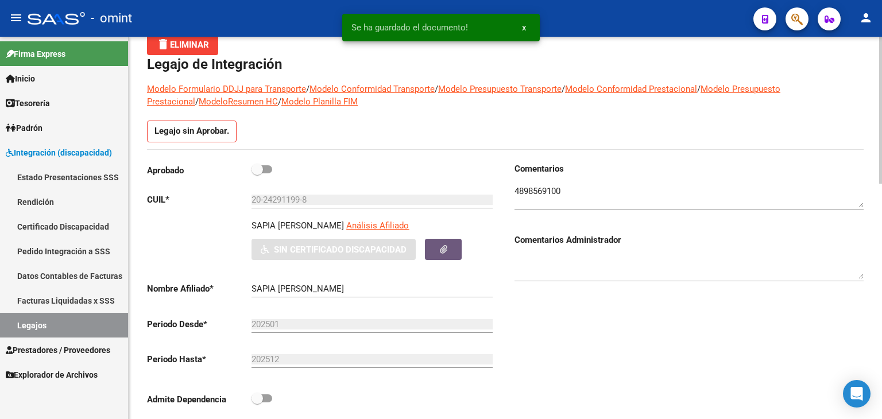
scroll to position [0, 0]
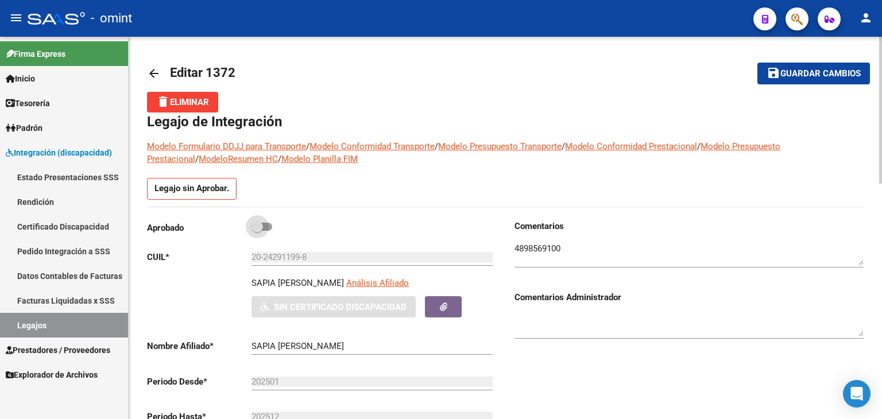
click at [268, 230] on span at bounding box center [262, 227] width 21 height 8
click at [257, 231] on input "checkbox" at bounding box center [257, 231] width 1 height 1
checkbox input "true"
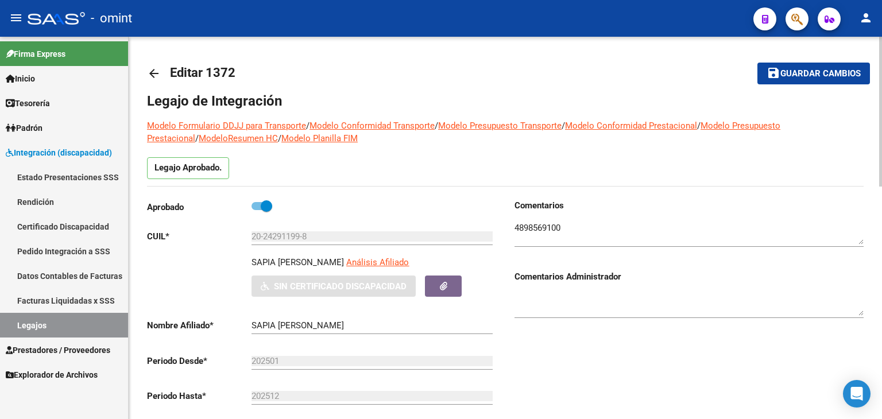
click at [820, 78] on span "Guardar cambios" at bounding box center [821, 74] width 80 height 10
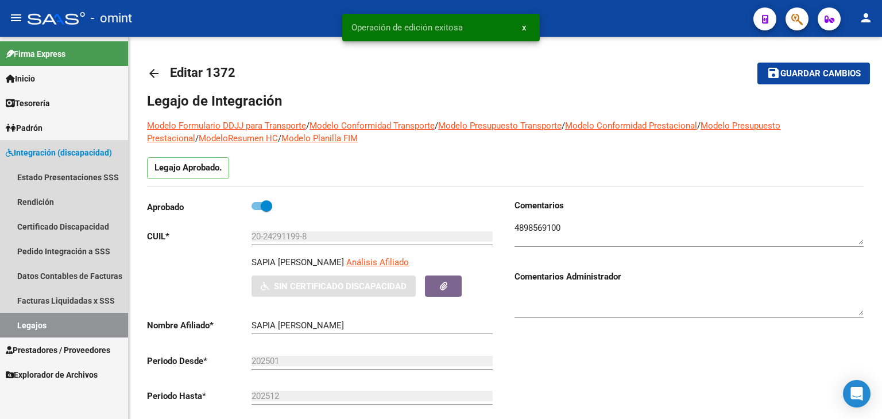
click at [34, 321] on link "Legajos" at bounding box center [64, 325] width 128 height 25
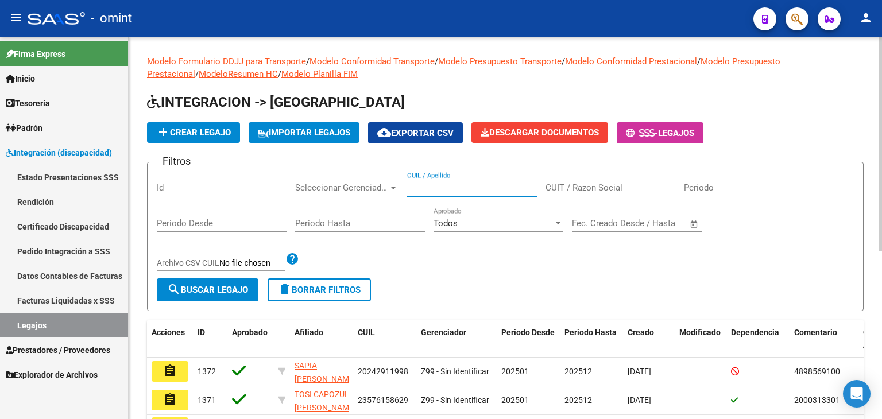
click at [435, 188] on input "CUIL / Apellido" at bounding box center [472, 188] width 130 height 10
paste input "4898569100"
click at [423, 188] on input "4898569100" at bounding box center [472, 188] width 130 height 10
click at [423, 187] on input "4898569100" at bounding box center [472, 188] width 130 height 10
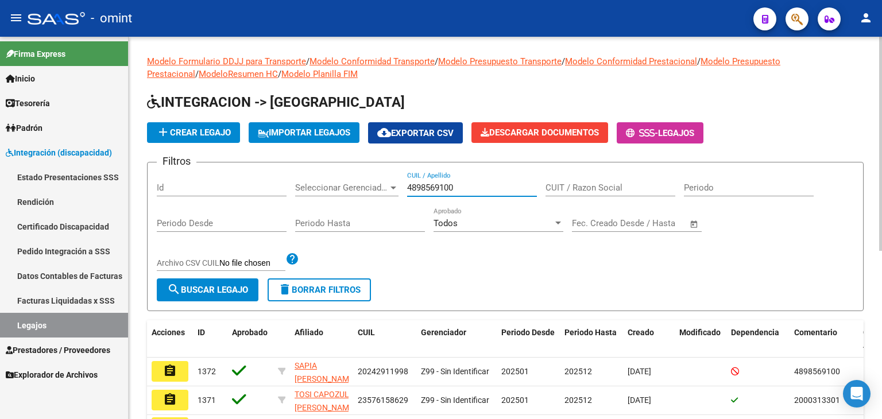
click at [423, 187] on input "4898569100" at bounding box center [472, 188] width 130 height 10
paste input "20242911998"
type input "20242911998"
click at [238, 289] on span "search Buscar Legajo" at bounding box center [207, 290] width 81 height 10
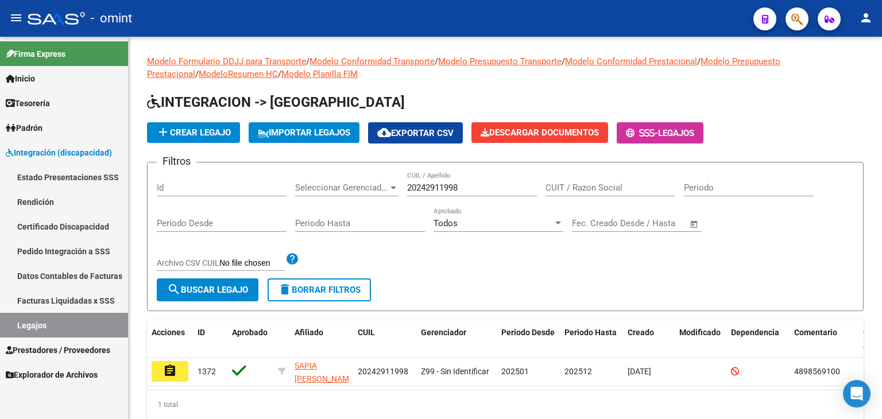
click at [160, 366] on button "assignment" at bounding box center [170, 371] width 37 height 21
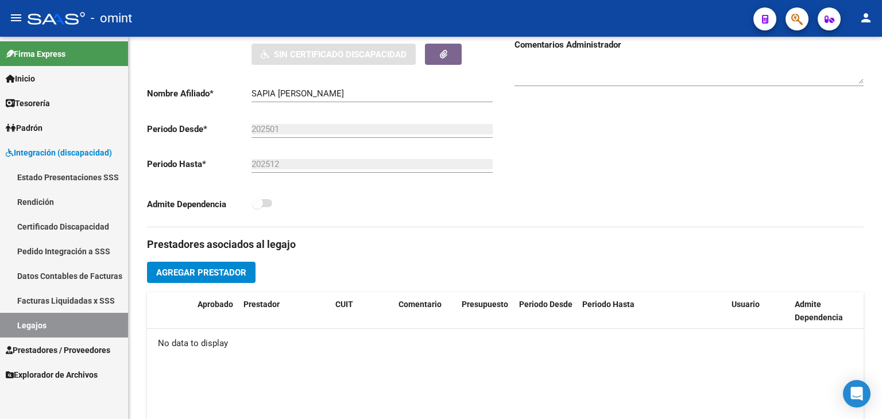
scroll to position [230, 0]
